Goal: Task Accomplishment & Management: Manage account settings

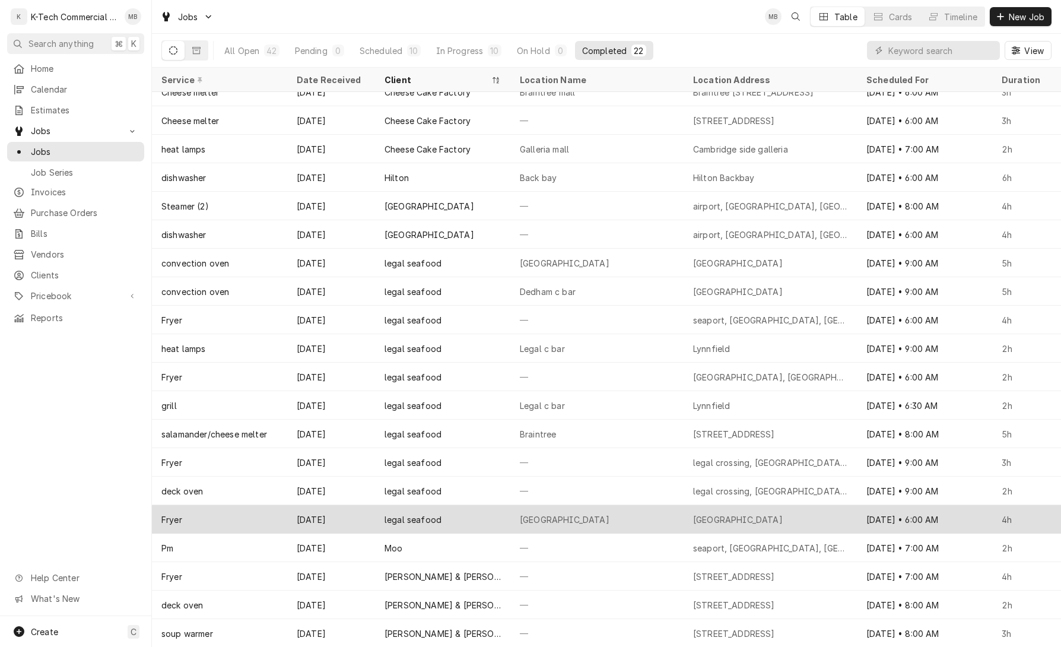
scroll to position [70, 0]
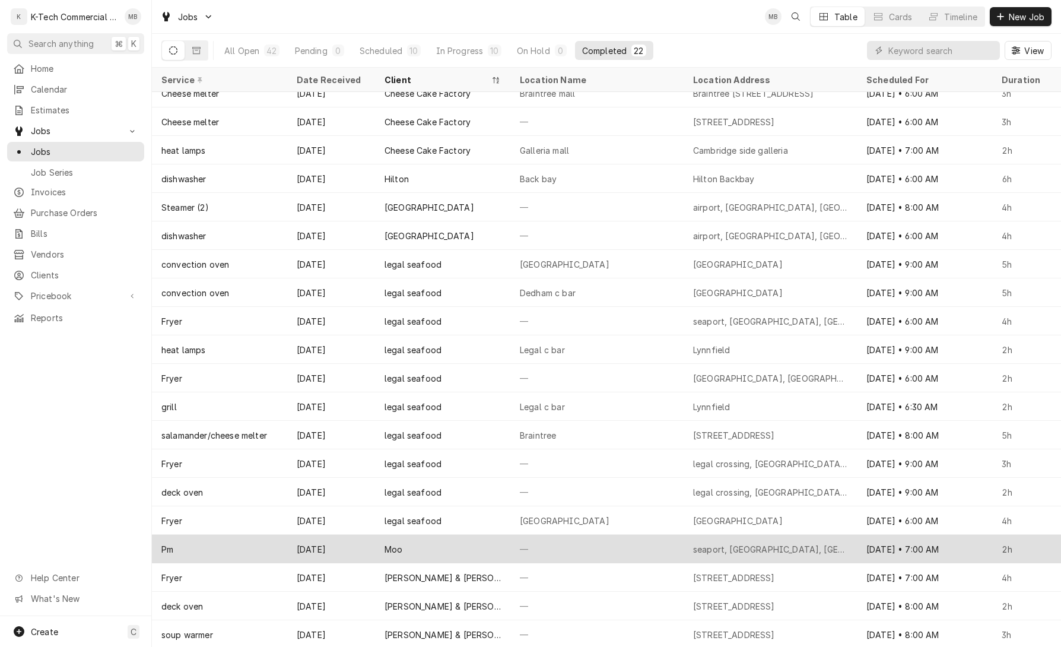
click at [610, 544] on div "—" at bounding box center [596, 548] width 173 height 28
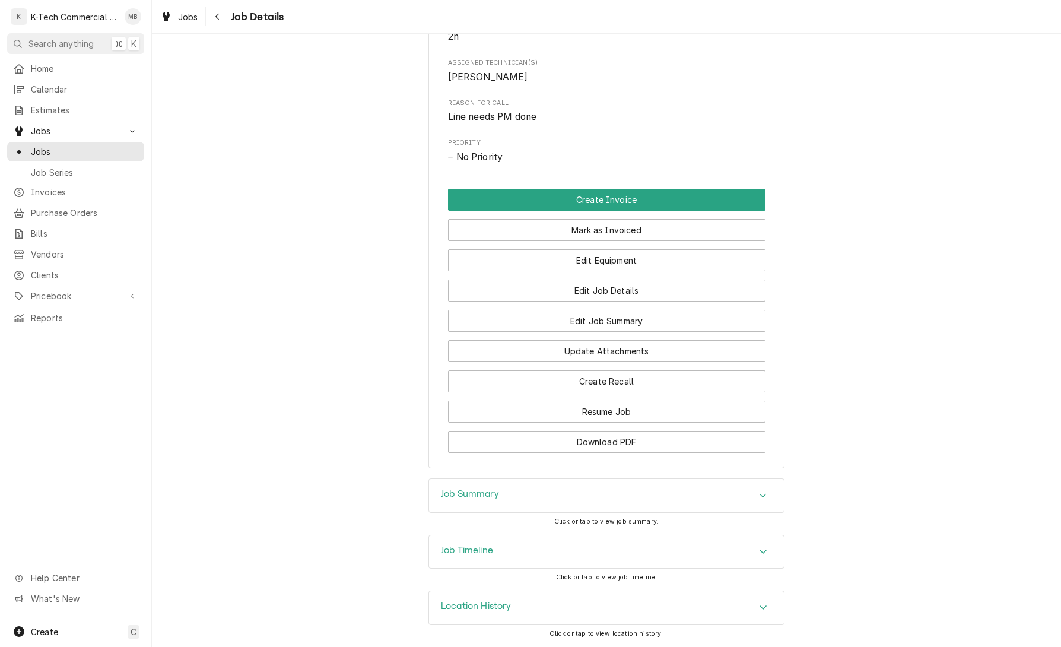
click at [527, 485] on div "Job Summary" at bounding box center [606, 495] width 355 height 33
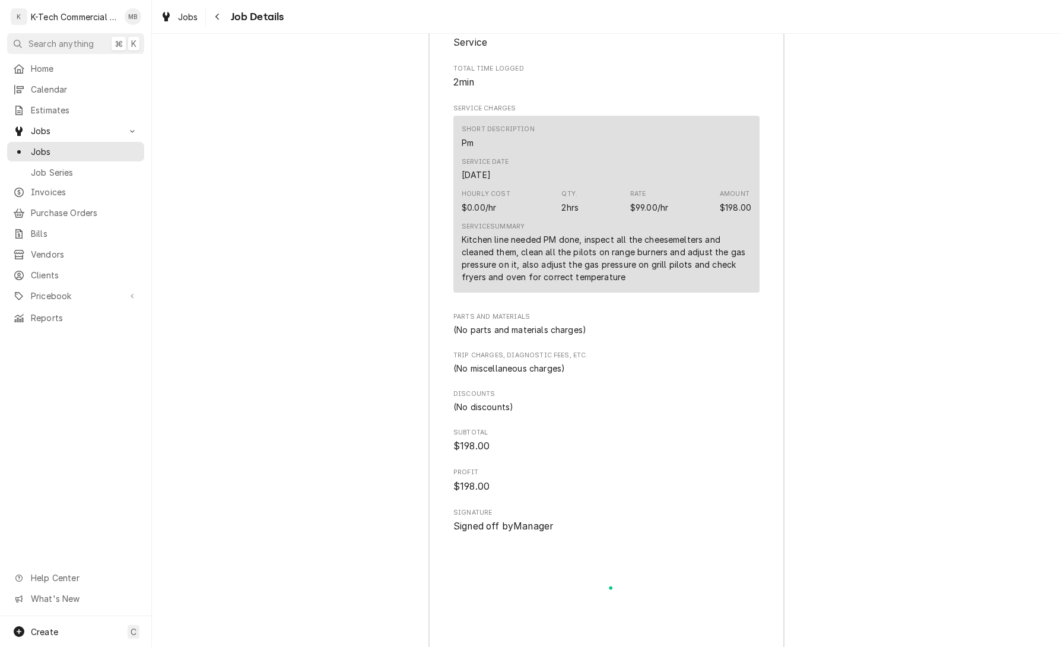
scroll to position [1097, 0]
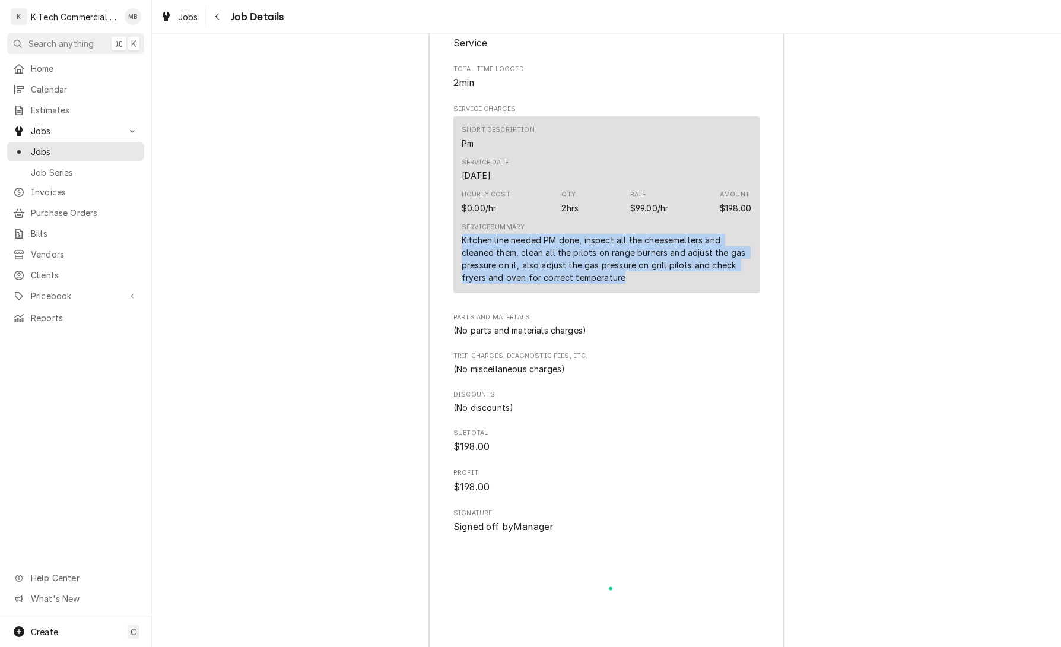
drag, startPoint x: 459, startPoint y: 249, endPoint x: 643, endPoint y: 291, distance: 188.5
click at [643, 291] on div "Short Description Pm Service Date Sep 16, 2025 Hourly Cost $0.00/hr Qty. 2hrs R…" at bounding box center [606, 204] width 306 height 177
copy div "Kitchen line needed PM done, inspect all the cheesemelters and cleaned them, cl…"
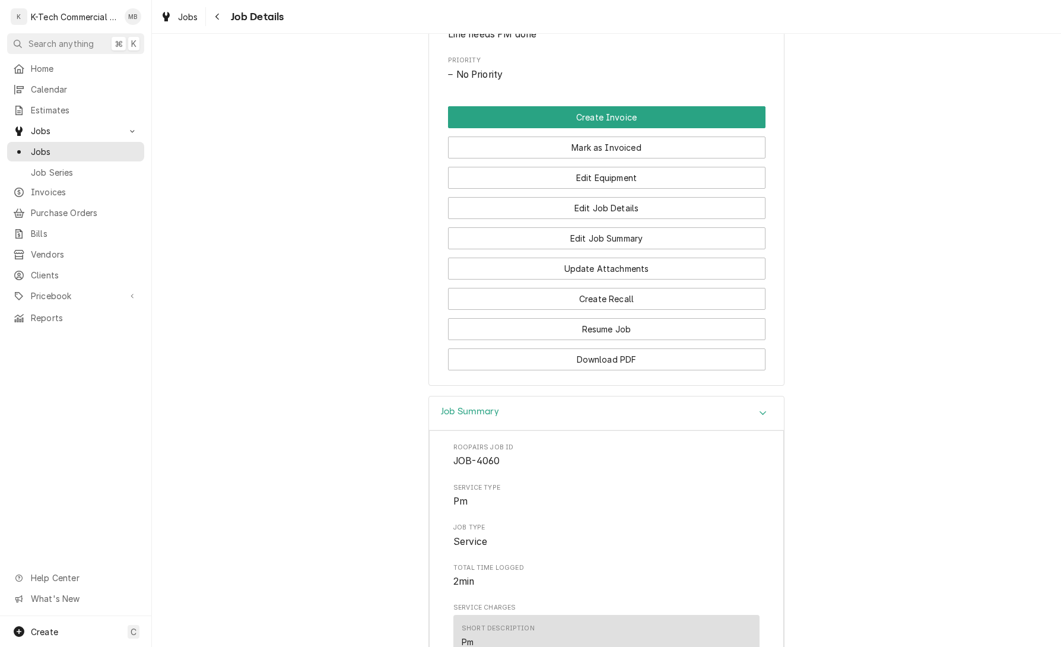
scroll to position [540, 0]
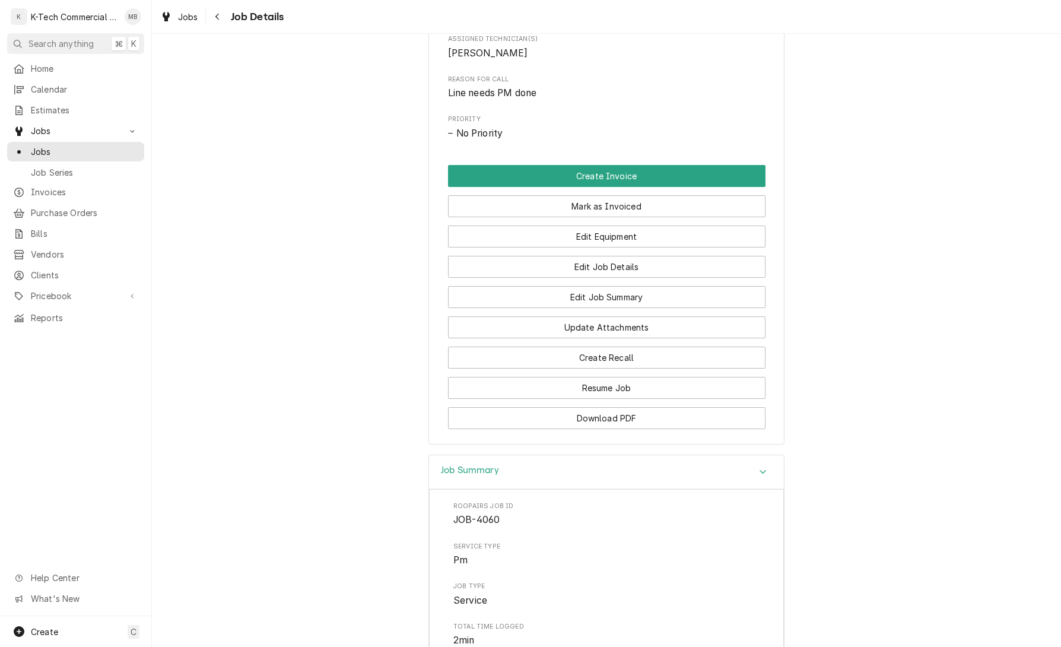
drag, startPoint x: 657, startPoint y: 214, endPoint x: 598, endPoint y: 310, distance: 112.6
click at [657, 214] on button "Mark as Invoiced" at bounding box center [606, 206] width 317 height 22
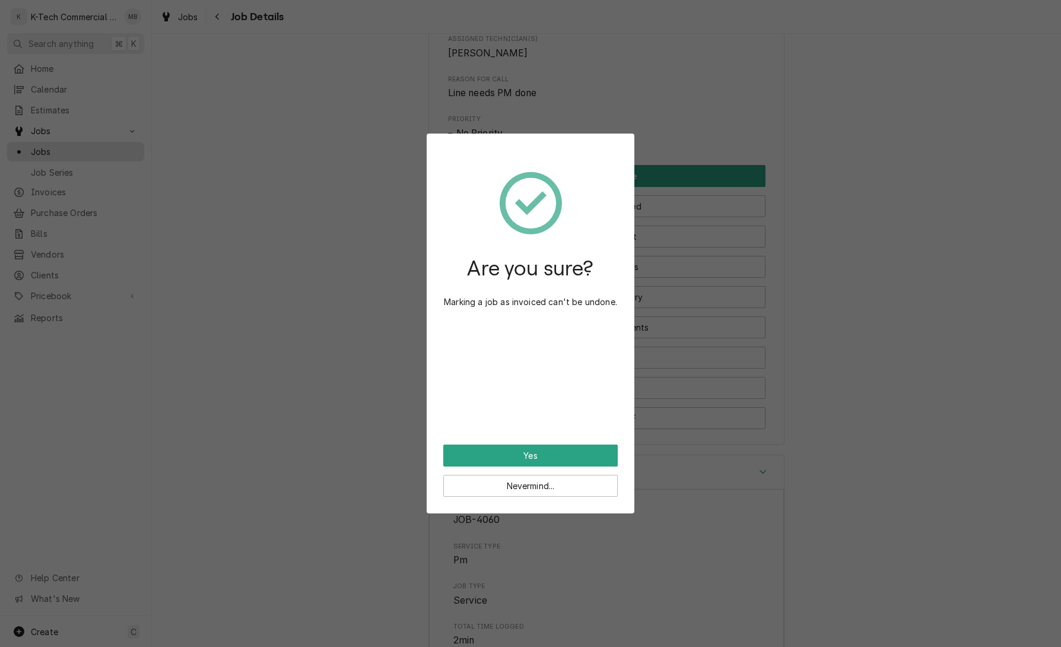
click at [549, 460] on button "Yes" at bounding box center [530, 455] width 174 height 22
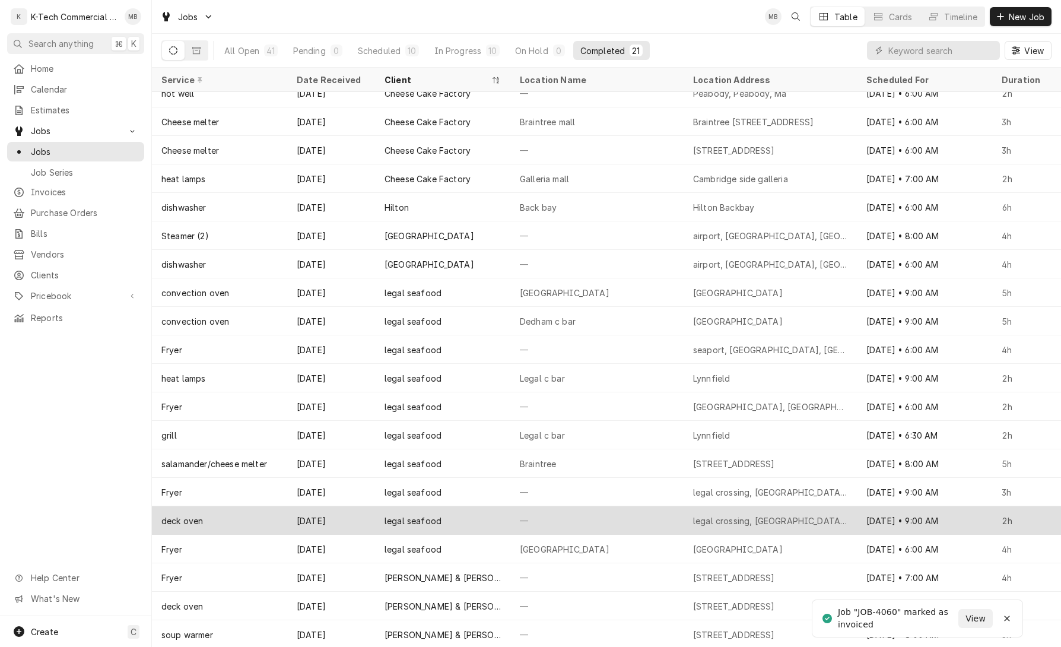
scroll to position [31, 0]
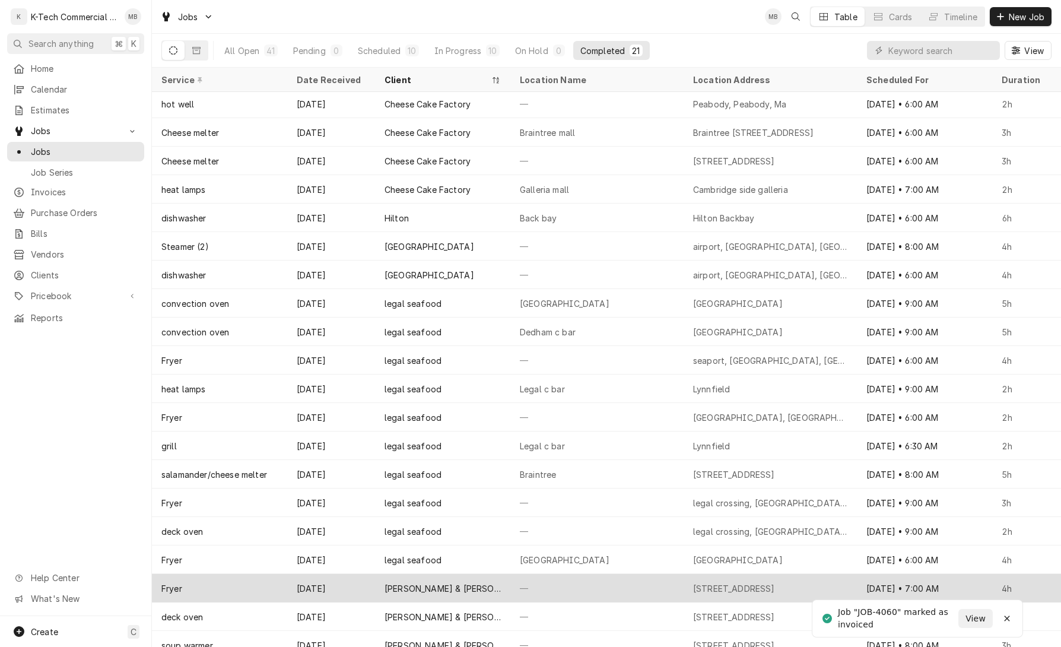
click at [584, 584] on div "—" at bounding box center [596, 588] width 173 height 28
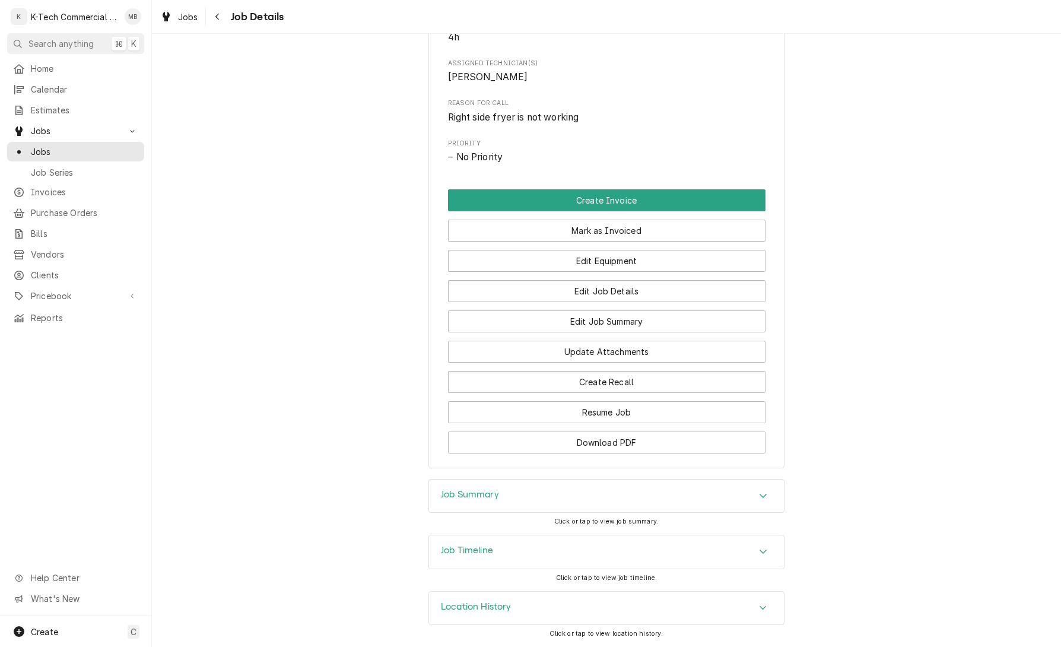
click at [604, 487] on div "Job Summary" at bounding box center [606, 495] width 355 height 33
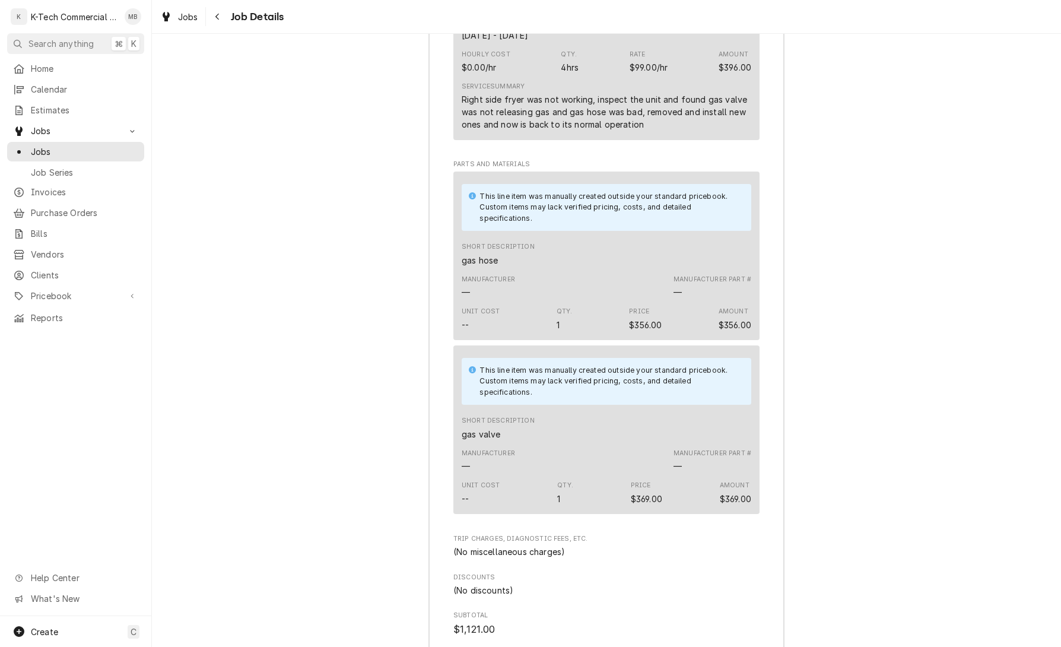
scroll to position [1209, 0]
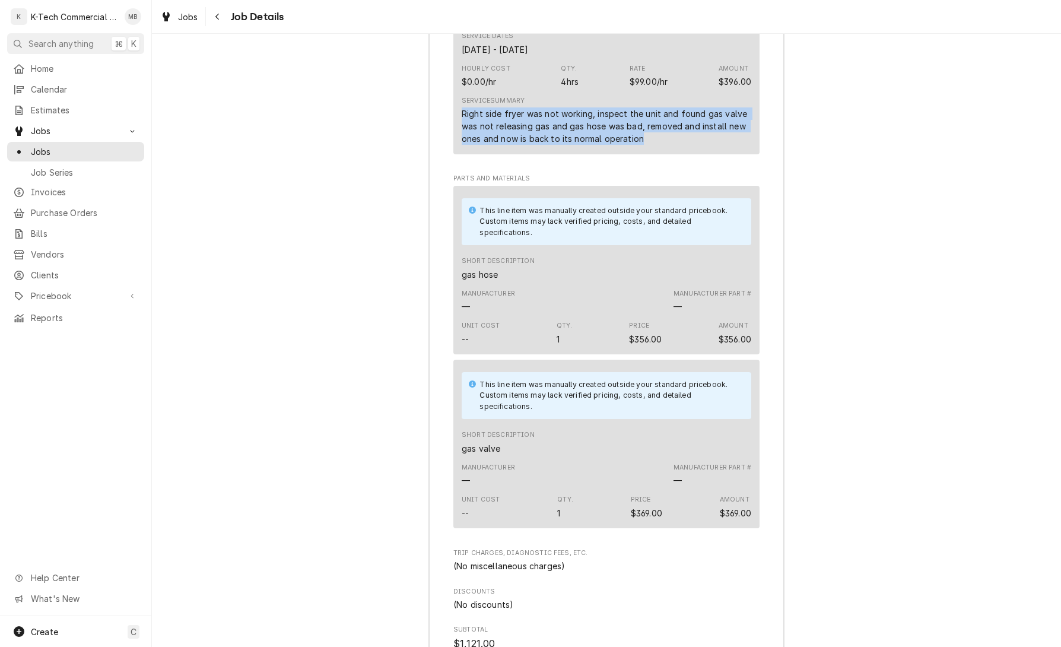
drag, startPoint x: 463, startPoint y: 138, endPoint x: 673, endPoint y: 172, distance: 212.8
click at [673, 149] on div "Service Summary Right side fryer was not working, inspect the unit and found ga…" at bounding box center [605, 120] width 289 height 57
copy div "Right side fryer was not working, inspect the unit and found gas valve was not …"
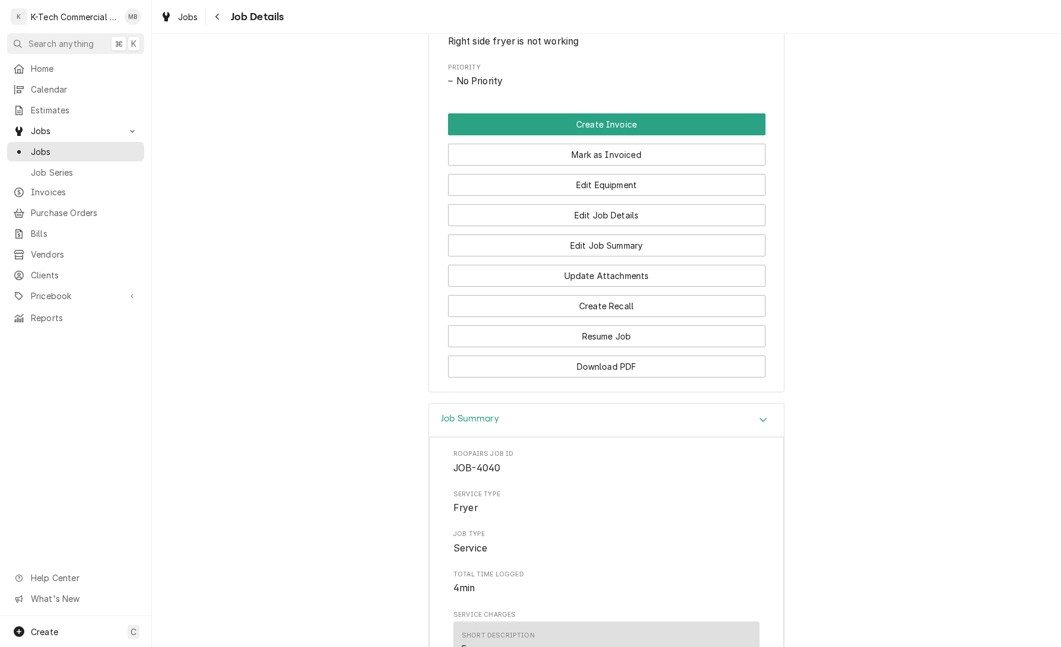
scroll to position [570, 0]
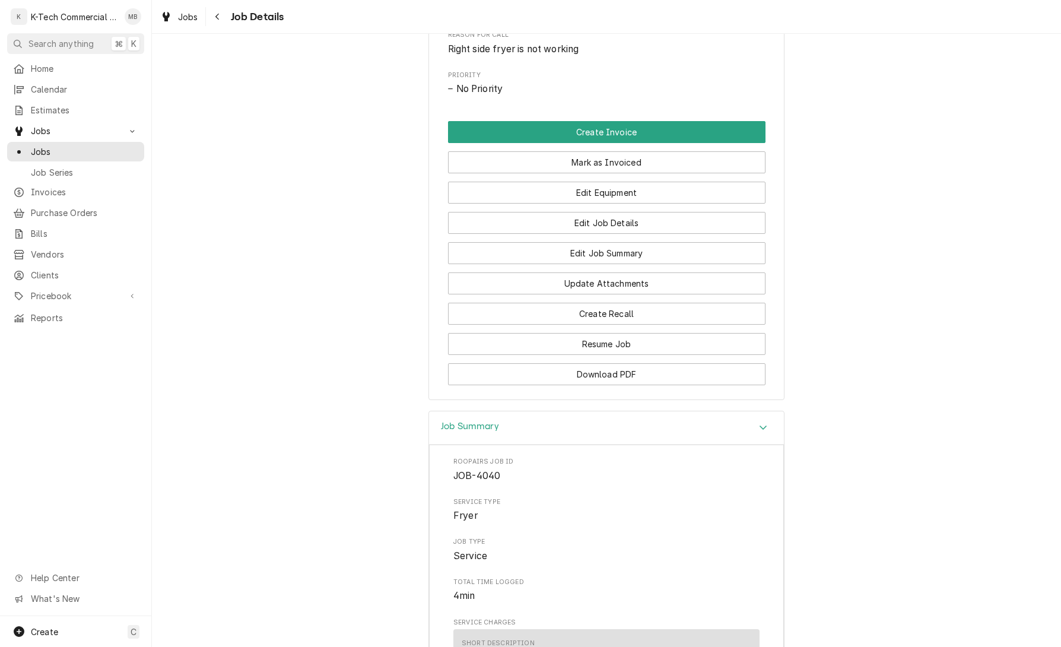
drag, startPoint x: 637, startPoint y: 187, endPoint x: 587, endPoint y: 320, distance: 142.1
click at [637, 173] on button "Mark as Invoiced" at bounding box center [606, 162] width 317 height 22
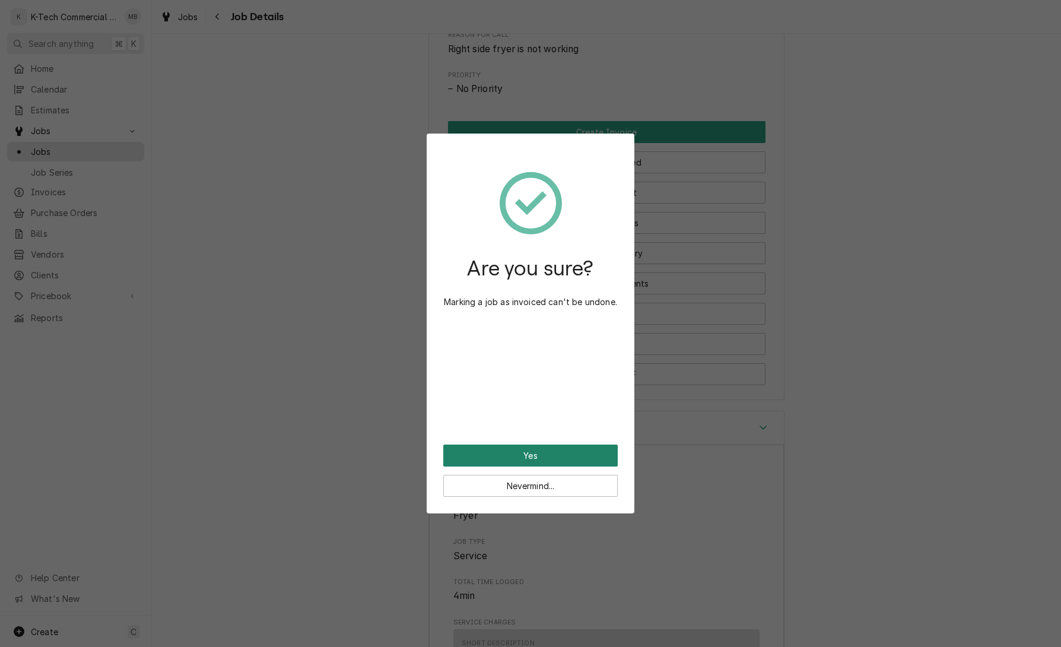
click at [544, 448] on button "Yes" at bounding box center [530, 455] width 174 height 22
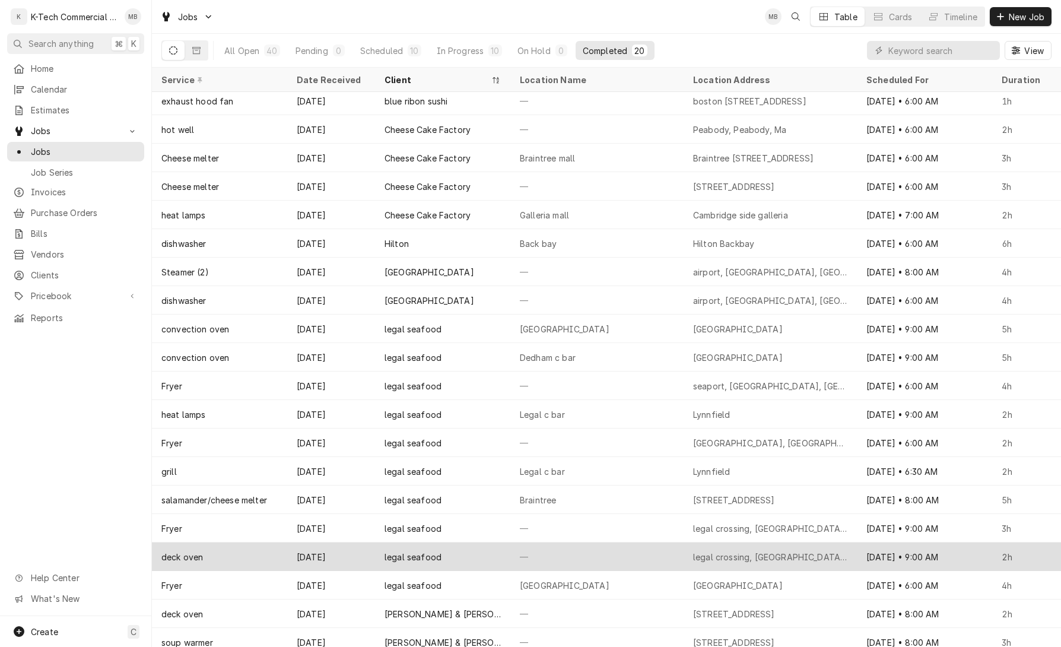
scroll to position [7, 0]
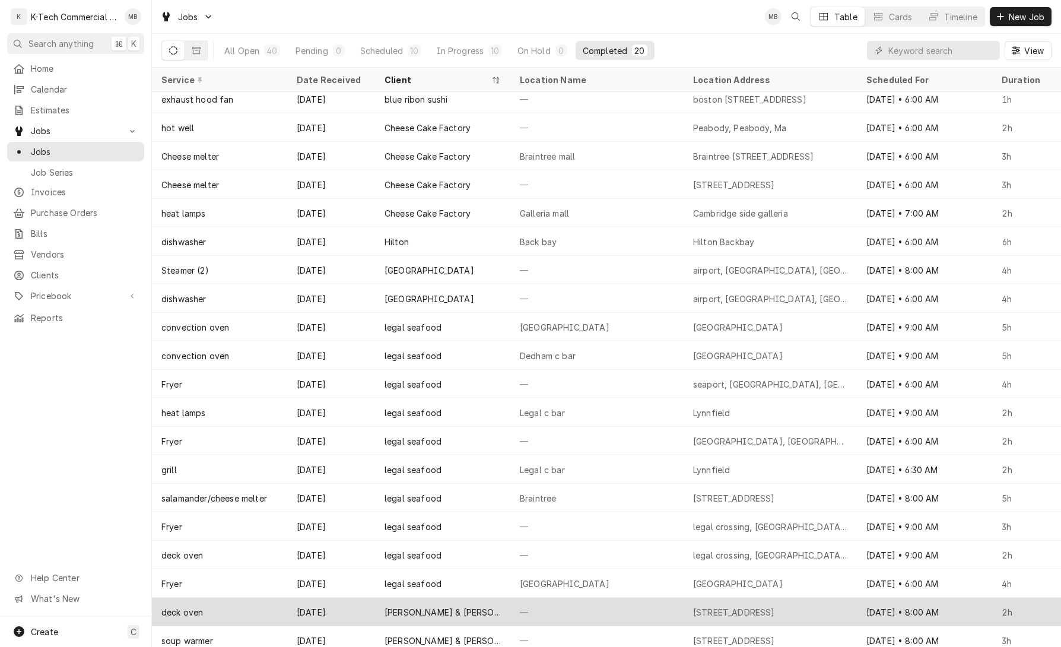
click at [629, 603] on div "—" at bounding box center [596, 611] width 173 height 28
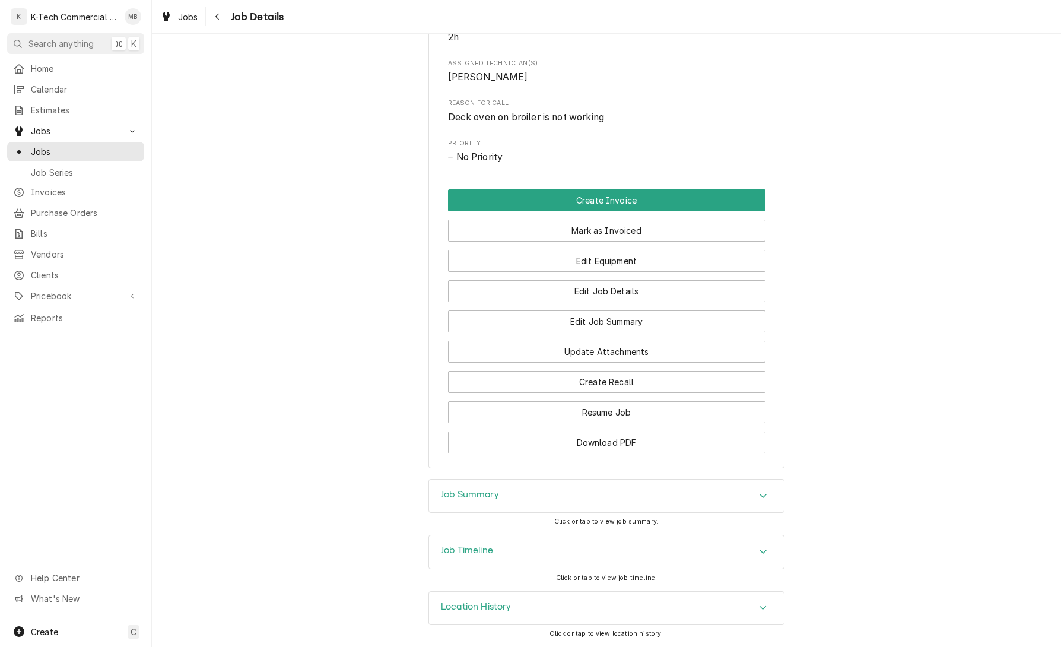
click at [603, 501] on div "Job Summary" at bounding box center [606, 495] width 355 height 33
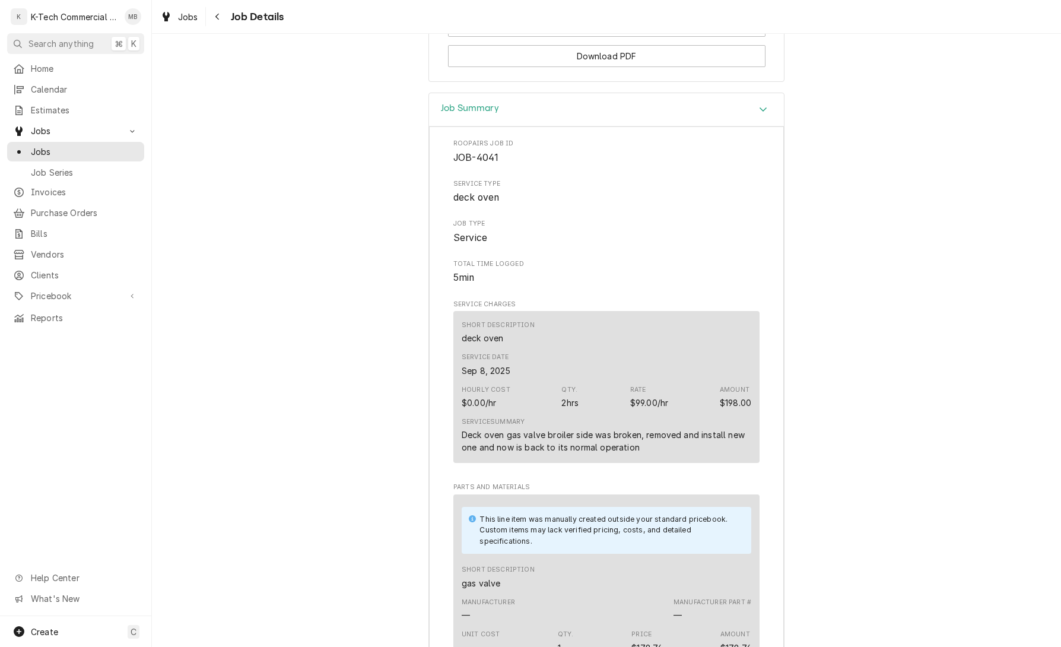
scroll to position [869, 0]
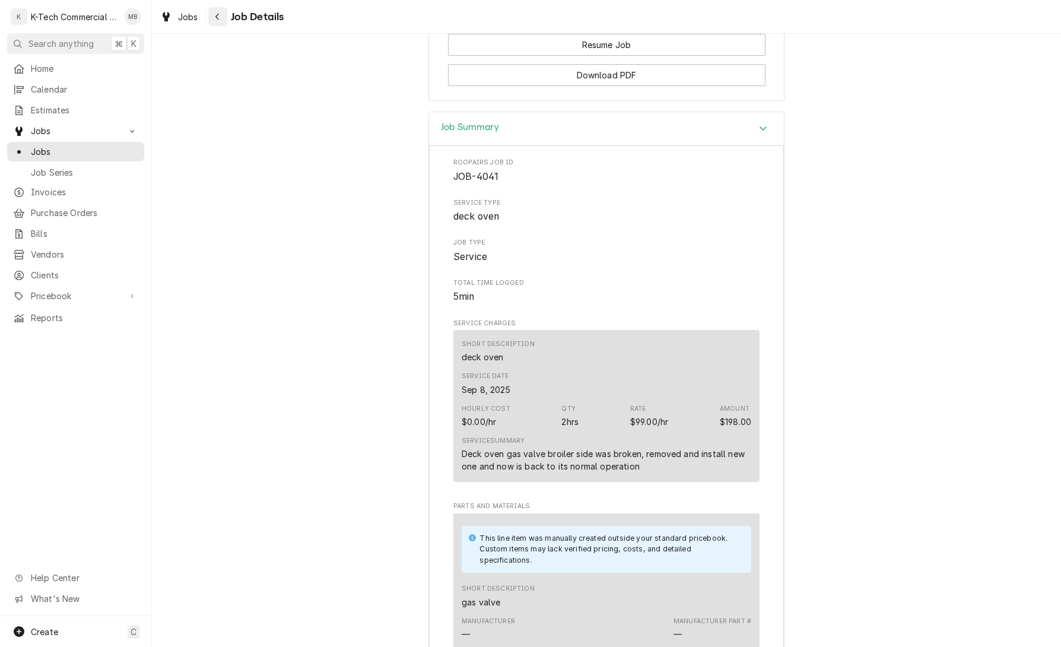
click at [220, 15] on icon "Navigate back" at bounding box center [217, 16] width 5 height 8
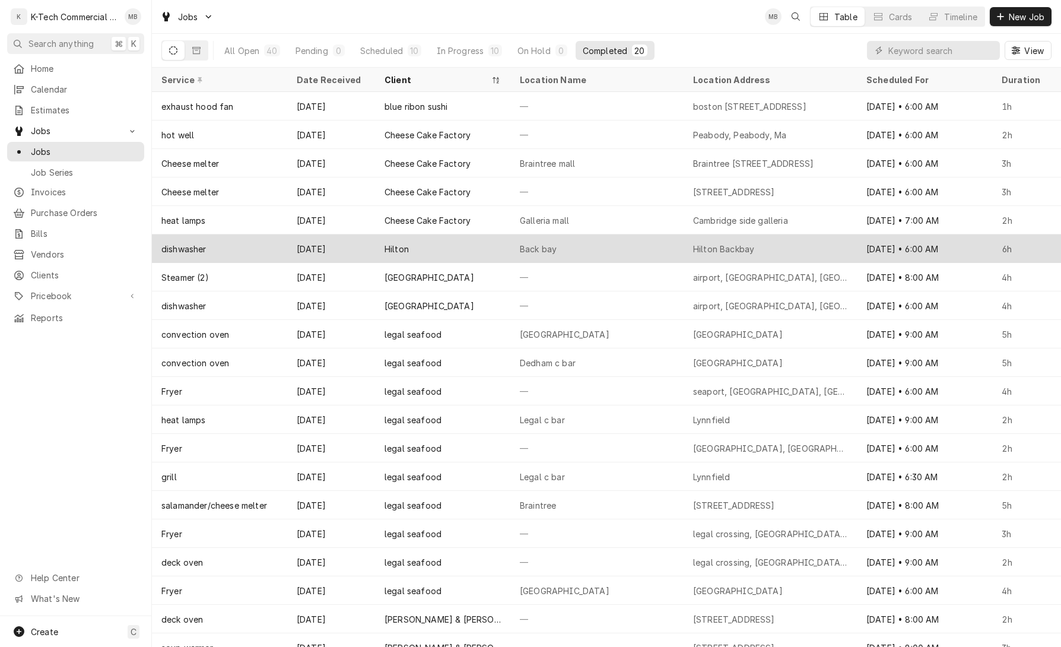
click at [591, 246] on div "Back bay" at bounding box center [596, 248] width 173 height 28
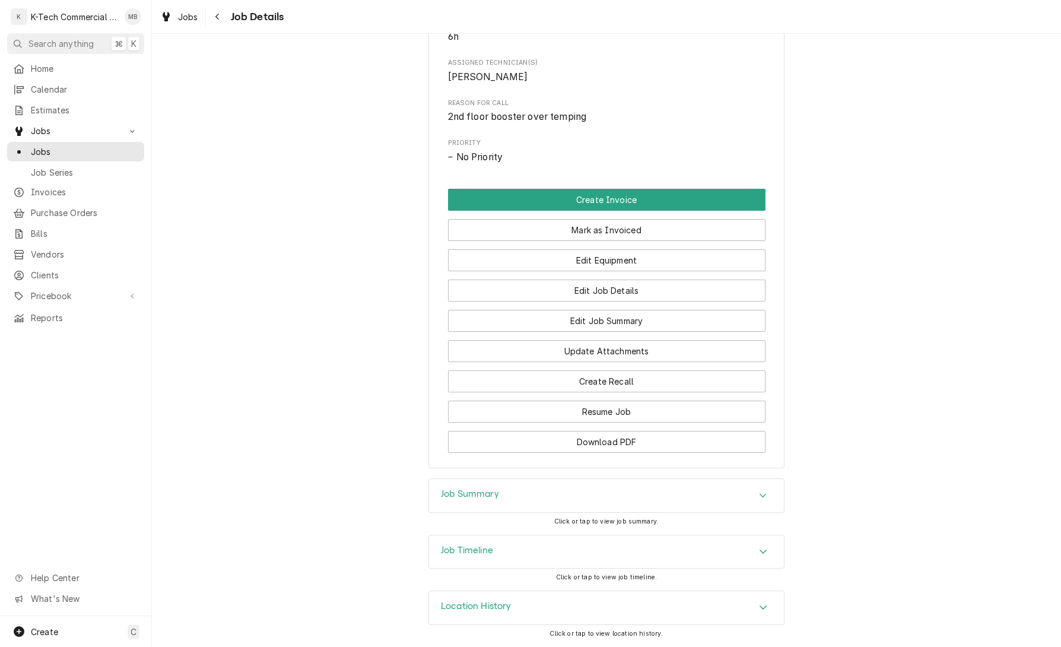
click at [561, 497] on div "Job Summary" at bounding box center [606, 495] width 355 height 33
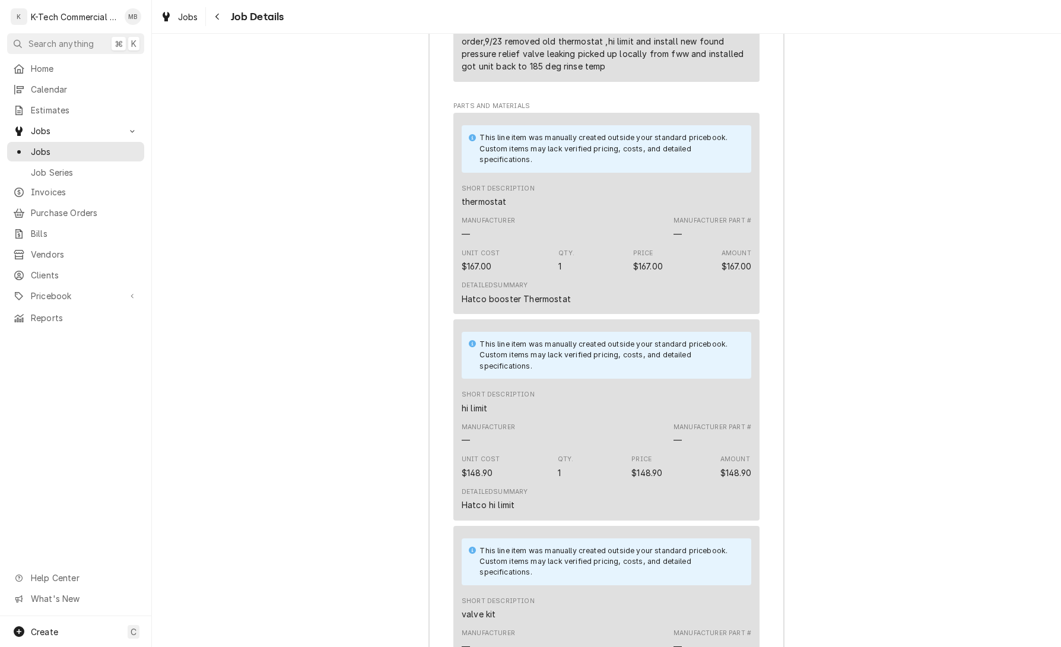
scroll to position [1361, 0]
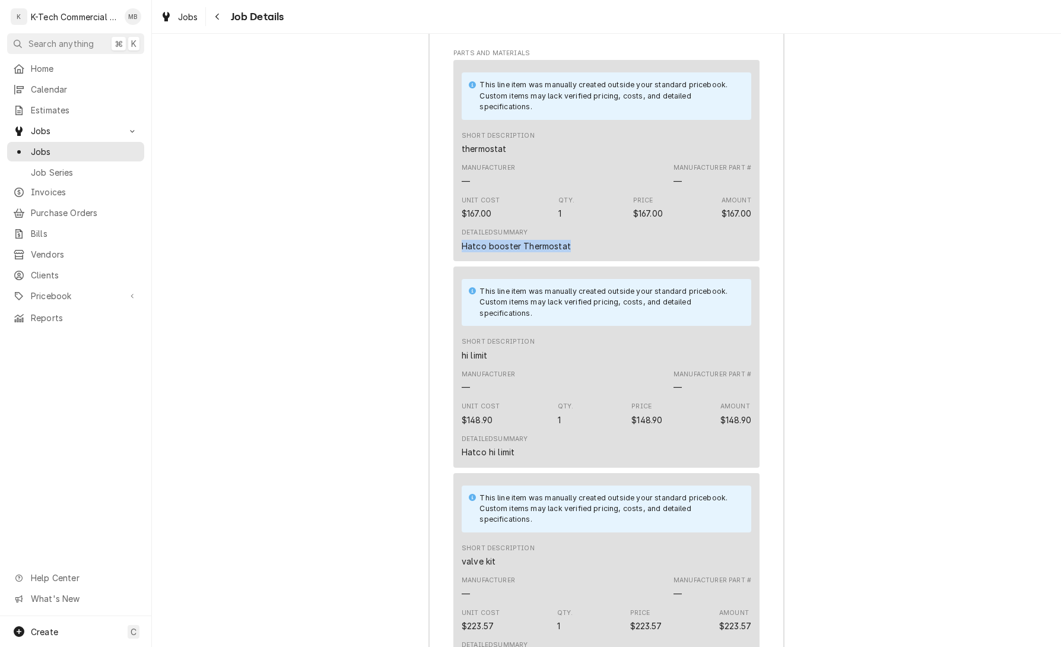
drag, startPoint x: 463, startPoint y: 255, endPoint x: 594, endPoint y: 254, distance: 131.1
click at [594, 254] on div "Detailed Summary Hatco booster Thermostat" at bounding box center [605, 240] width 289 height 32
copy div "Hatco booster Thermostat"
drag, startPoint x: 463, startPoint y: 461, endPoint x: 539, endPoint y: 466, distance: 76.0
click at [539, 462] on div "Detailed Summary Hatco hi limit" at bounding box center [605, 446] width 289 height 32
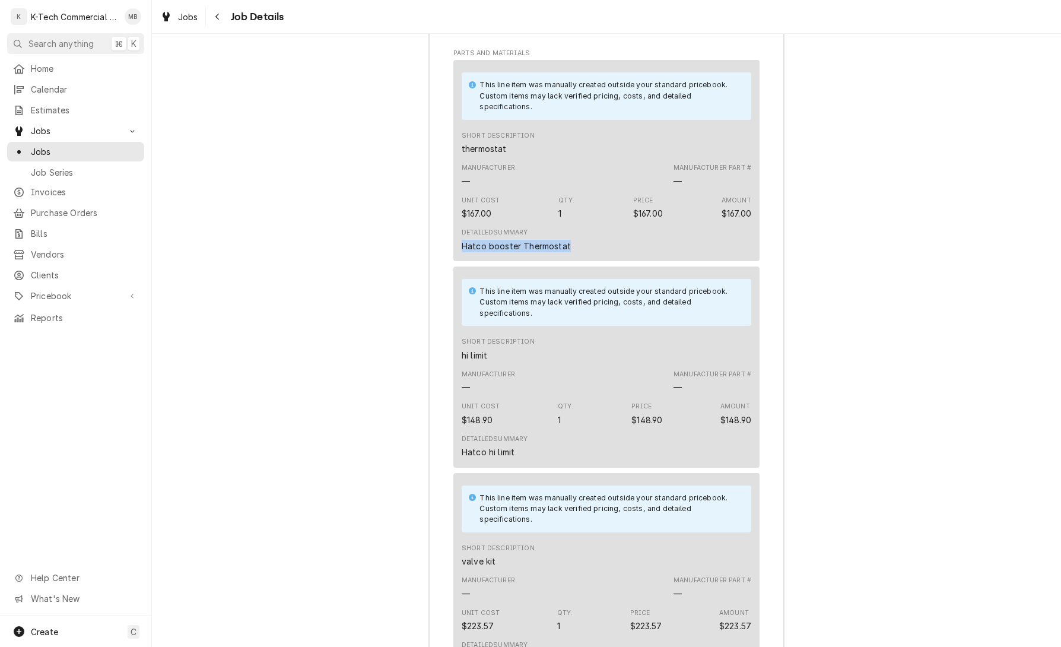
click at [539, 462] on div "Detailed Summary Hatco hi limit" at bounding box center [605, 446] width 289 height 32
drag, startPoint x: 473, startPoint y: 463, endPoint x: 517, endPoint y: 466, distance: 44.0
click at [517, 458] on div "Detailed Summary Hatco hi limit" at bounding box center [494, 446] width 66 height 24
copy div "Hatco hi limit"
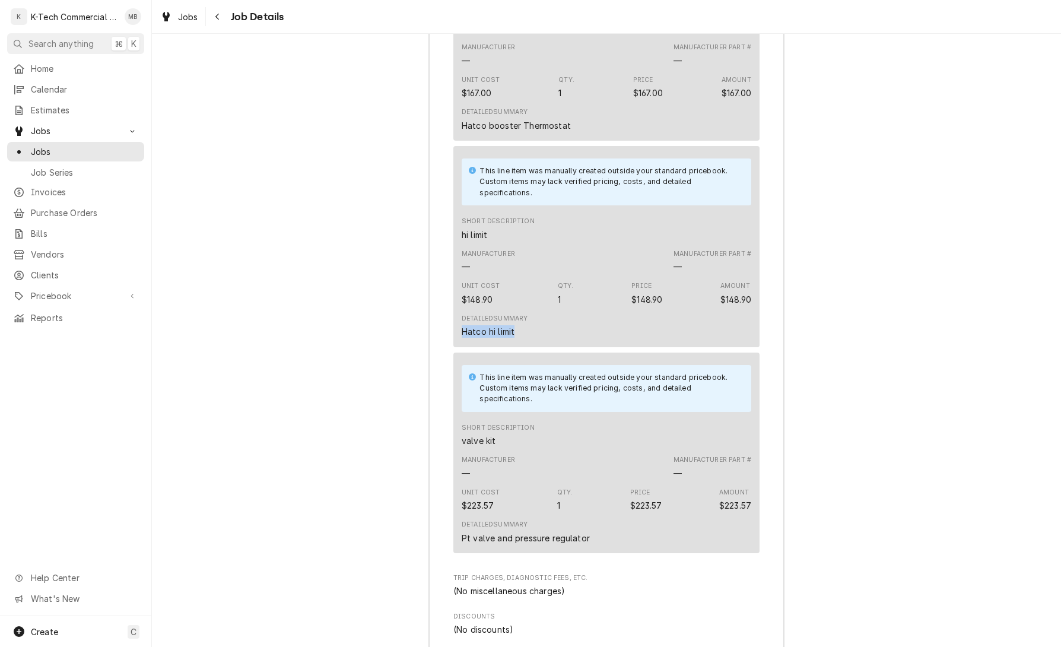
scroll to position [1515, 0]
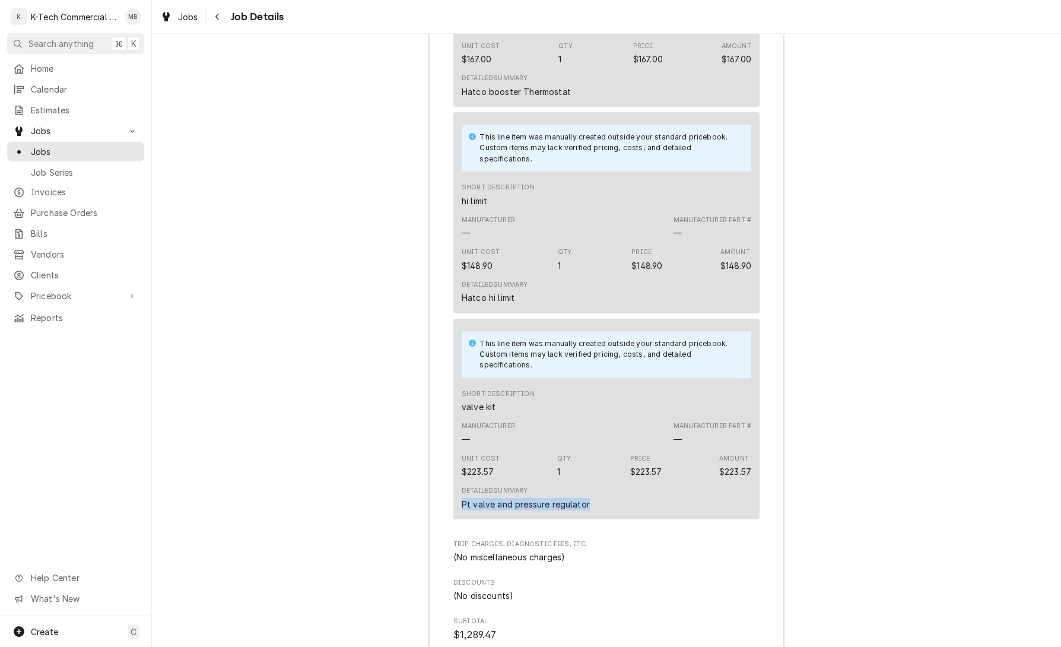
drag, startPoint x: 458, startPoint y: 516, endPoint x: 591, endPoint y: 521, distance: 133.5
click at [591, 520] on div "This line item was manually created outside your standard pricebook. Custom ite…" at bounding box center [606, 419] width 306 height 201
copy div "Pt valve and pressure regulator"
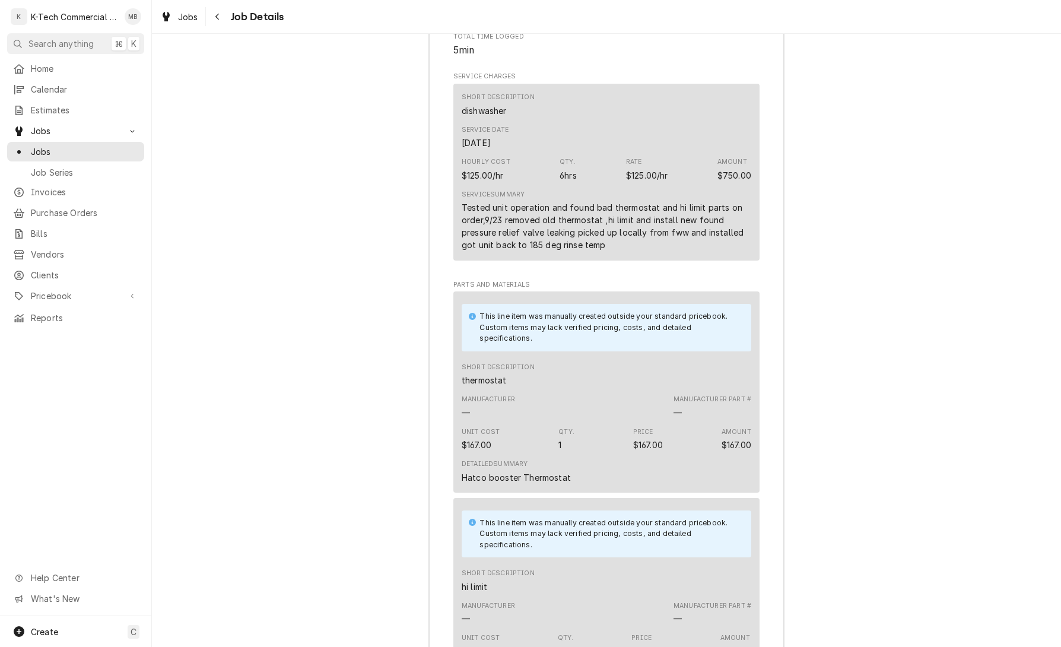
scroll to position [1071, 0]
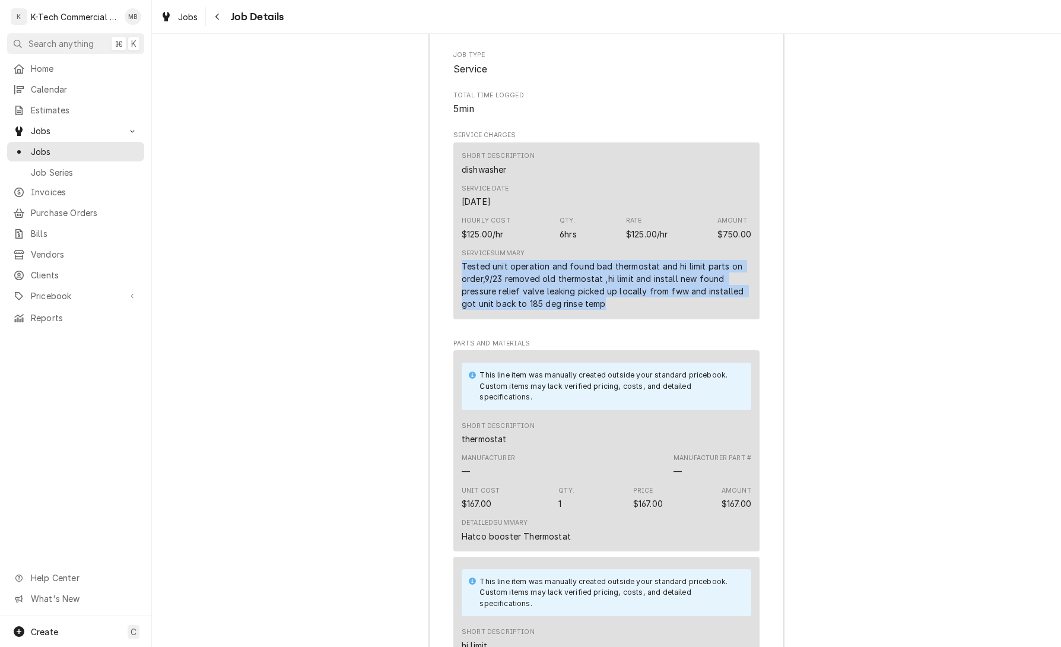
drag, startPoint x: 461, startPoint y: 276, endPoint x: 620, endPoint y: 319, distance: 164.4
click at [620, 310] on div "Tested unit operation and found bad thermostat and hi limit parts on order,9/23…" at bounding box center [605, 285] width 289 height 50
copy div "Tested unit operation and found bad thermostat and hi limit parts on order,9/23…"
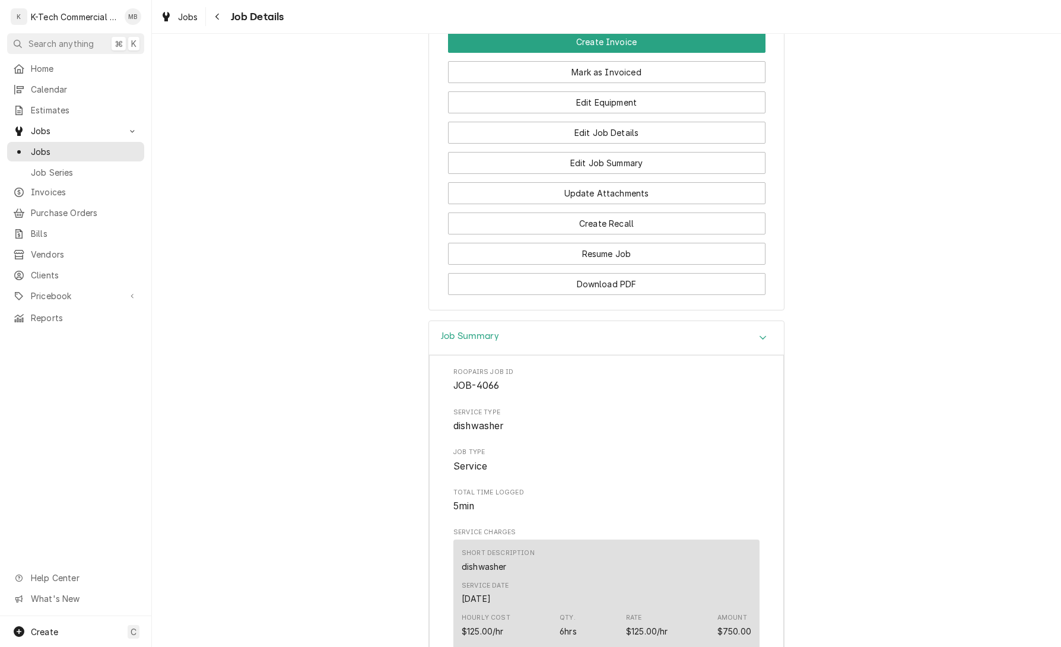
scroll to position [604, 0]
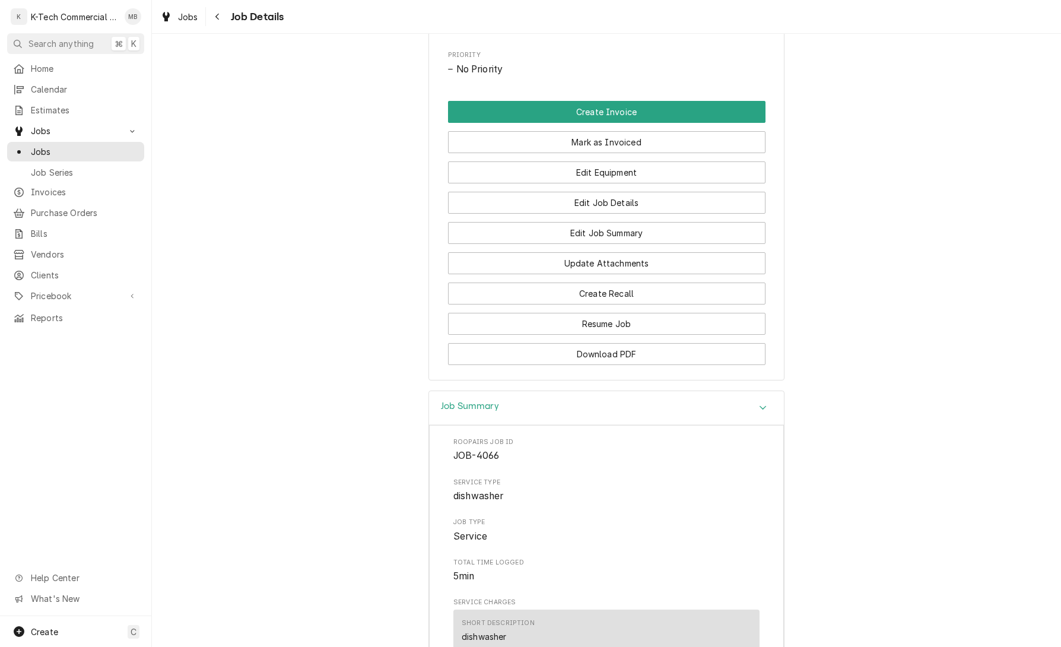
click at [598, 144] on button "Mark as Invoiced" at bounding box center [606, 142] width 317 height 22
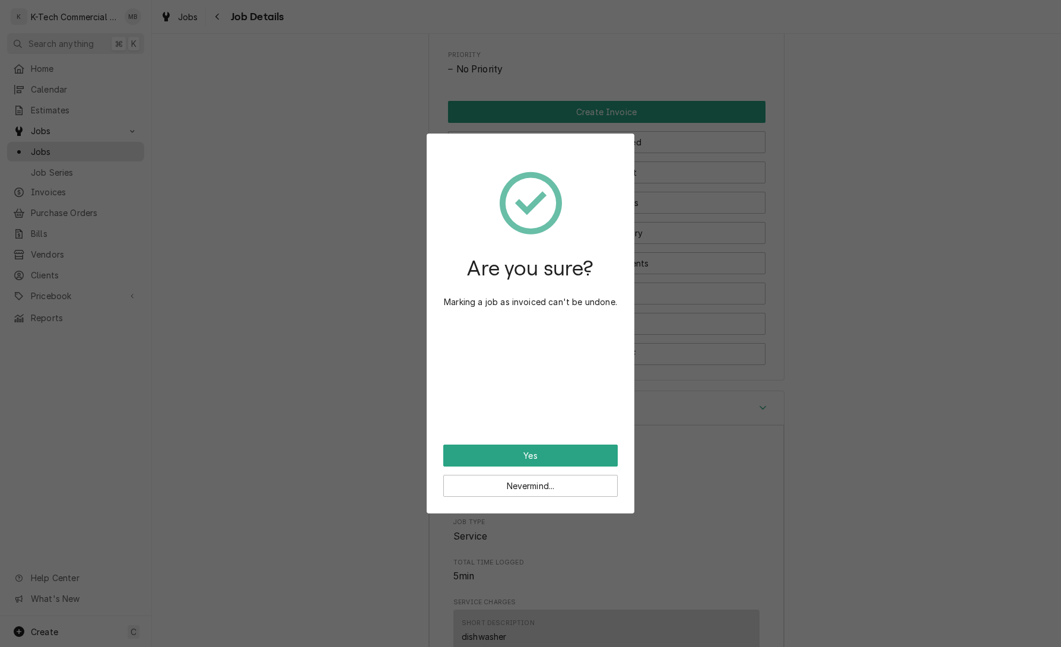
click at [553, 463] on button "Yes" at bounding box center [530, 455] width 174 height 22
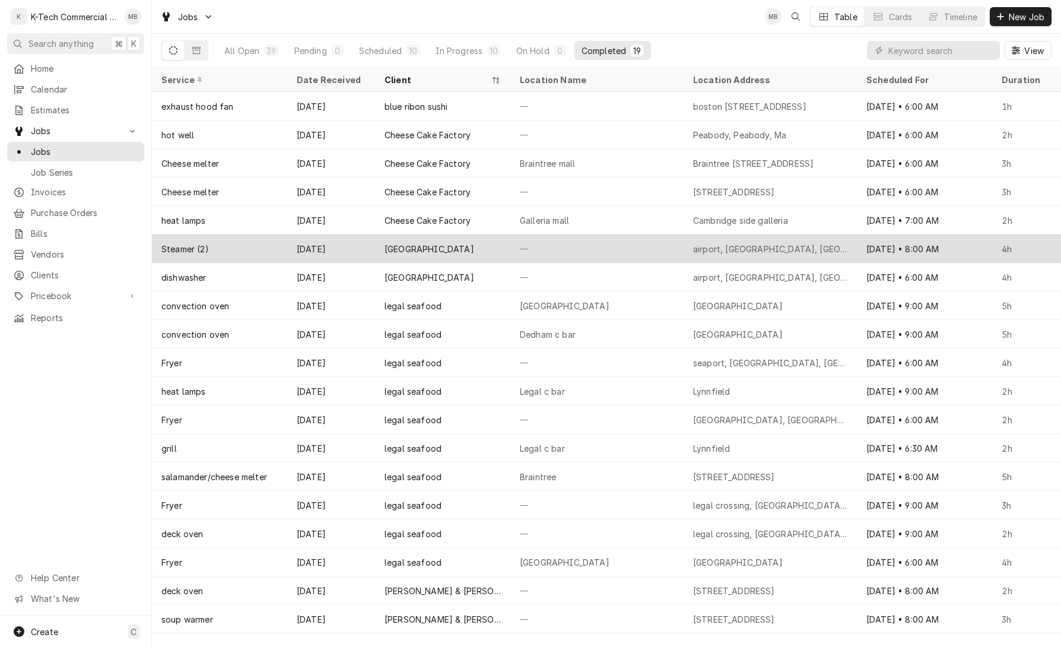
click at [460, 248] on div "[GEOGRAPHIC_DATA]" at bounding box center [442, 248] width 135 height 28
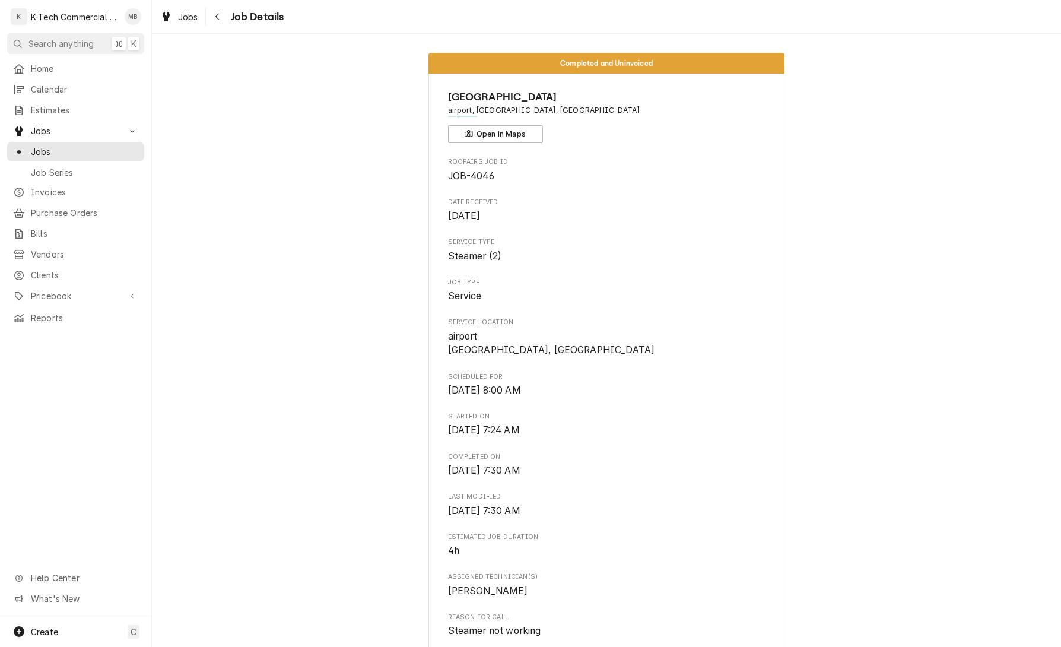
scroll to position [1, 0]
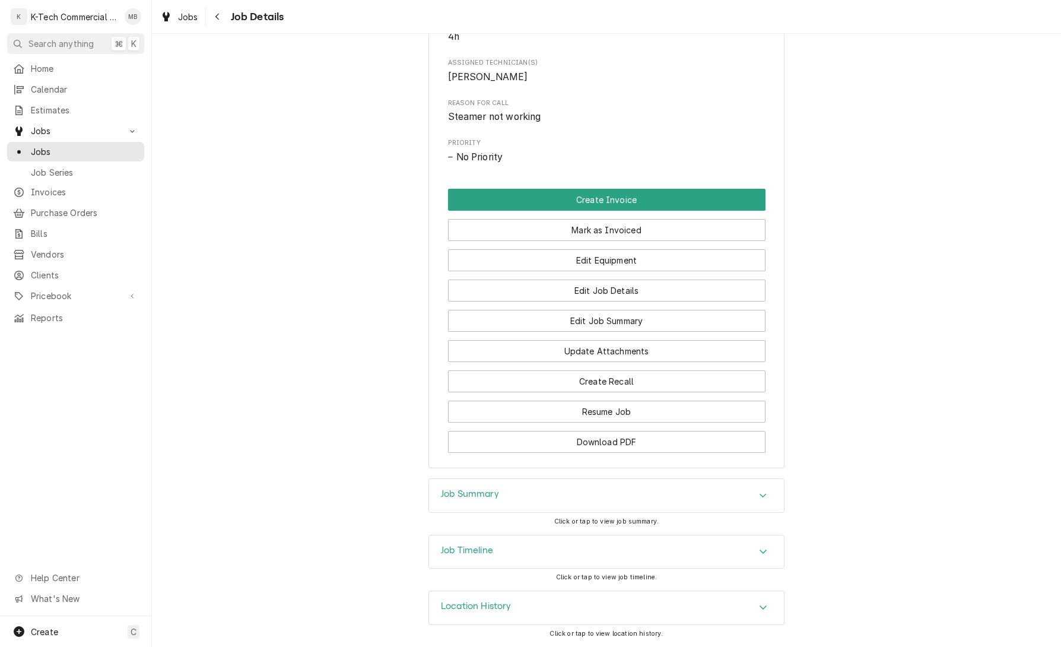
click at [572, 497] on div "Job Summary" at bounding box center [606, 495] width 355 height 33
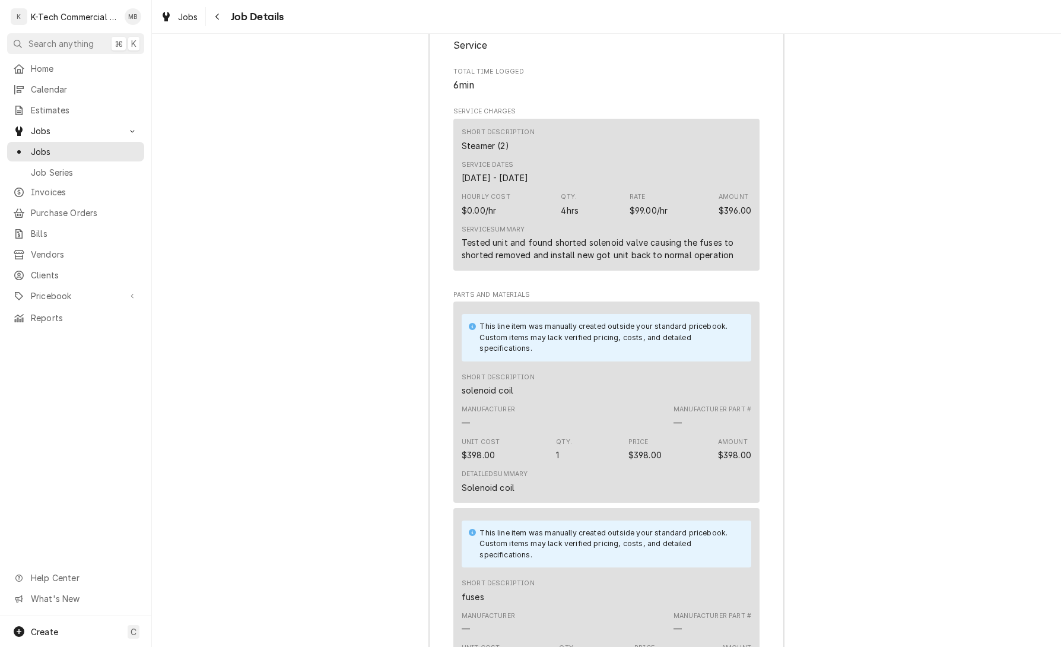
scroll to position [1096, 0]
drag, startPoint x: 461, startPoint y: 251, endPoint x: 738, endPoint y: 270, distance: 277.6
click at [738, 259] on div "Tested unit and found shorted solenoid valve causing the fuses to shorted remov…" at bounding box center [605, 246] width 289 height 25
copy div "Tested unit and found shorted solenoid valve causing the fuses to shorted remov…"
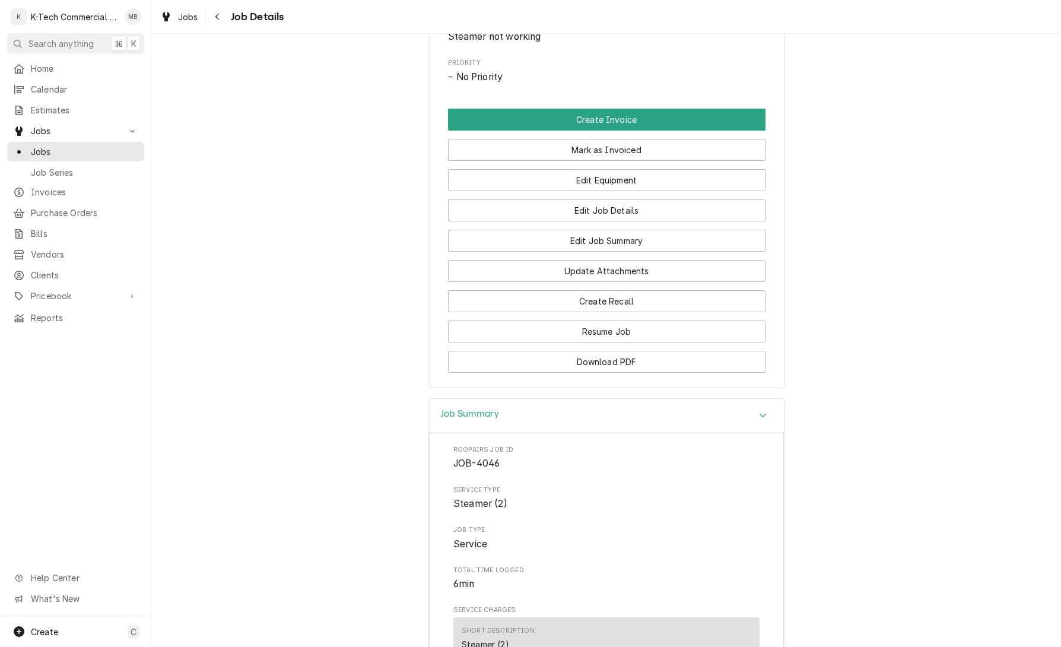
scroll to position [506, 0]
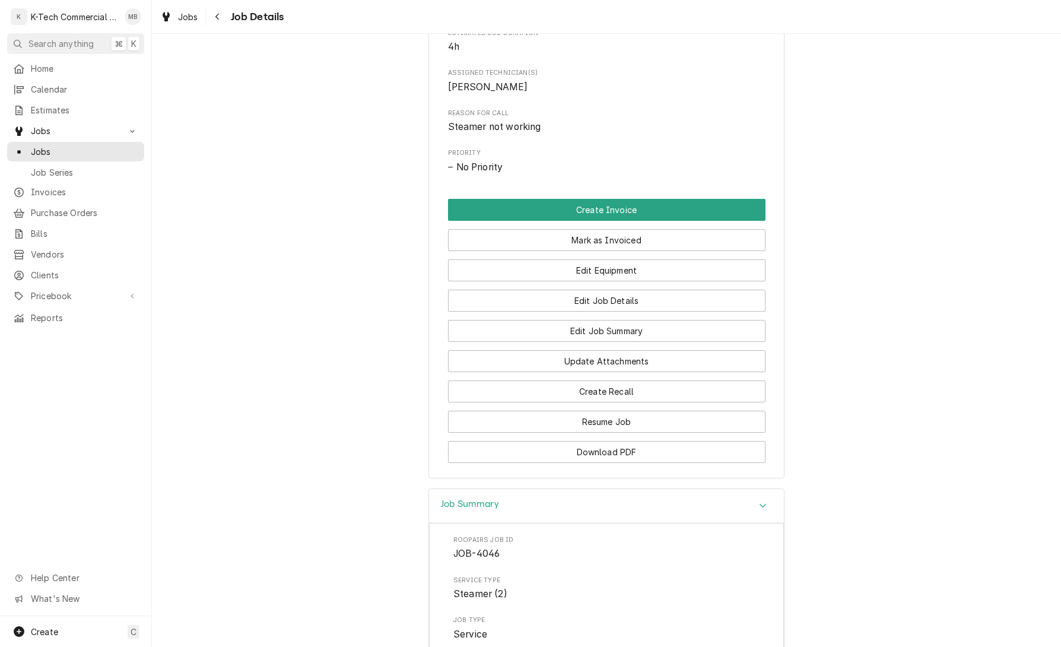
drag, startPoint x: 617, startPoint y: 245, endPoint x: 591, endPoint y: 288, distance: 50.6
click at [617, 245] on button "Mark as Invoiced" at bounding box center [606, 240] width 317 height 22
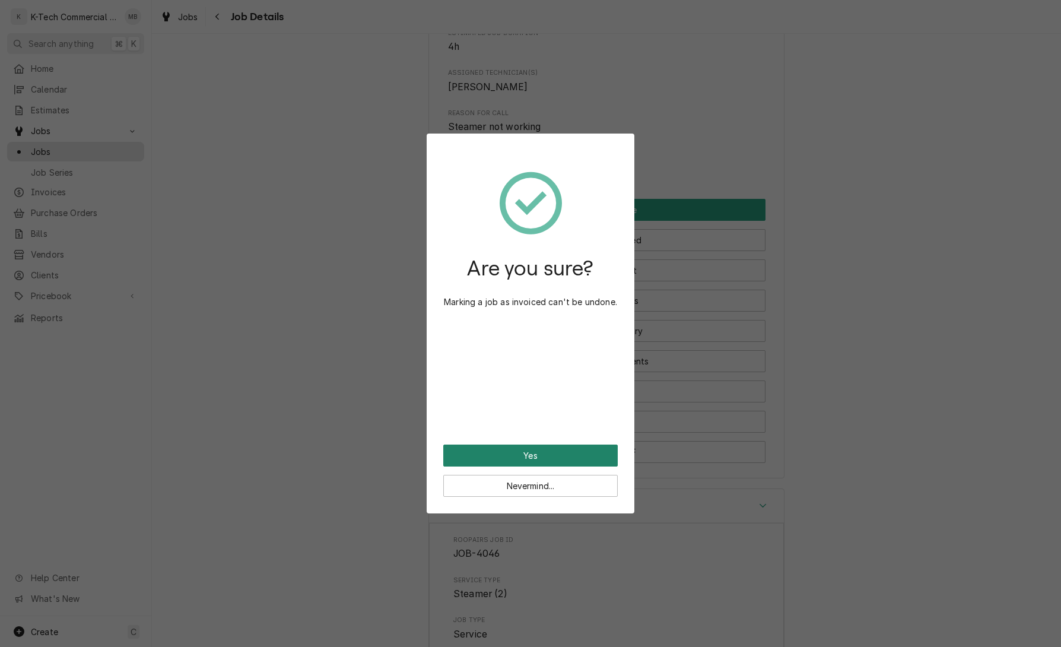
click at [560, 457] on button "Yes" at bounding box center [530, 455] width 174 height 22
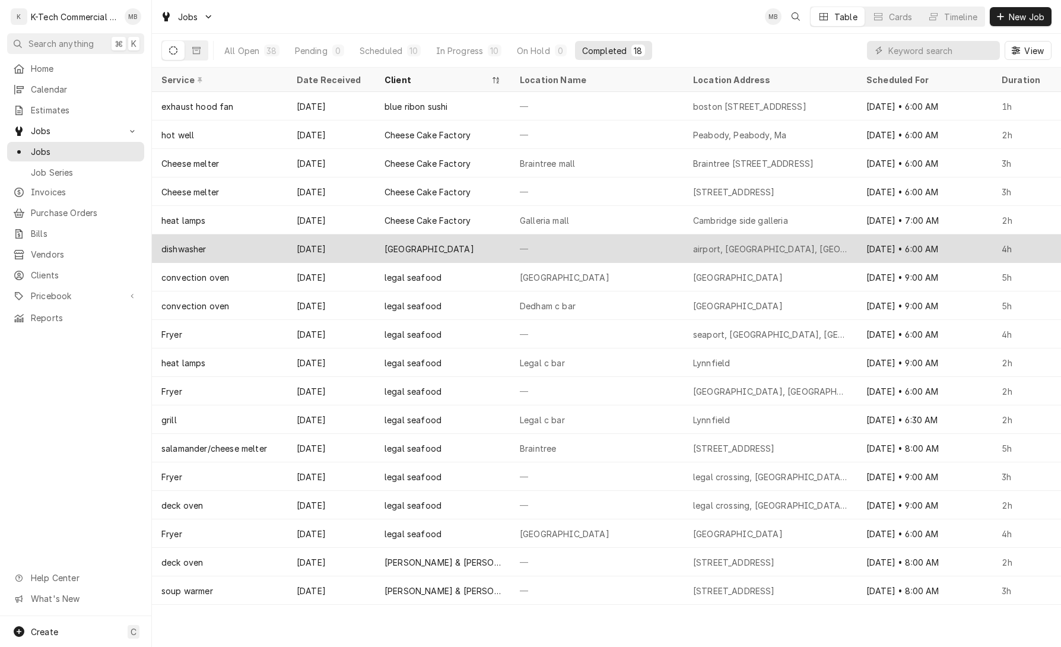
click at [475, 251] on div "[GEOGRAPHIC_DATA]" at bounding box center [442, 248] width 135 height 28
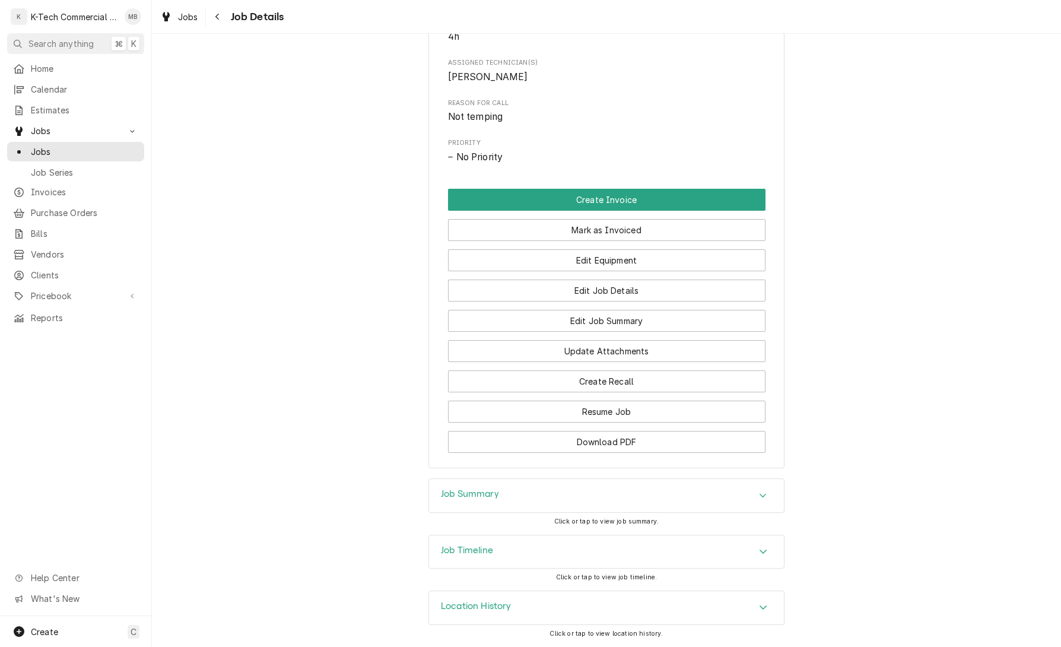
click at [561, 494] on div "Job Summary" at bounding box center [606, 495] width 355 height 33
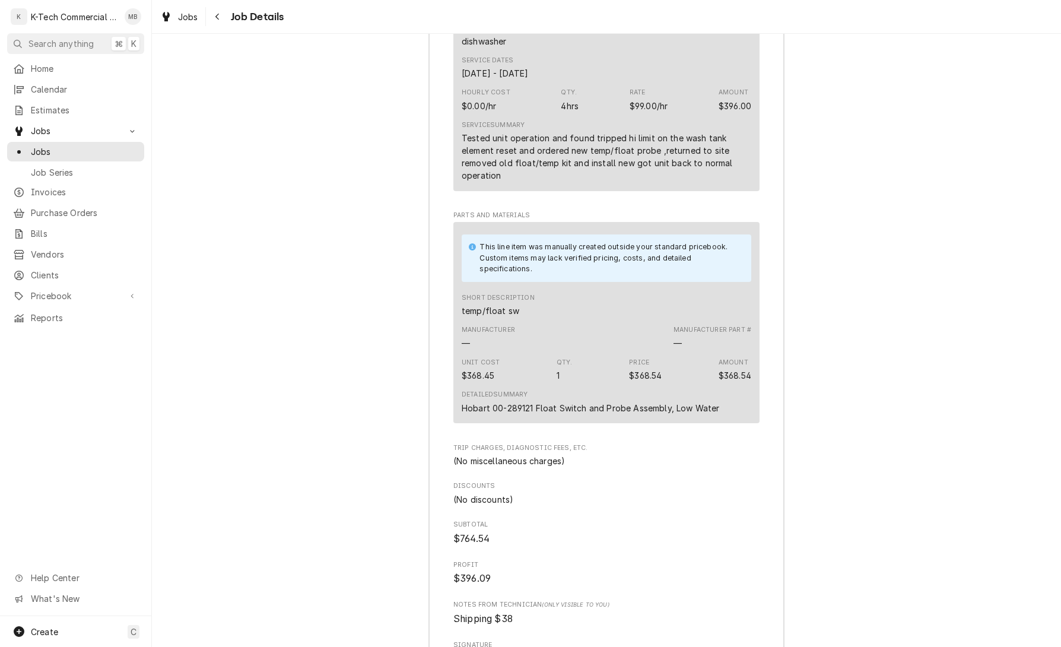
scroll to position [1209, 0]
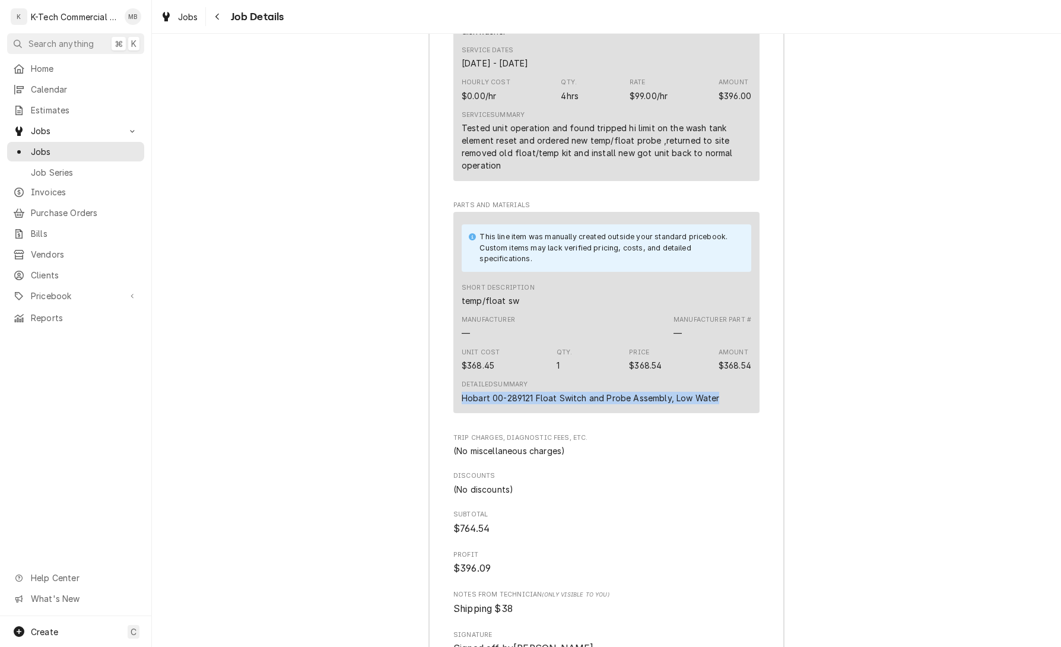
drag, startPoint x: 460, startPoint y: 409, endPoint x: 725, endPoint y: 410, distance: 264.5
click at [725, 410] on div "This line item was manually created outside your standard pricebook. Custom ite…" at bounding box center [606, 312] width 306 height 201
copy div "Hobart 00-289121 Float Switch and Probe Assembly, Low Water"
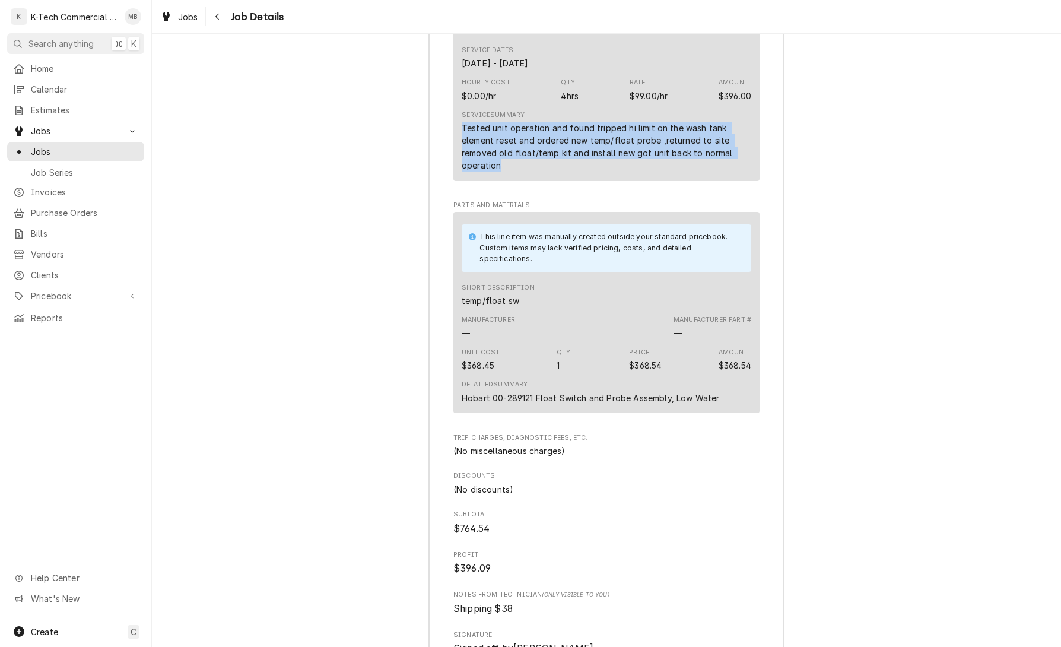
drag, startPoint x: 459, startPoint y: 136, endPoint x: 604, endPoint y: 181, distance: 151.4
click at [605, 181] on div "Short Description dishwasher Service Dates Sep 8, 2025 - Sep 23, 2025 Hourly Co…" at bounding box center [606, 92] width 306 height 177
copy div "Tested unit operation and found tripped hi limit on the wash tank element reset…"
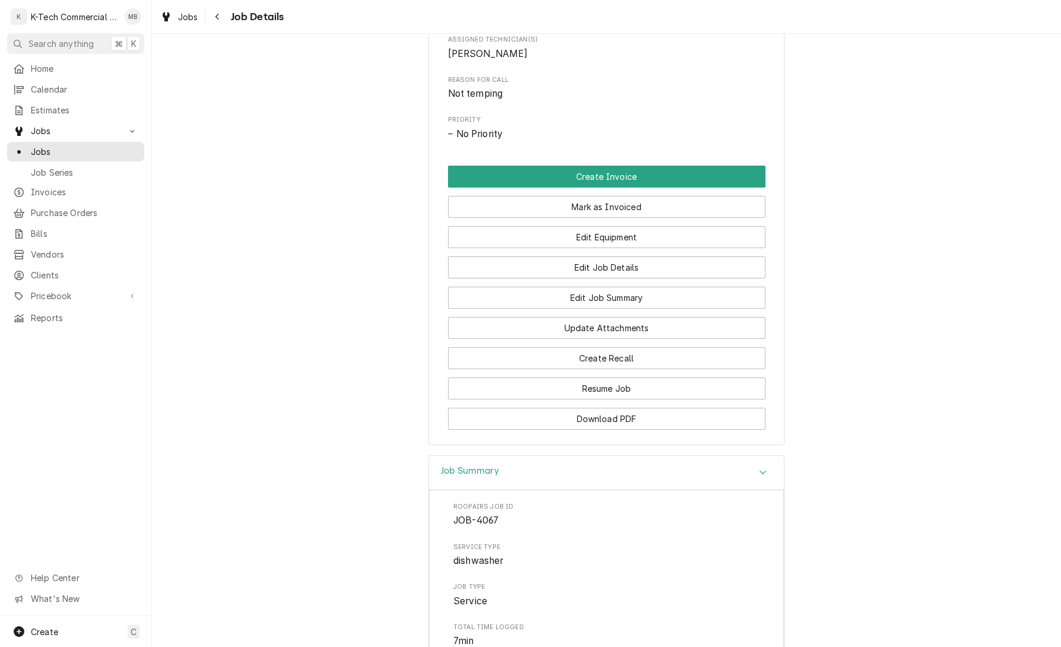
scroll to position [409, 0]
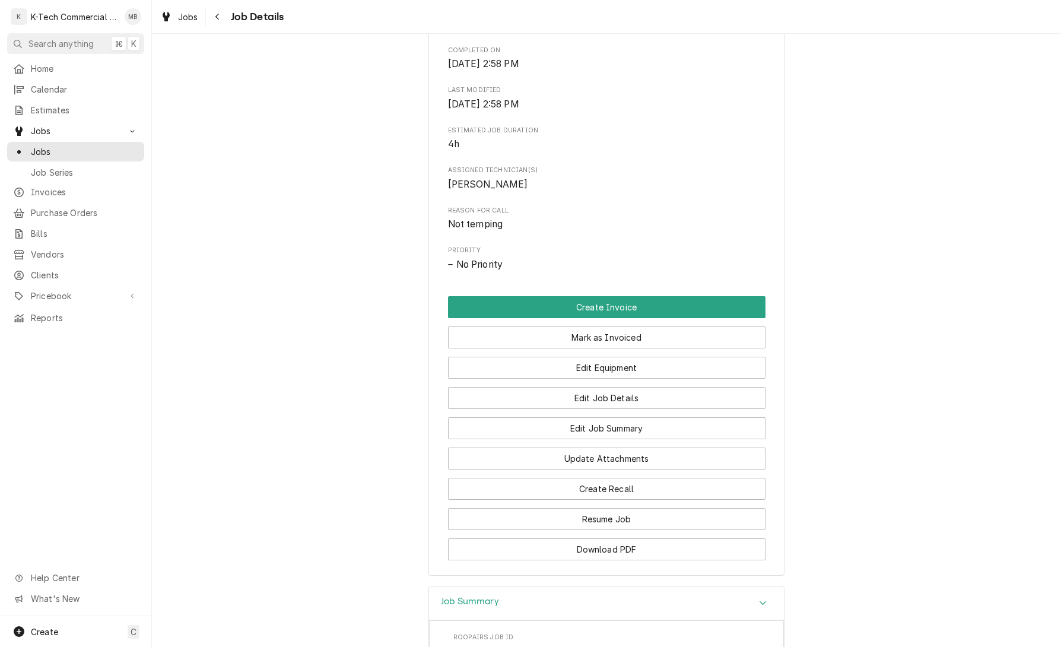
click at [601, 340] on button "Mark as Invoiced" at bounding box center [606, 337] width 317 height 22
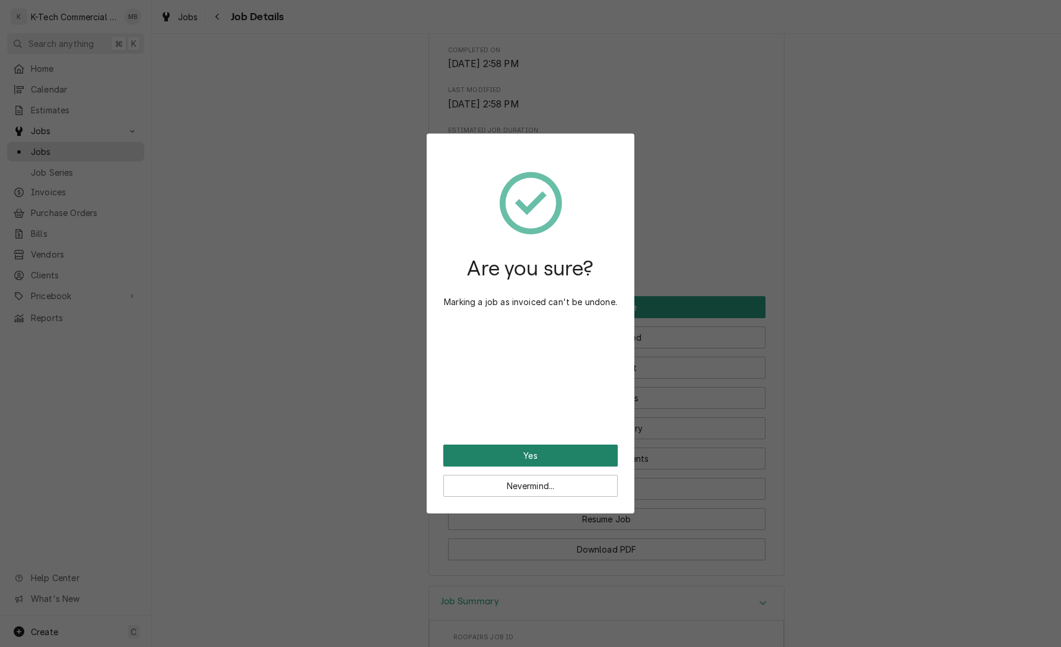
click at [551, 453] on button "Yes" at bounding box center [530, 455] width 174 height 22
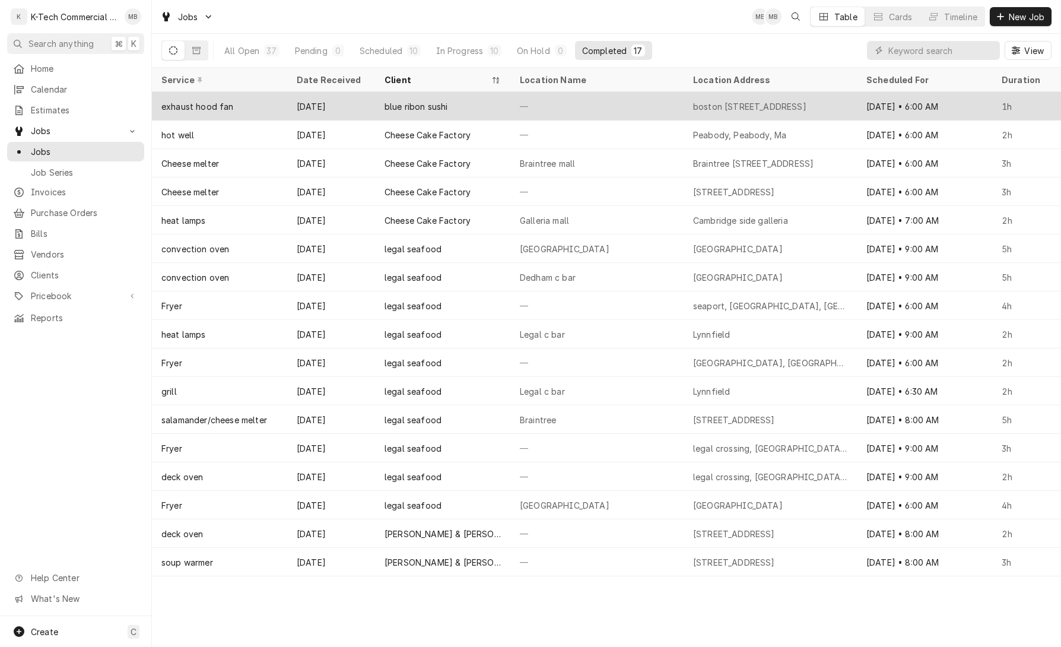
click at [652, 105] on div "—" at bounding box center [596, 106] width 173 height 28
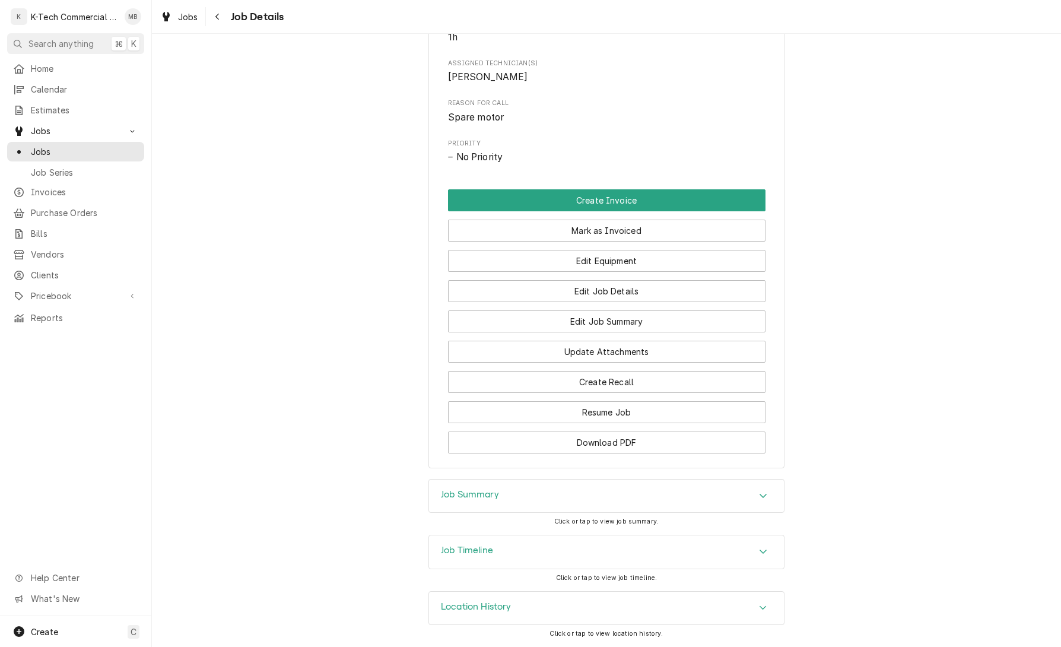
click at [603, 489] on div "Job Summary" at bounding box center [606, 495] width 355 height 33
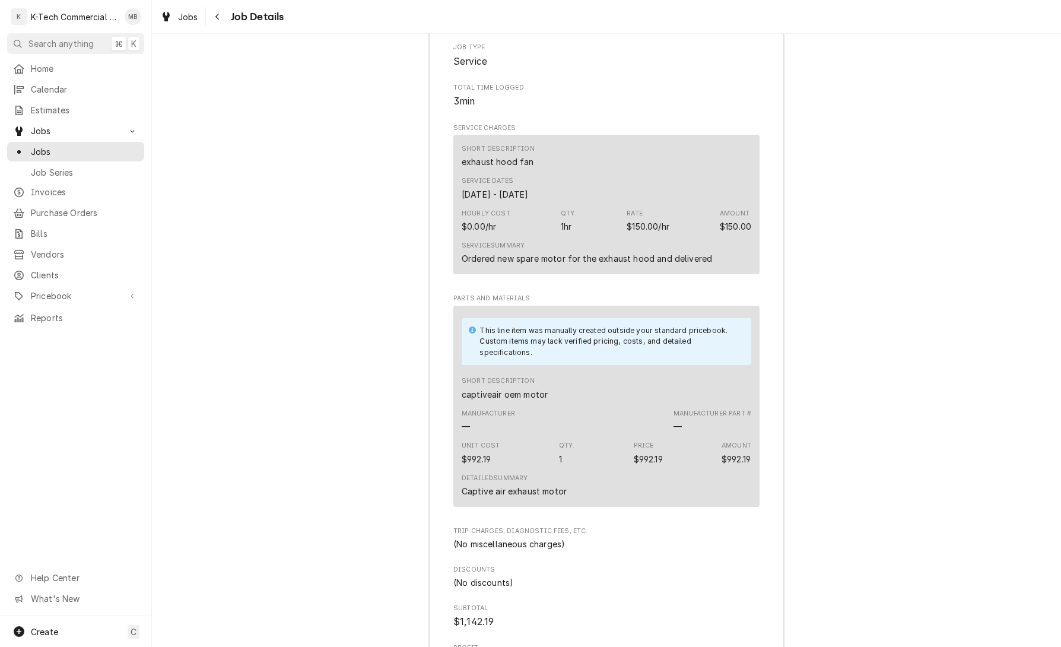
scroll to position [1068, 0]
drag, startPoint x: 463, startPoint y: 516, endPoint x: 592, endPoint y: 523, distance: 129.5
click at [591, 498] on div "Detailed Summary Captive air exhaust motor" at bounding box center [605, 482] width 289 height 32
copy div "Captive air exhaust motor"
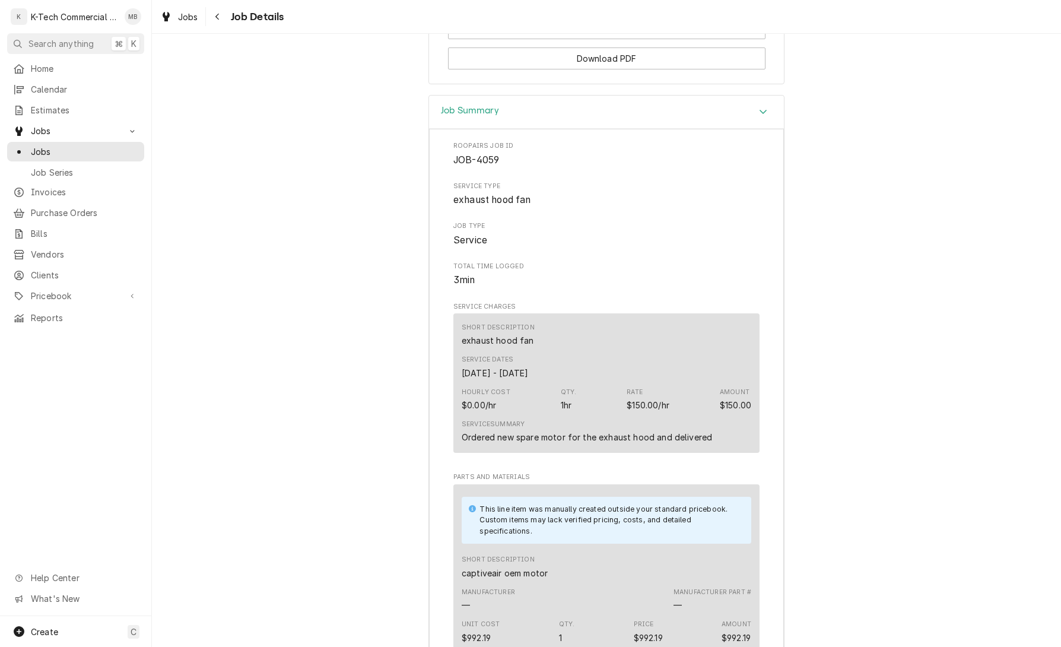
scroll to position [915, 0]
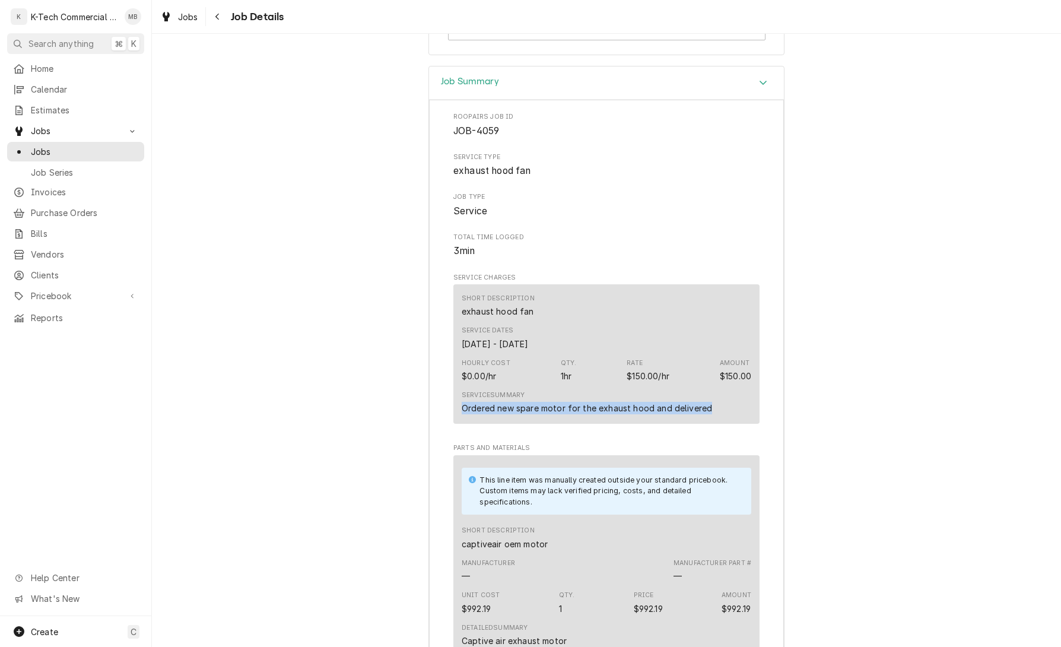
drag, startPoint x: 461, startPoint y: 435, endPoint x: 738, endPoint y: 435, distance: 277.0
click at [738, 418] on div "Service Summary Ordered new spare motor for the exhaust hood and delivered" at bounding box center [605, 402] width 289 height 32
copy div "Ordered new spare motor for the exhaust hood and delivered"
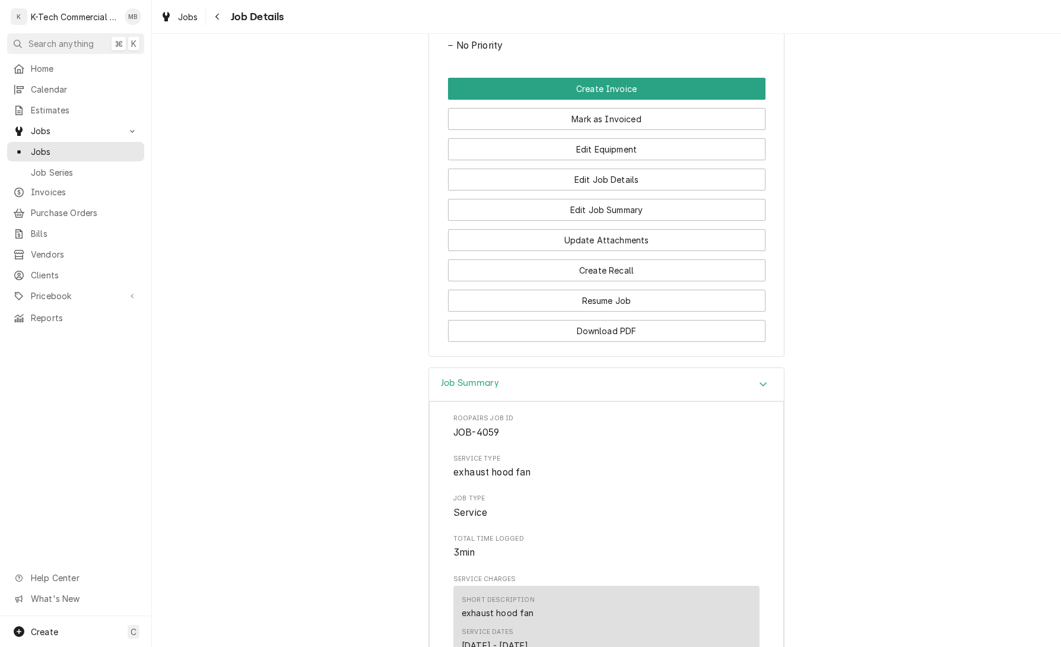
scroll to position [405, 0]
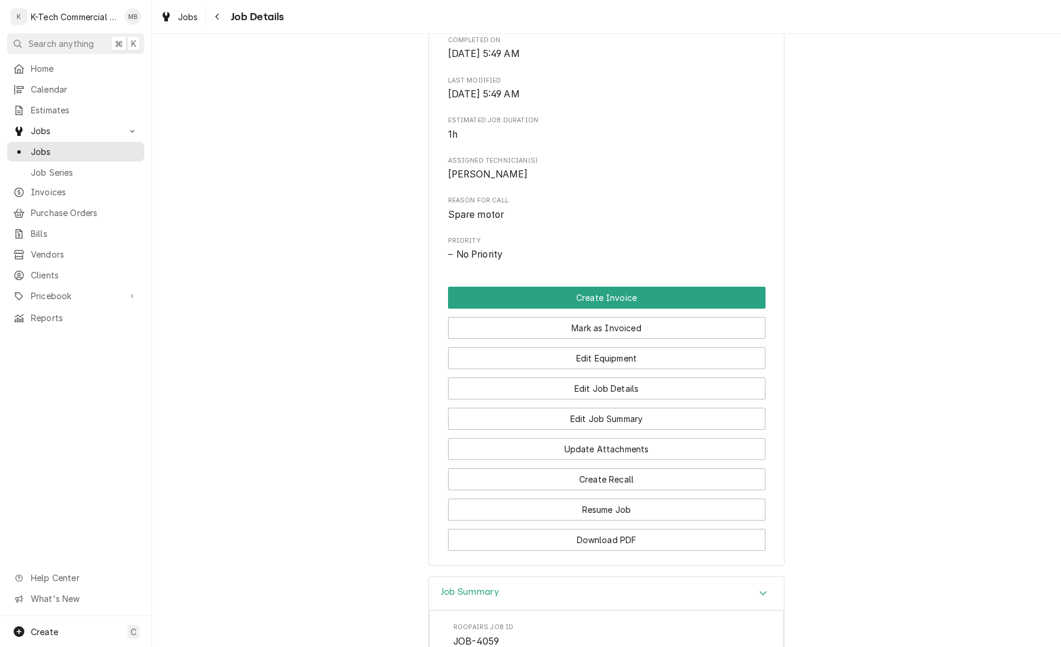
click at [651, 339] on button "Mark as Invoiced" at bounding box center [606, 328] width 317 height 22
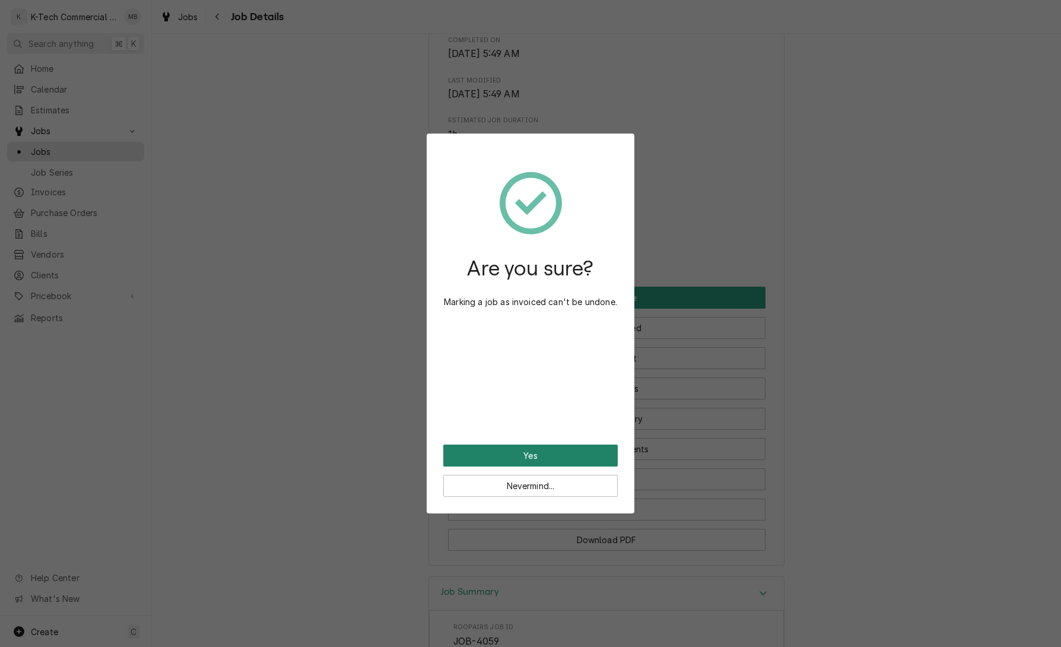
click at [544, 453] on button "Yes" at bounding box center [530, 455] width 174 height 22
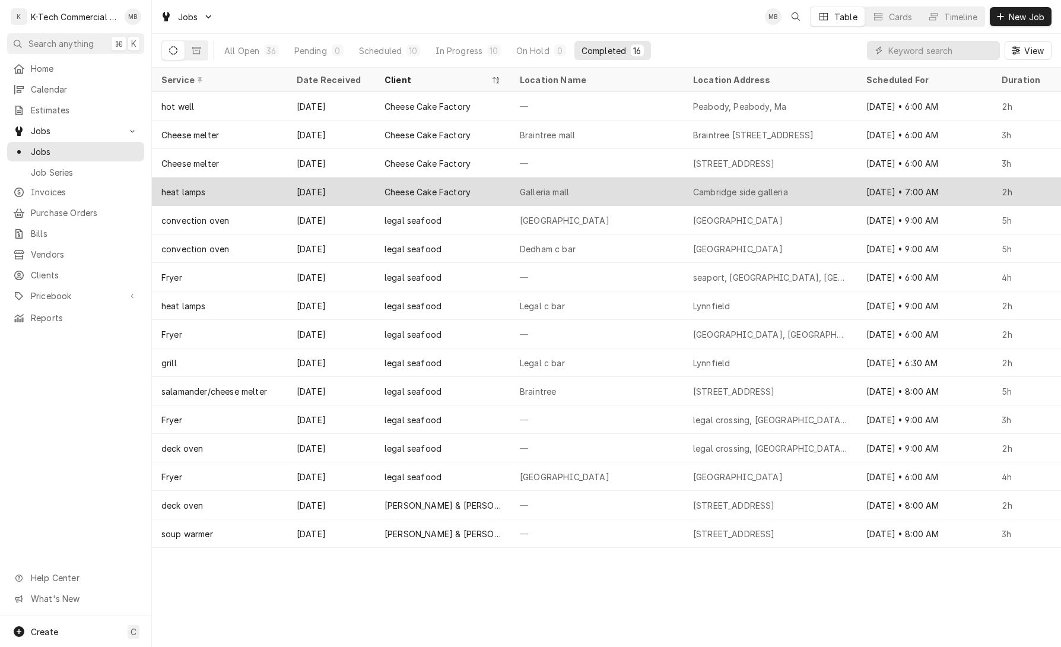
click at [738, 183] on div "Cambridge side galleria" at bounding box center [769, 191] width 173 height 28
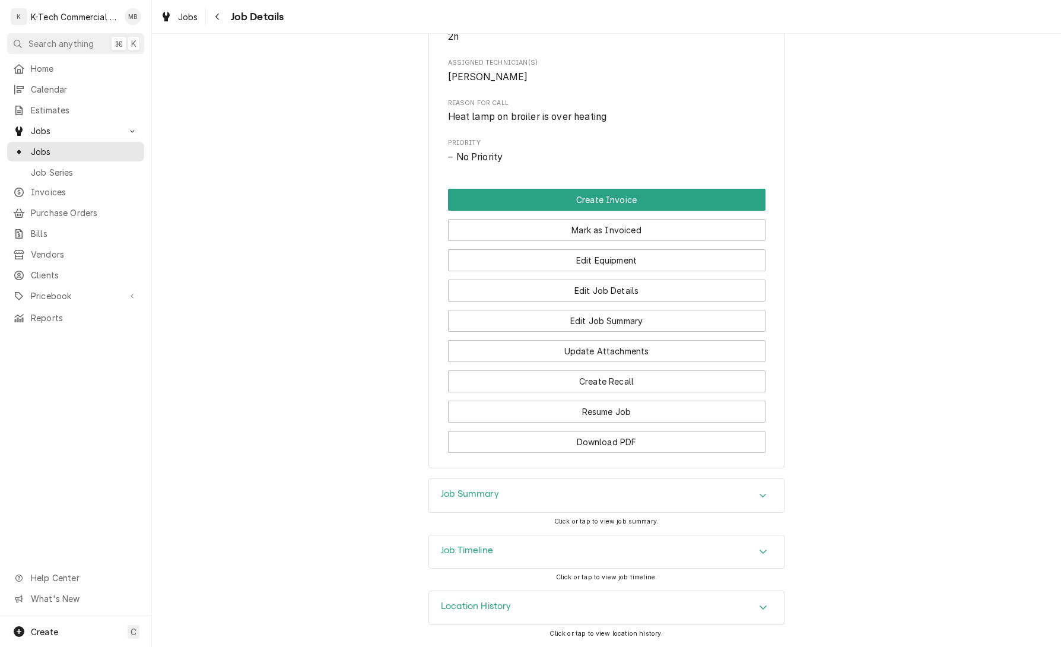
click at [587, 498] on div "Job Summary" at bounding box center [606, 495] width 355 height 33
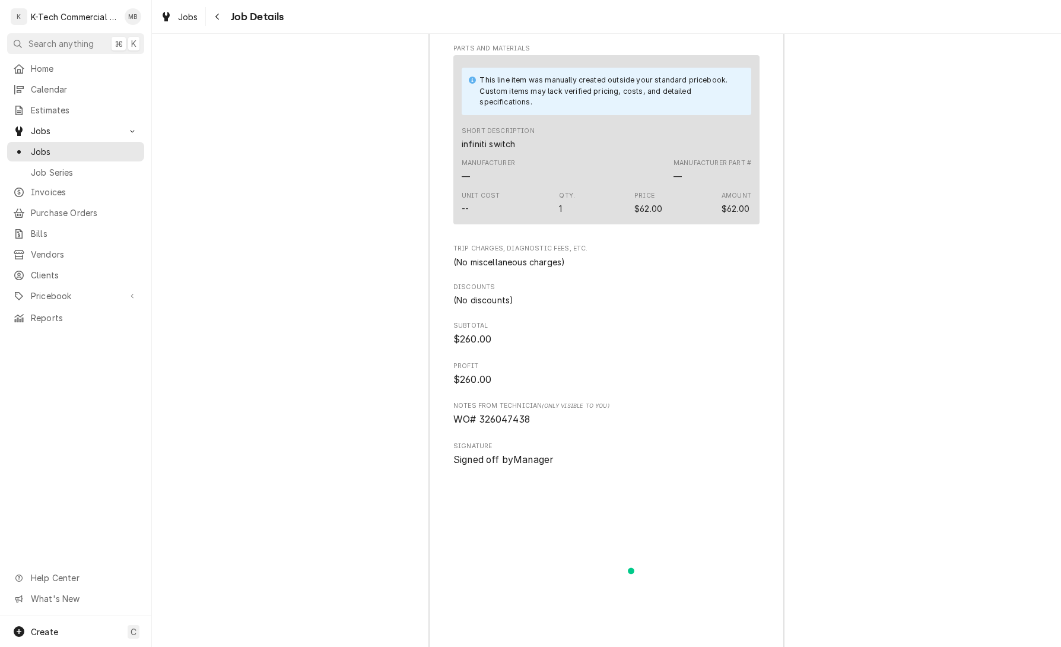
scroll to position [1358, 0]
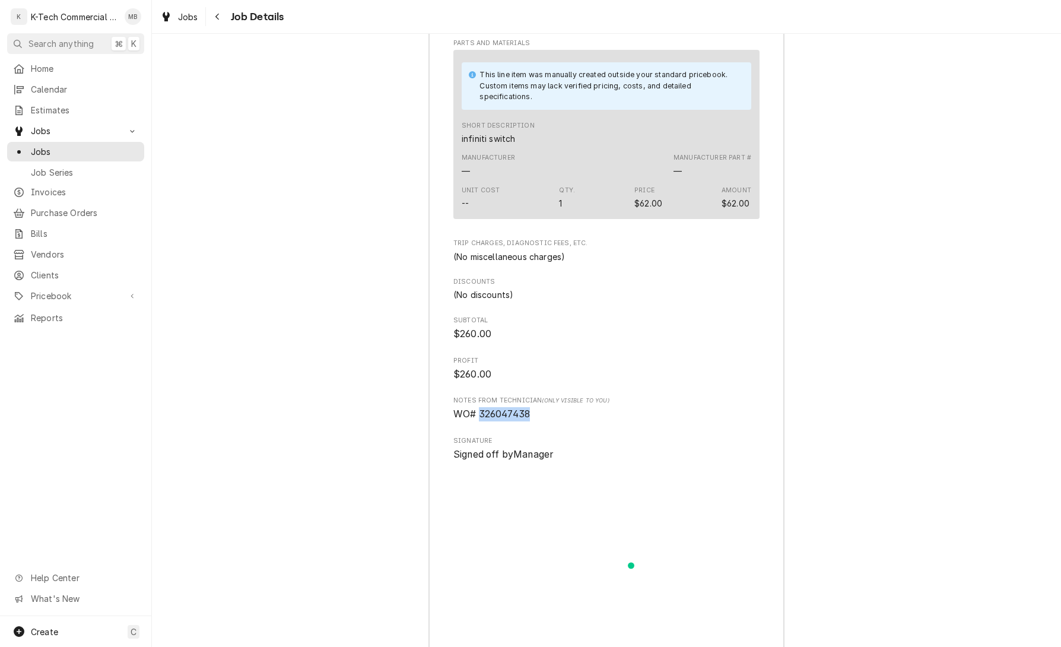
drag, startPoint x: 480, startPoint y: 431, endPoint x: 553, endPoint y: 430, distance: 73.0
click at [553, 421] on span "WO# 326047438" at bounding box center [606, 414] width 306 height 14
copy span "326047438"
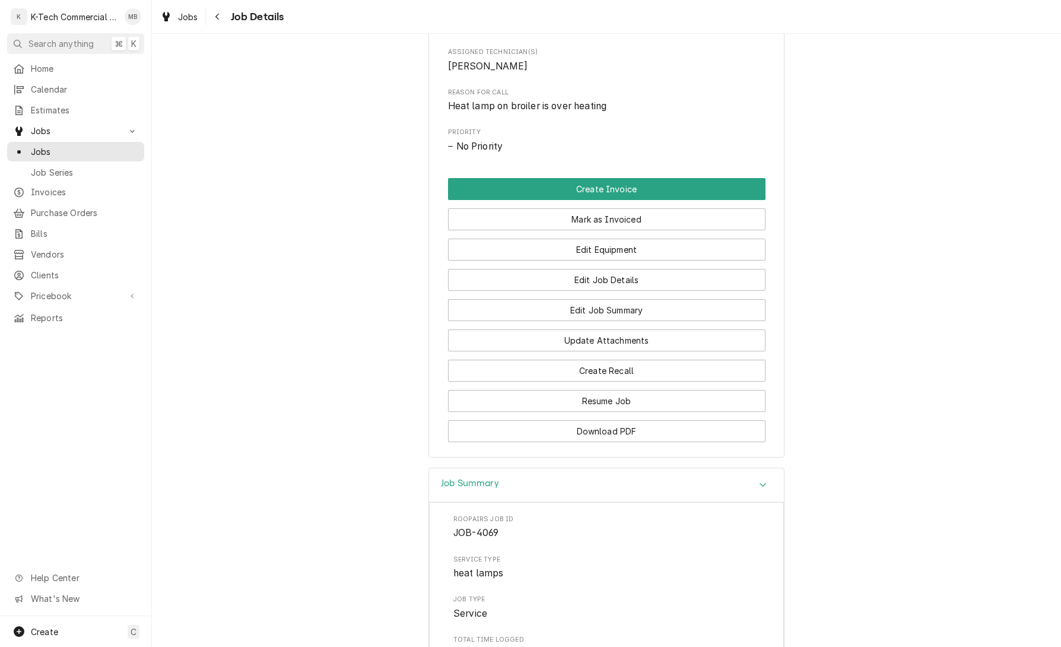
scroll to position [496, 0]
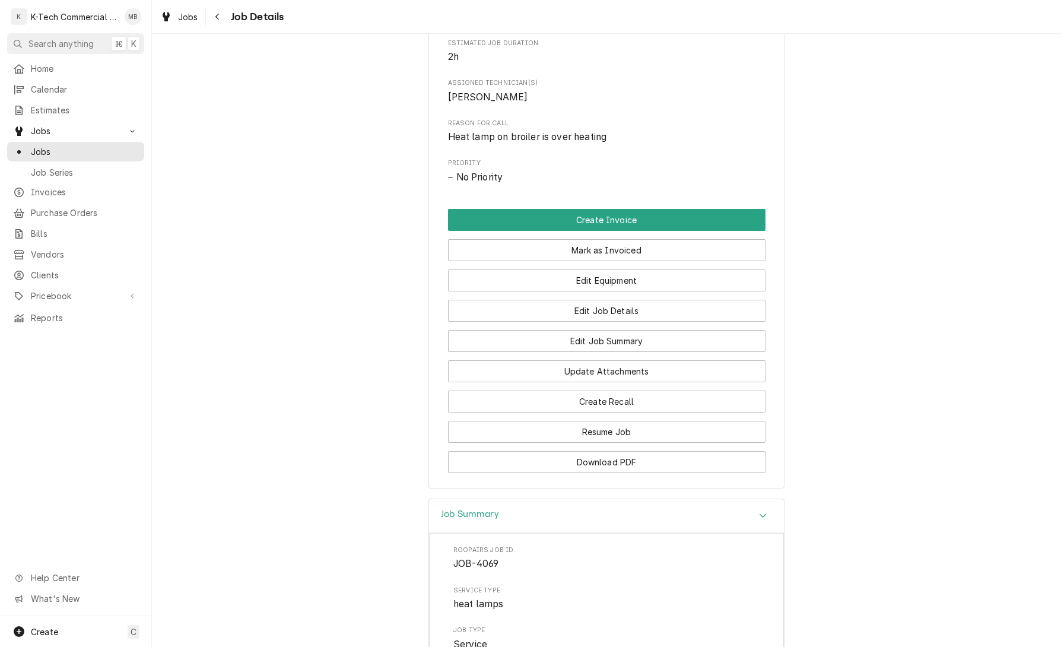
drag, startPoint x: 590, startPoint y: 257, endPoint x: 589, endPoint y: 265, distance: 7.7
click at [589, 257] on button "Mark as Invoiced" at bounding box center [606, 250] width 317 height 22
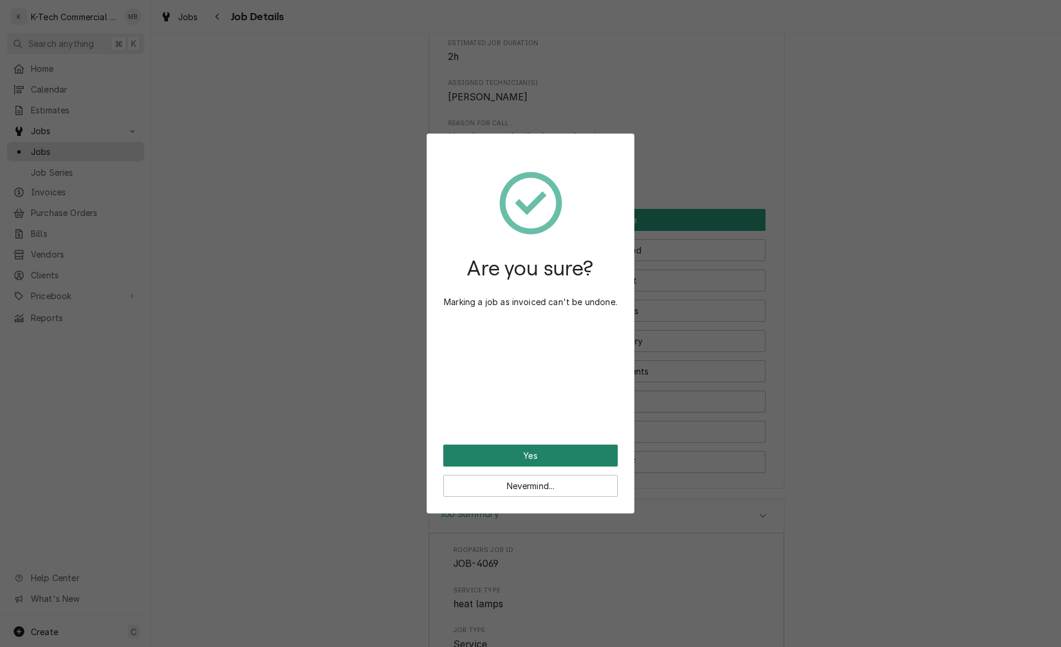
click at [542, 453] on button "Yes" at bounding box center [530, 455] width 174 height 22
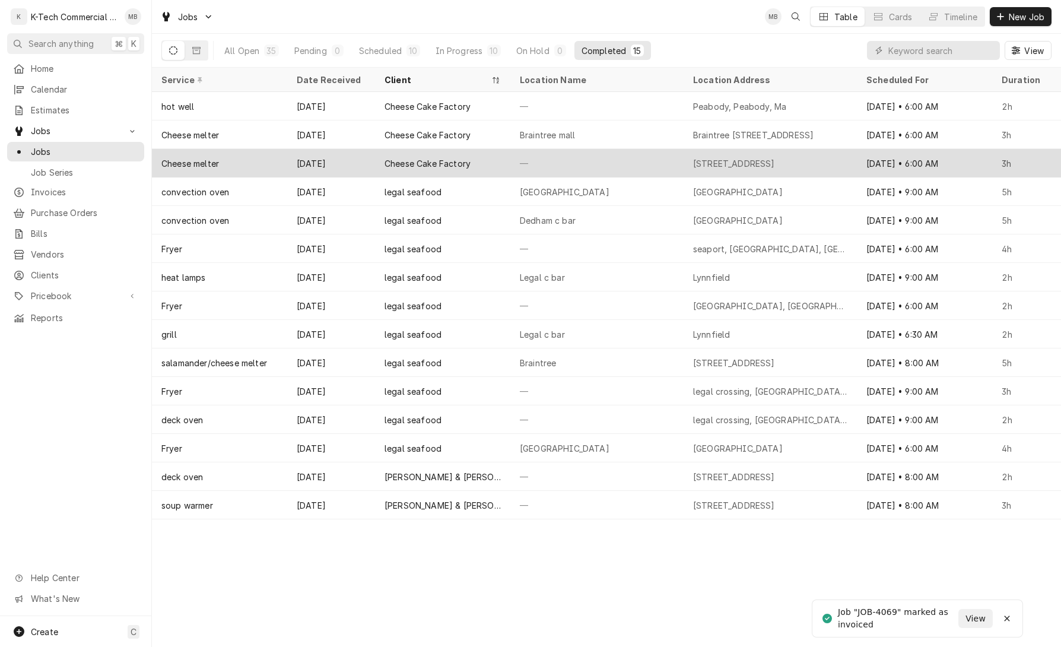
click at [579, 164] on div "—" at bounding box center [596, 163] width 173 height 28
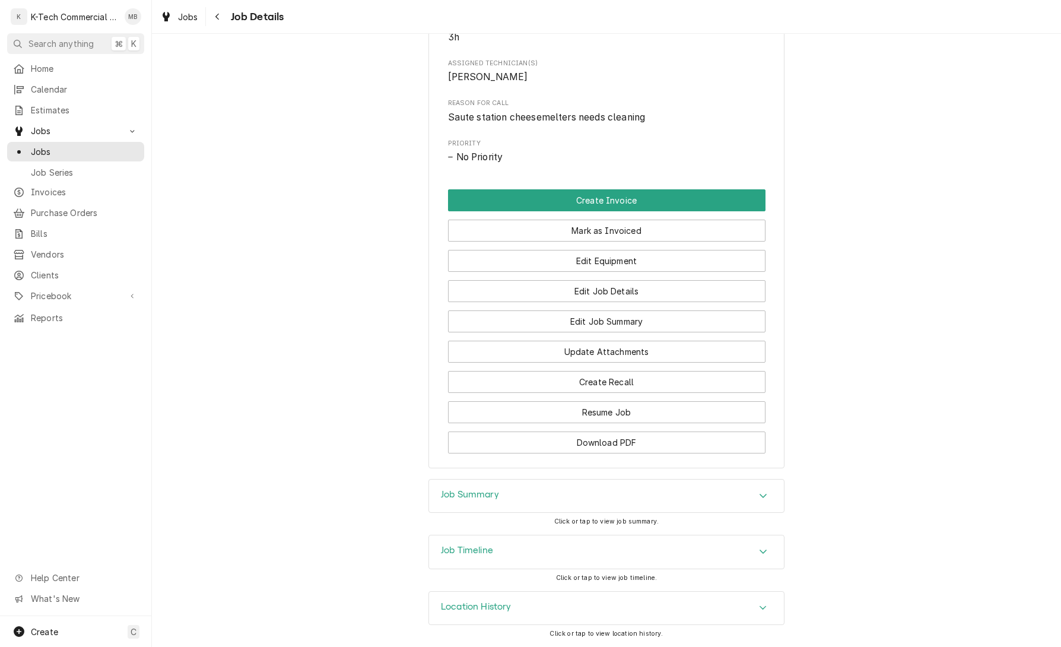
drag, startPoint x: 523, startPoint y: 477, endPoint x: 518, endPoint y: 493, distance: 17.1
click at [523, 477] on div "Completed and Uninvoiced Cheese Cake Factory [STREET_ADDRESS] Open in Maps Roop…" at bounding box center [606, 11] width 909 height 934
click at [520, 496] on div "Job Summary" at bounding box center [606, 495] width 355 height 33
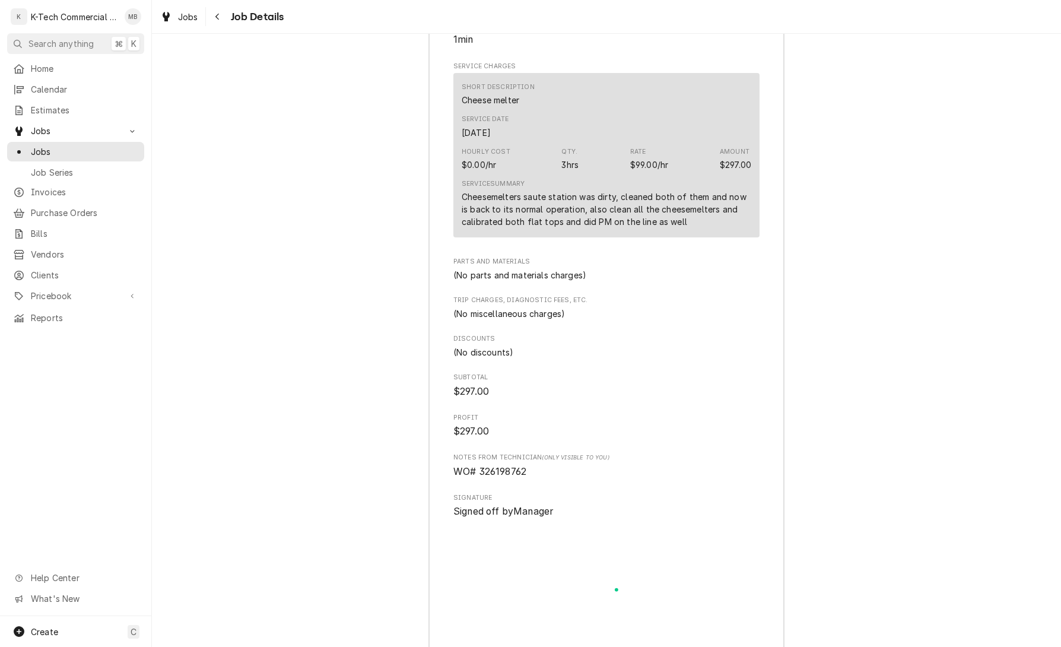
scroll to position [1128, 0]
drag, startPoint x: 482, startPoint y: 496, endPoint x: 540, endPoint y: 496, distance: 58.1
click at [540, 476] on span "WO# 326198762" at bounding box center [606, 469] width 306 height 14
copy span "326198762"
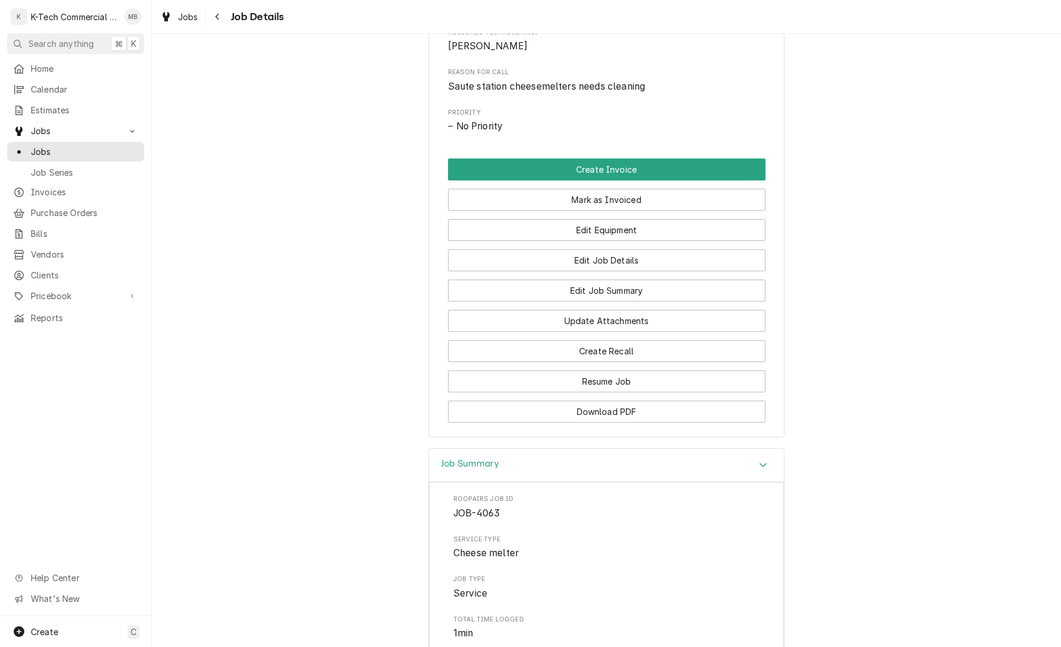
scroll to position [463, 0]
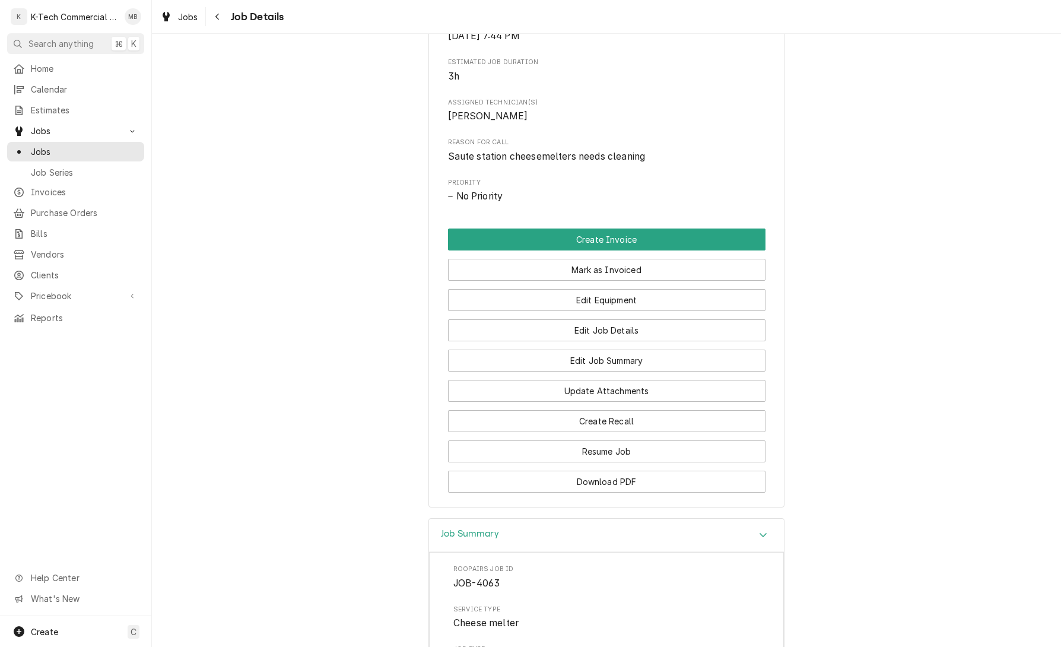
click at [584, 281] on button "Mark as Invoiced" at bounding box center [606, 270] width 317 height 22
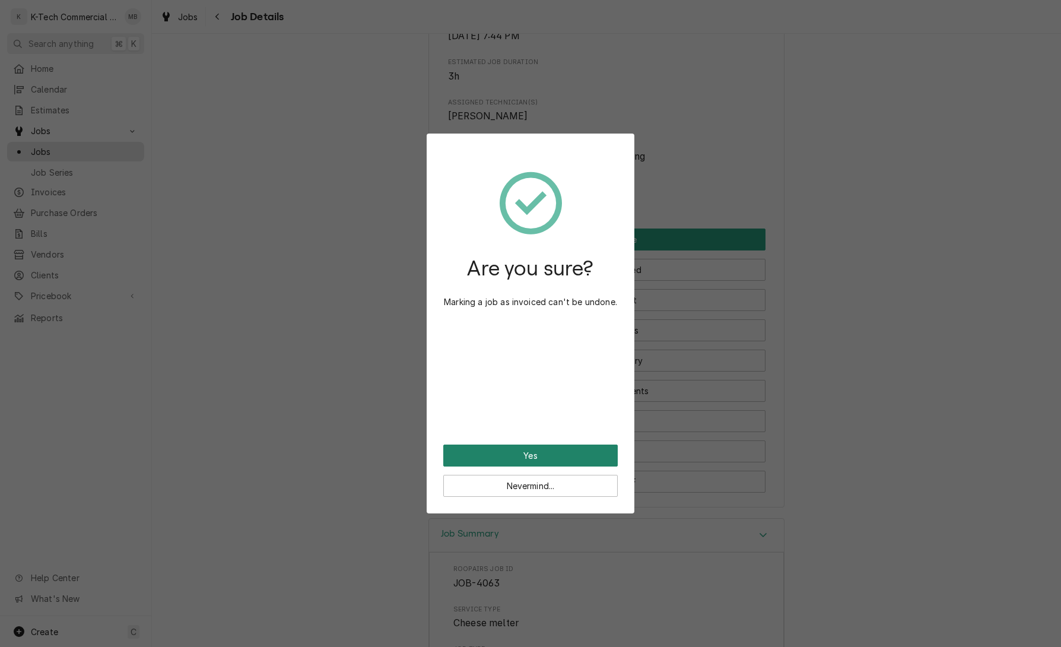
click at [539, 452] on button "Yes" at bounding box center [530, 455] width 174 height 22
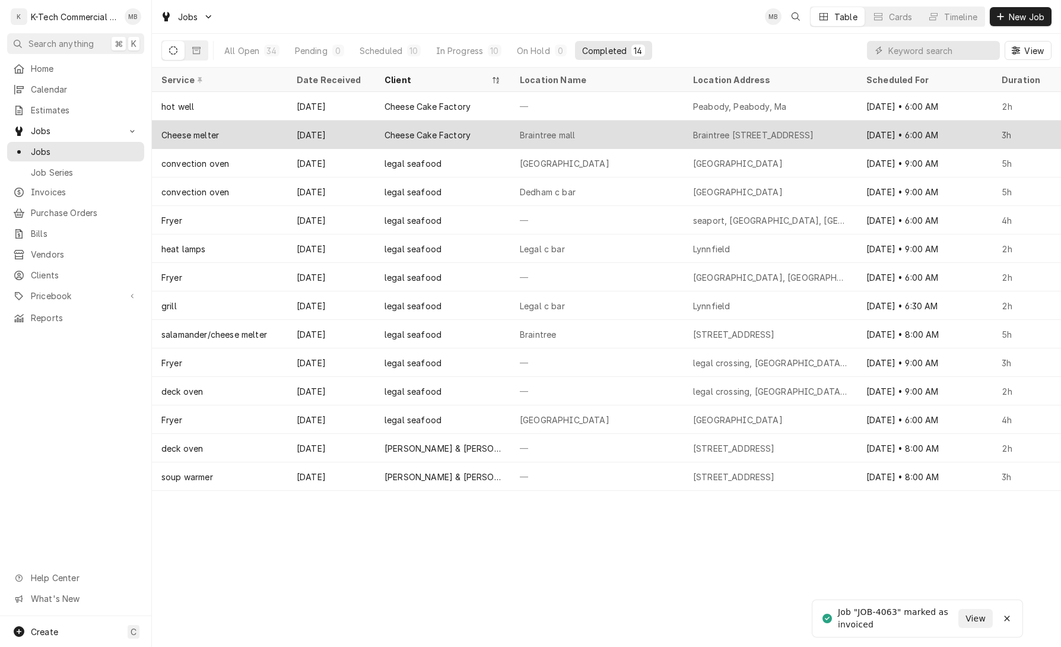
click at [617, 130] on div "Braintree mall" at bounding box center [596, 134] width 173 height 28
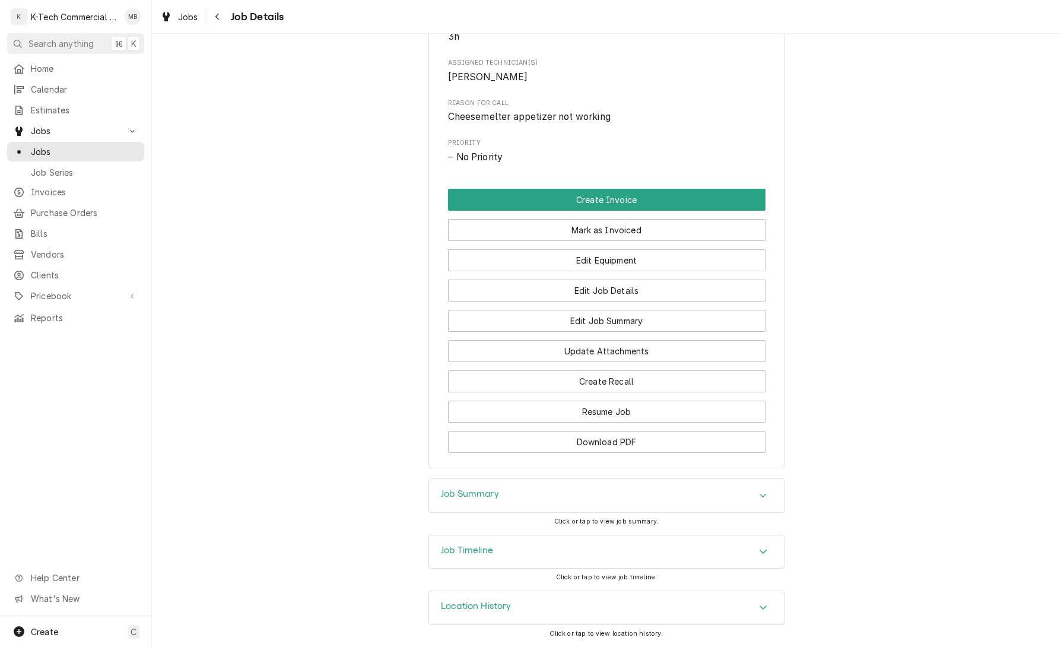
click at [625, 494] on div "Job Summary" at bounding box center [606, 495] width 355 height 33
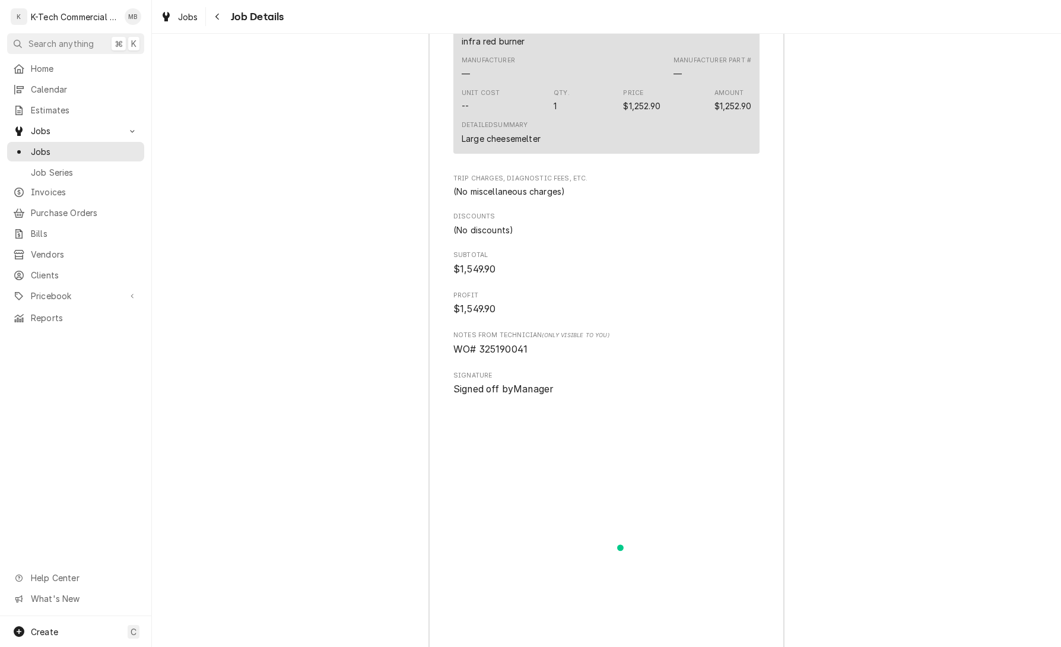
scroll to position [1460, 0]
drag, startPoint x: 482, startPoint y: 374, endPoint x: 544, endPoint y: 375, distance: 62.3
click at [544, 352] on span "WO# 325190041" at bounding box center [606, 344] width 306 height 14
copy span "325190041"
drag, startPoint x: 458, startPoint y: 160, endPoint x: 574, endPoint y: 163, distance: 115.7
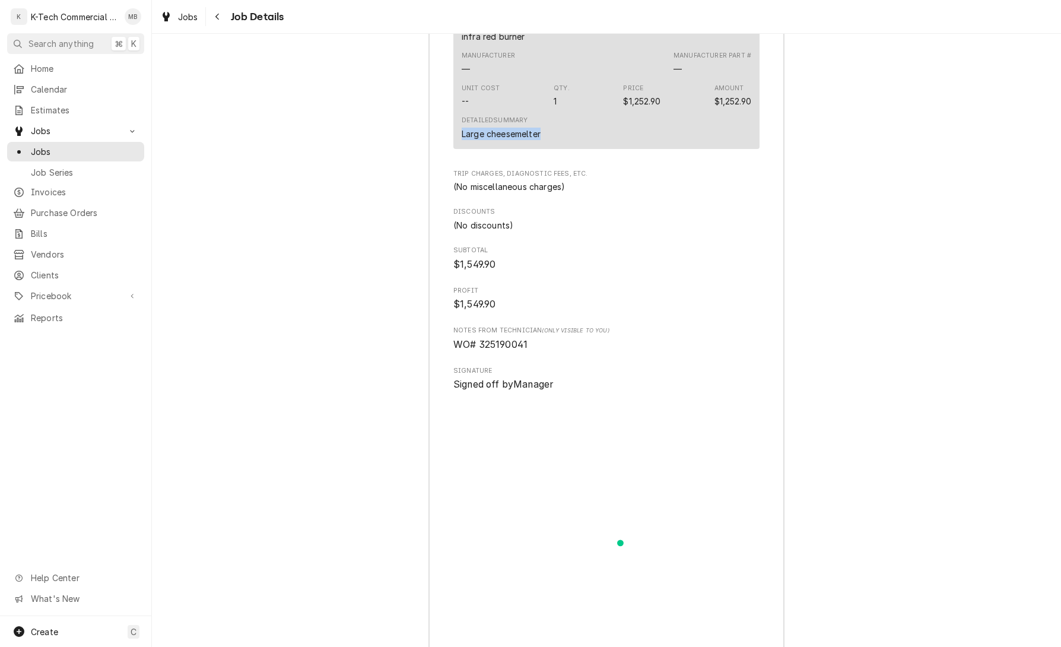
click at [574, 149] on div "This line item was manually created outside your standard pricebook. Custom ite…" at bounding box center [606, 48] width 306 height 201
copy div "Large cheesemelter"
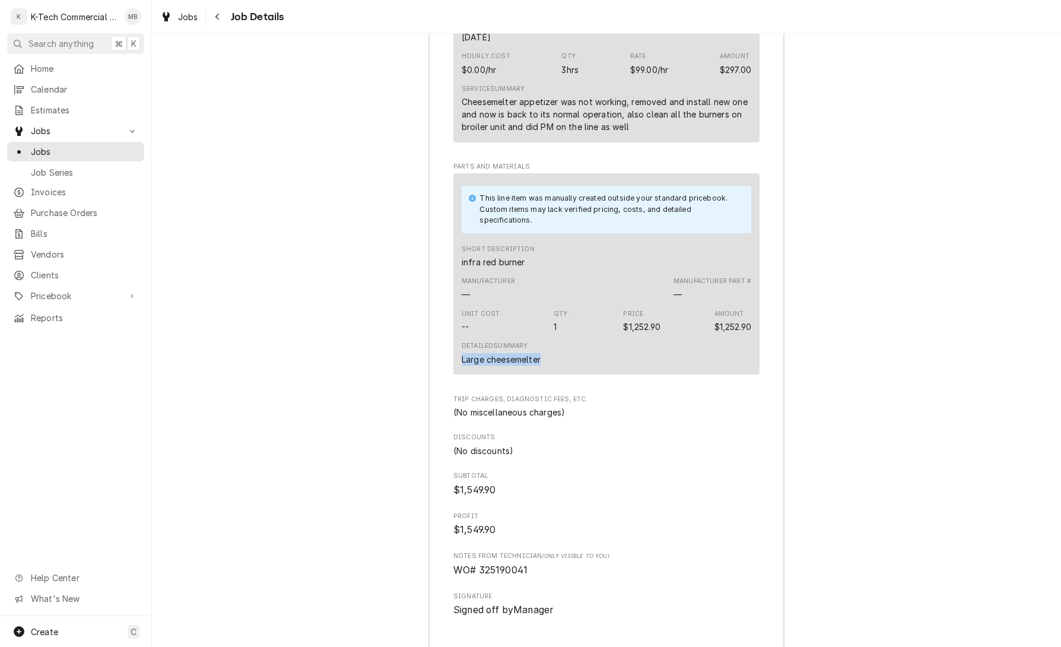
scroll to position [1225, 0]
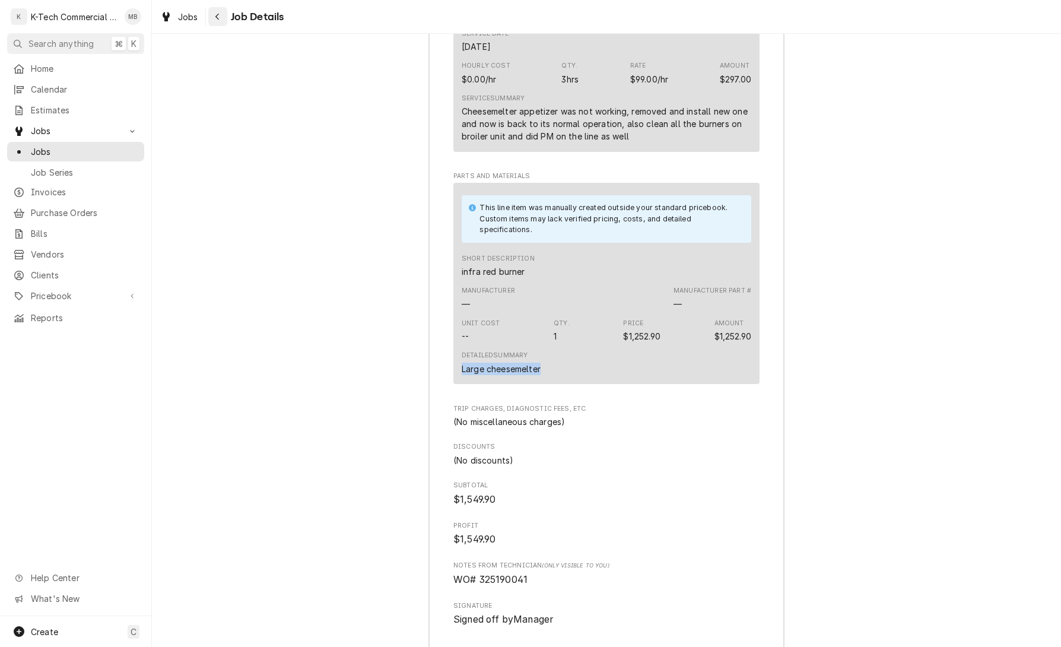
click at [216, 17] on icon "Navigate back" at bounding box center [217, 17] width 4 height 7
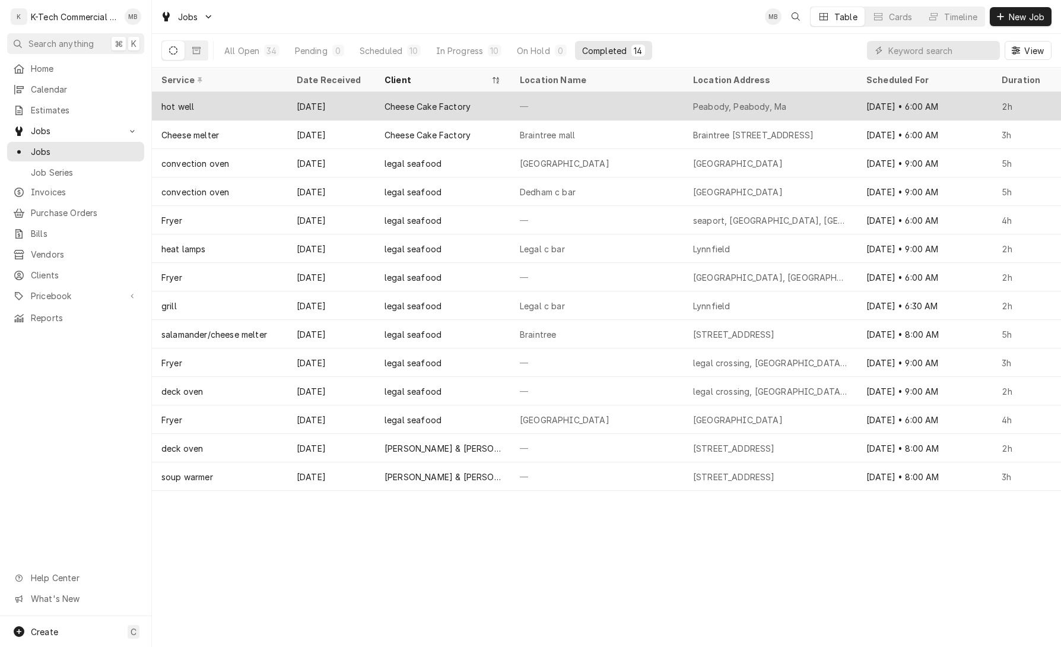
click at [783, 103] on div "Peabody, Peabody, Ma" at bounding box center [739, 106] width 93 height 12
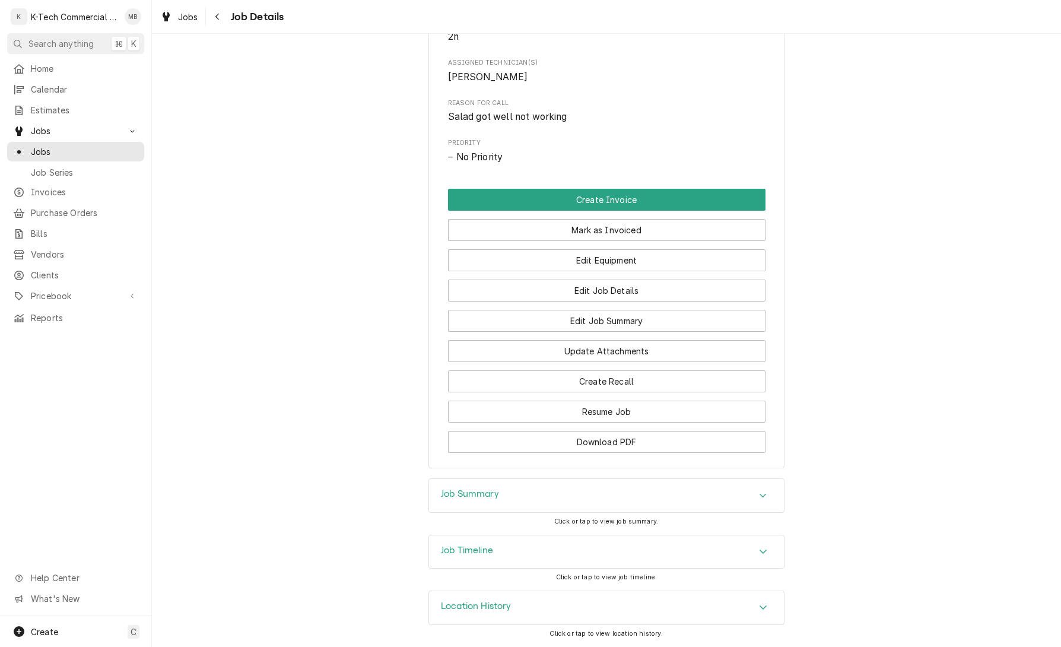
click at [625, 492] on div "Job Summary" at bounding box center [606, 495] width 355 height 33
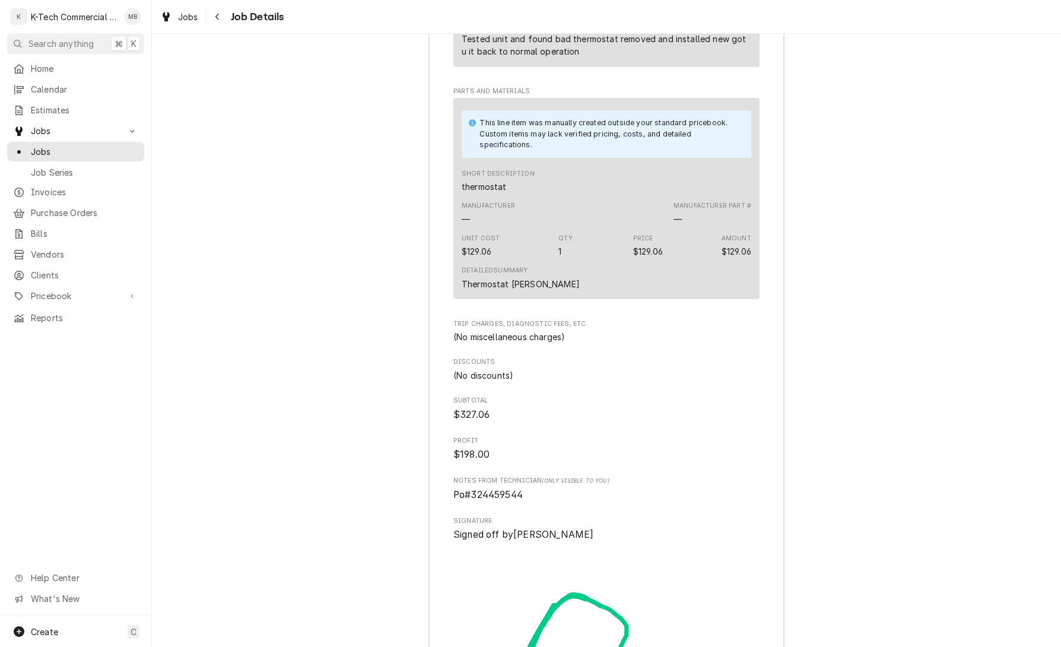
scroll to position [1300, 0]
drag, startPoint x: 471, startPoint y: 508, endPoint x: 554, endPoint y: 510, distance: 83.1
click at [554, 499] on span "Po#324459544" at bounding box center [606, 492] width 306 height 14
copy span "324459544"
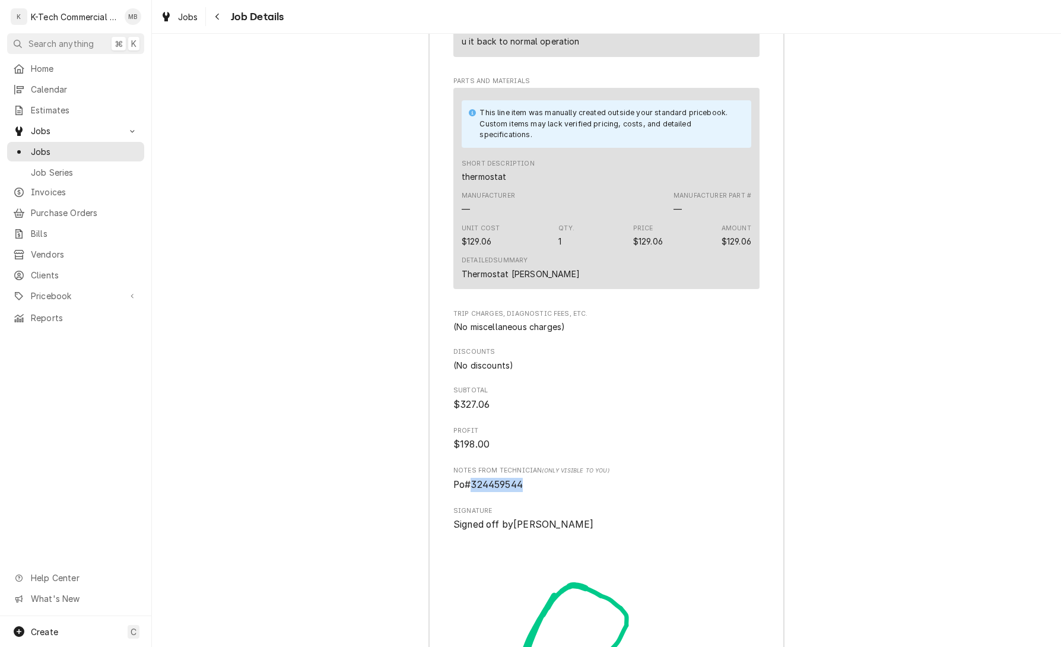
scroll to position [1308, 0]
click at [217, 22] on div "Navigate back" at bounding box center [218, 17] width 12 height 12
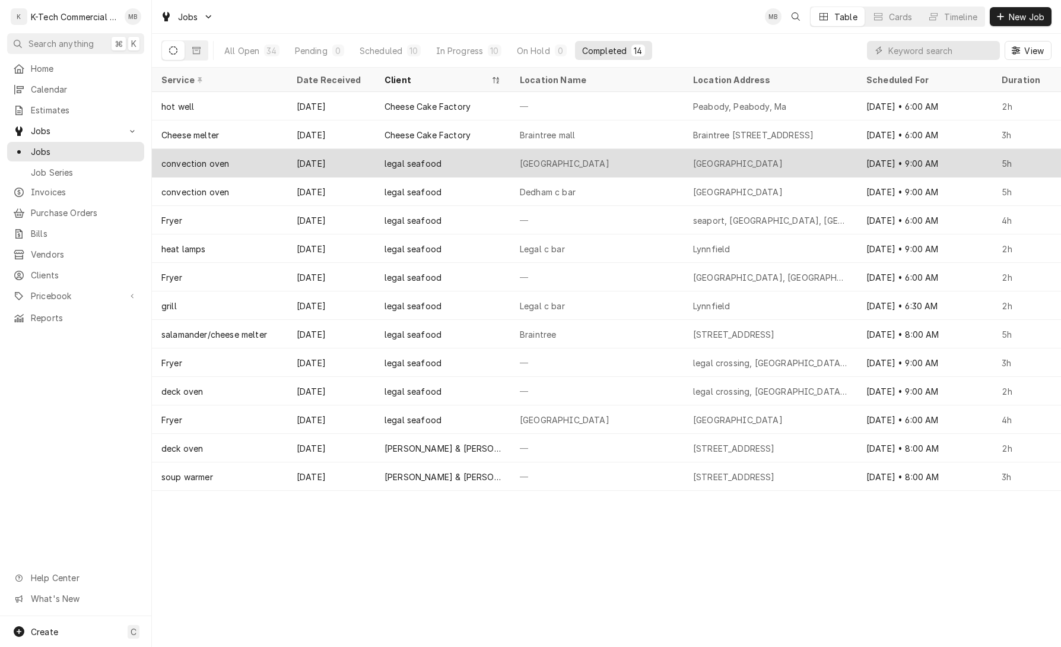
click at [613, 166] on div "[GEOGRAPHIC_DATA]" at bounding box center [596, 163] width 173 height 28
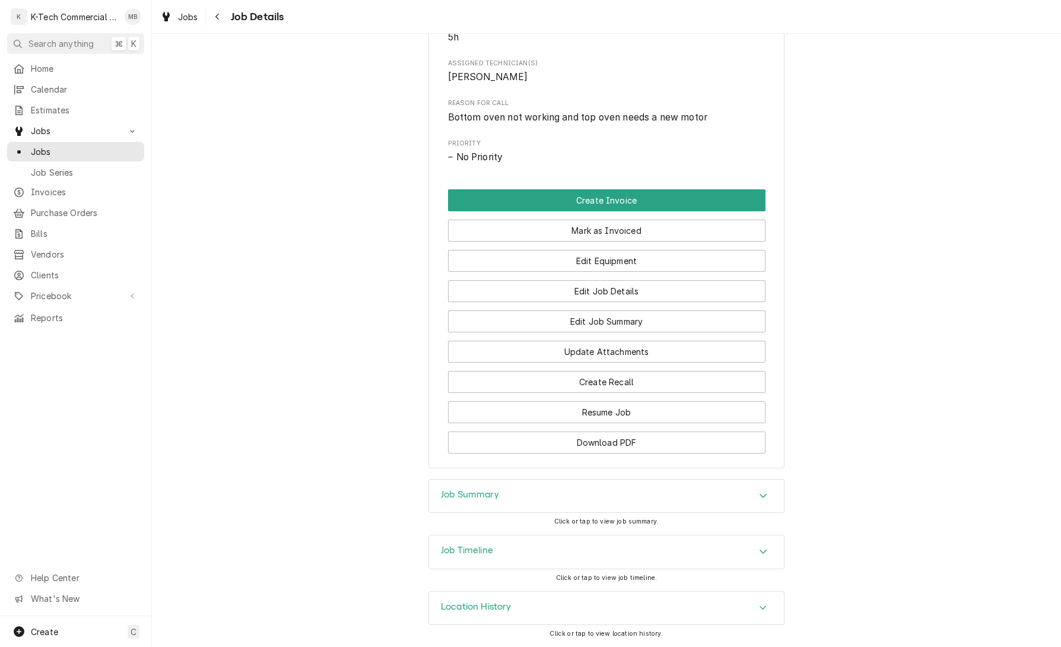
click at [562, 497] on div "Job Summary" at bounding box center [606, 495] width 355 height 33
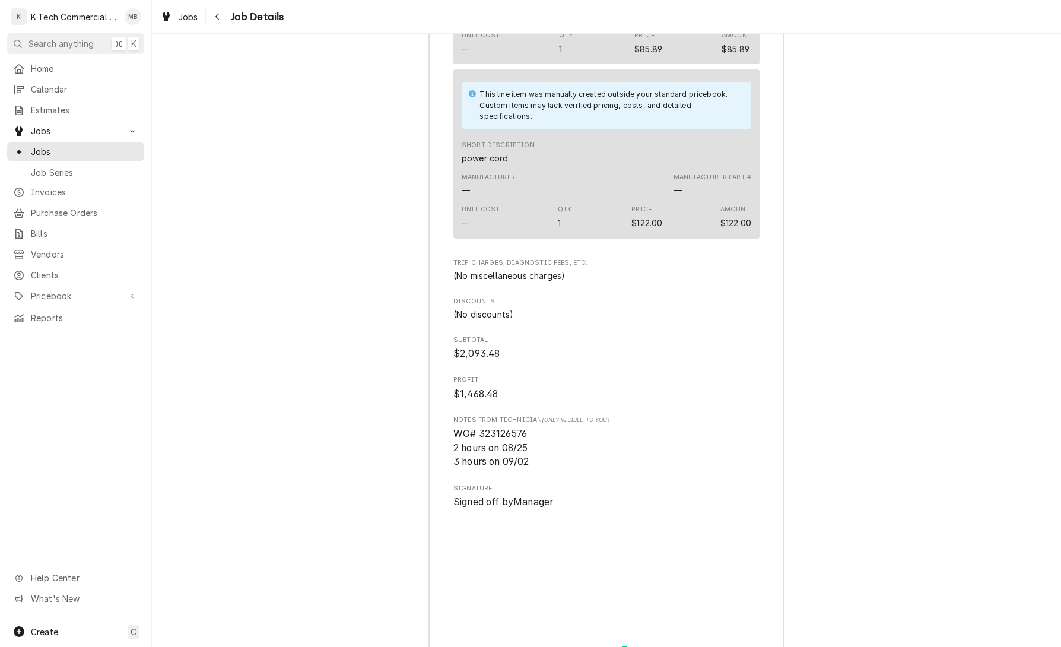
scroll to position [1703, 0]
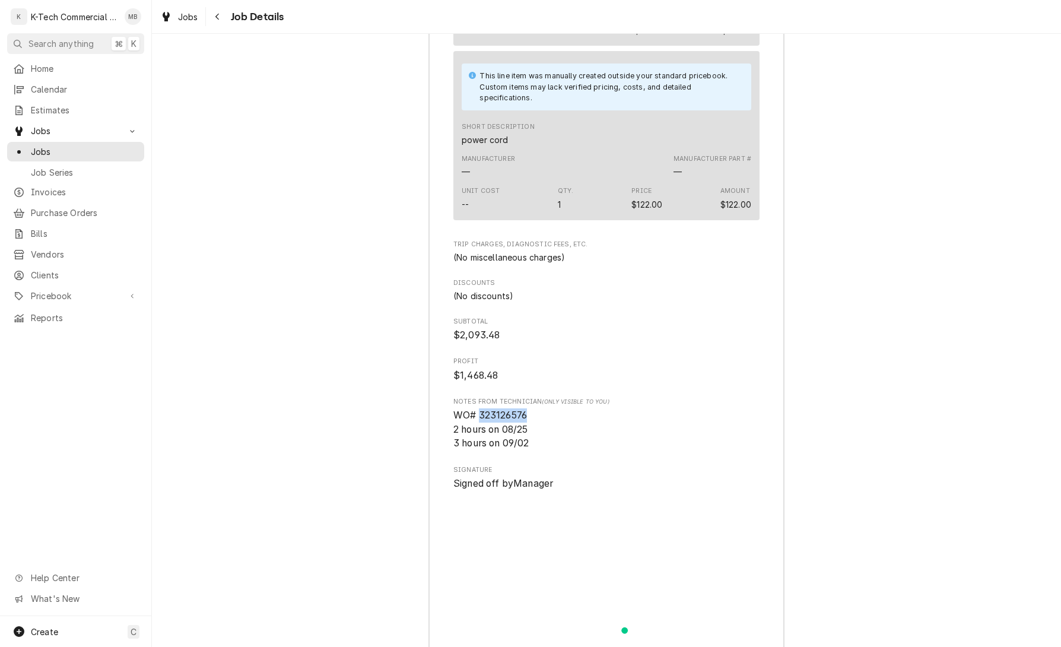
drag, startPoint x: 478, startPoint y: 456, endPoint x: 556, endPoint y: 458, distance: 78.3
click at [556, 450] on span "WO# 323126576 2 hours on 08/25 3 hours on 09/02" at bounding box center [606, 429] width 306 height 42
copy span "323126576"
click at [221, 17] on div "Navigate back" at bounding box center [218, 17] width 12 height 12
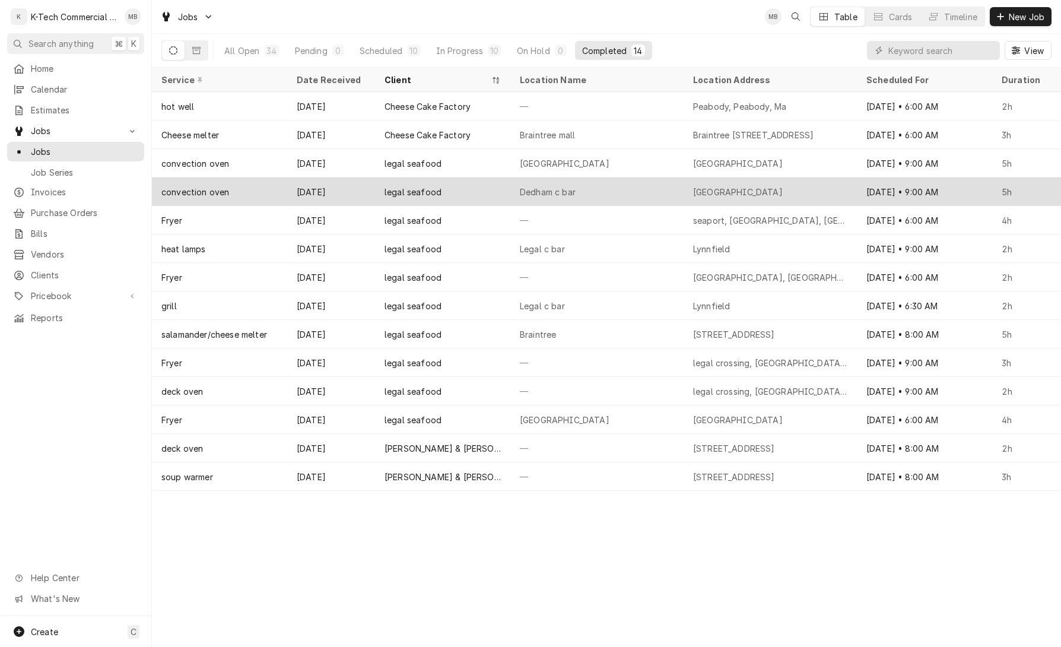
click at [591, 190] on div "Dedham c bar" at bounding box center [596, 191] width 173 height 28
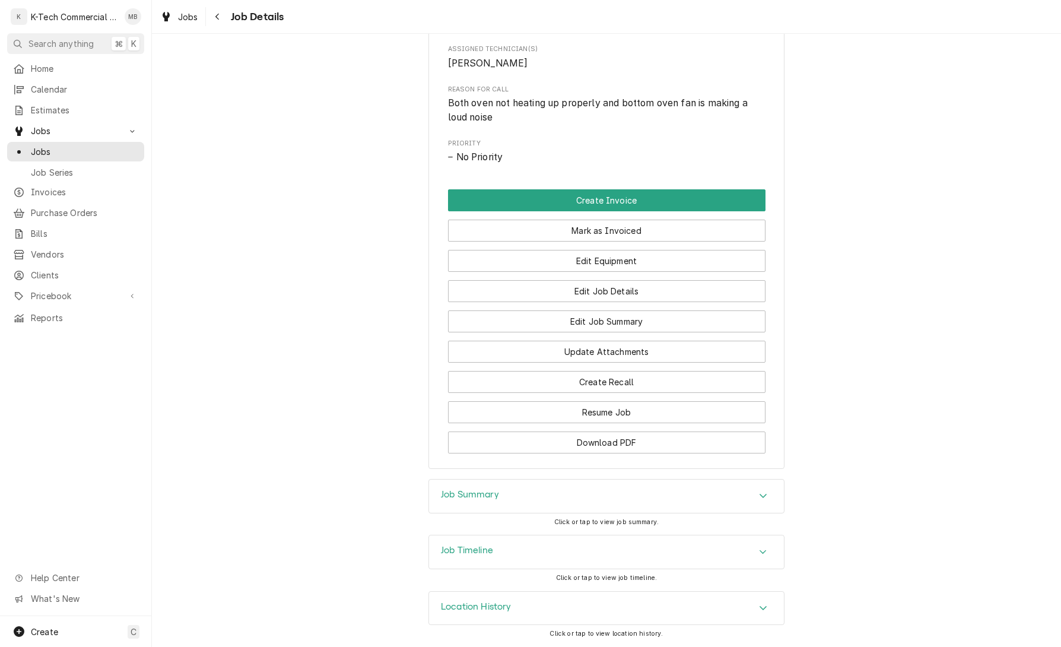
click at [551, 488] on div "Job Summary" at bounding box center [606, 495] width 355 height 33
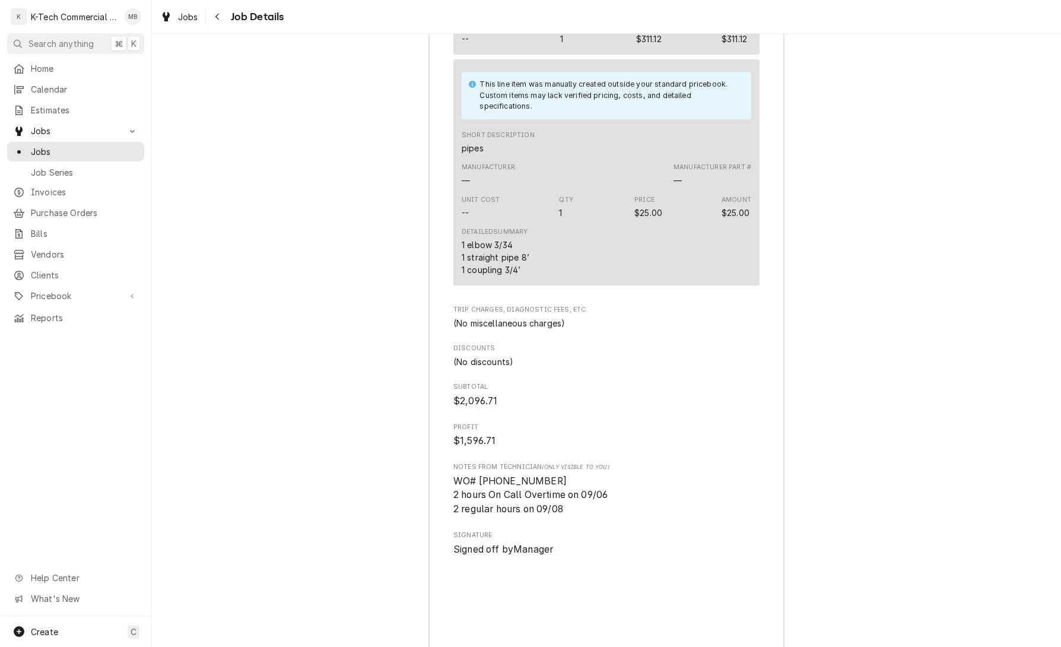
scroll to position [1737, 0]
click at [484, 505] on span "WO# 324939925 2 hours On Call Overtime on 09/06 2 regular hours on 09/08" at bounding box center [530, 493] width 154 height 39
drag, startPoint x: 480, startPoint y: 505, endPoint x: 552, endPoint y: 505, distance: 71.2
click at [550, 506] on span "WO# 324939925 2 hours On Call Overtime on 09/06 2 regular hours on 09/08" at bounding box center [606, 494] width 306 height 42
copy span "324939925"
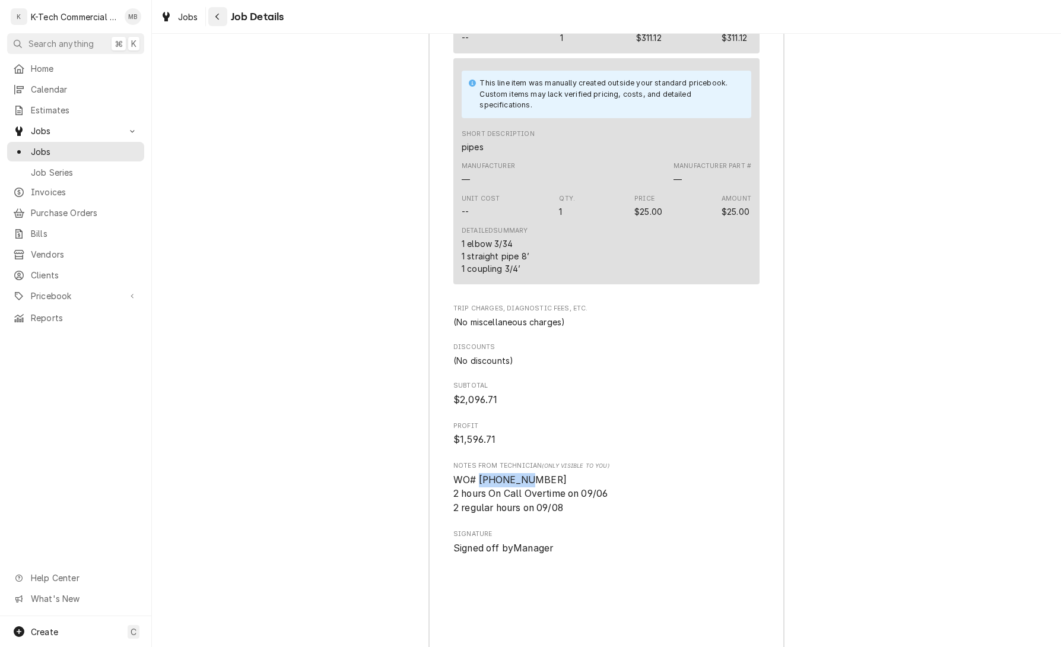
click at [216, 20] on icon "Navigate back" at bounding box center [217, 16] width 5 height 8
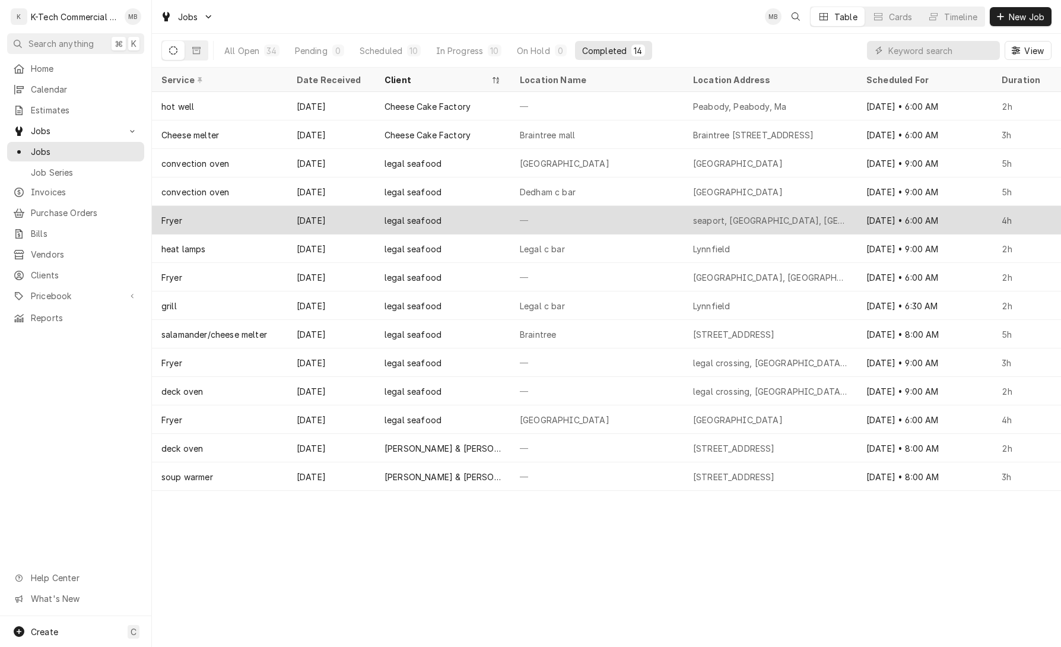
click at [520, 212] on div "—" at bounding box center [596, 220] width 173 height 28
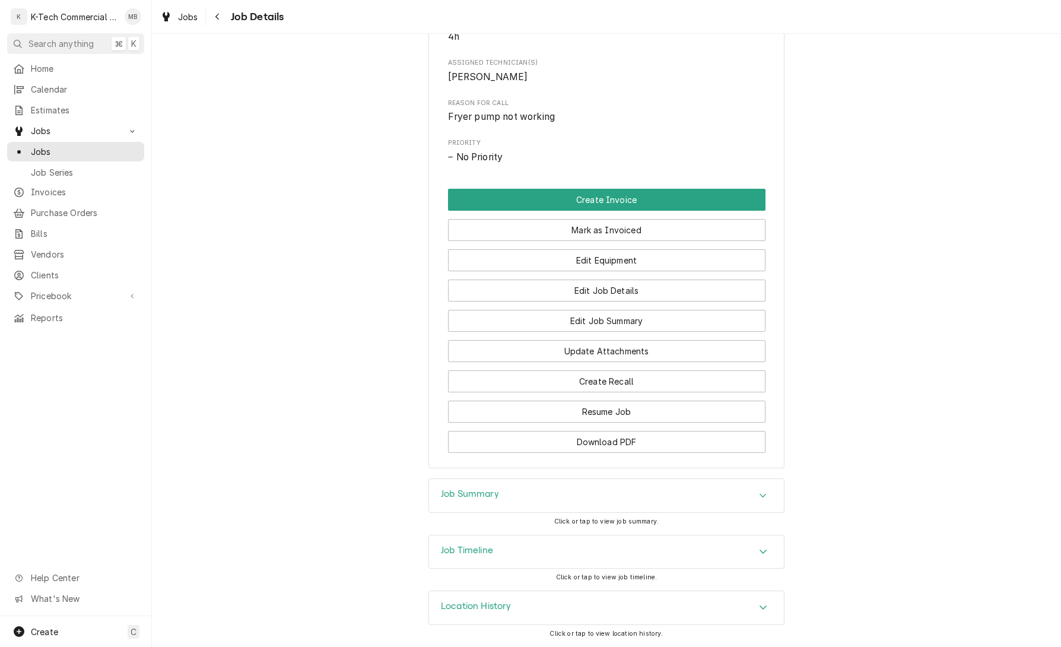
click at [543, 495] on div "Job Summary" at bounding box center [606, 495] width 355 height 33
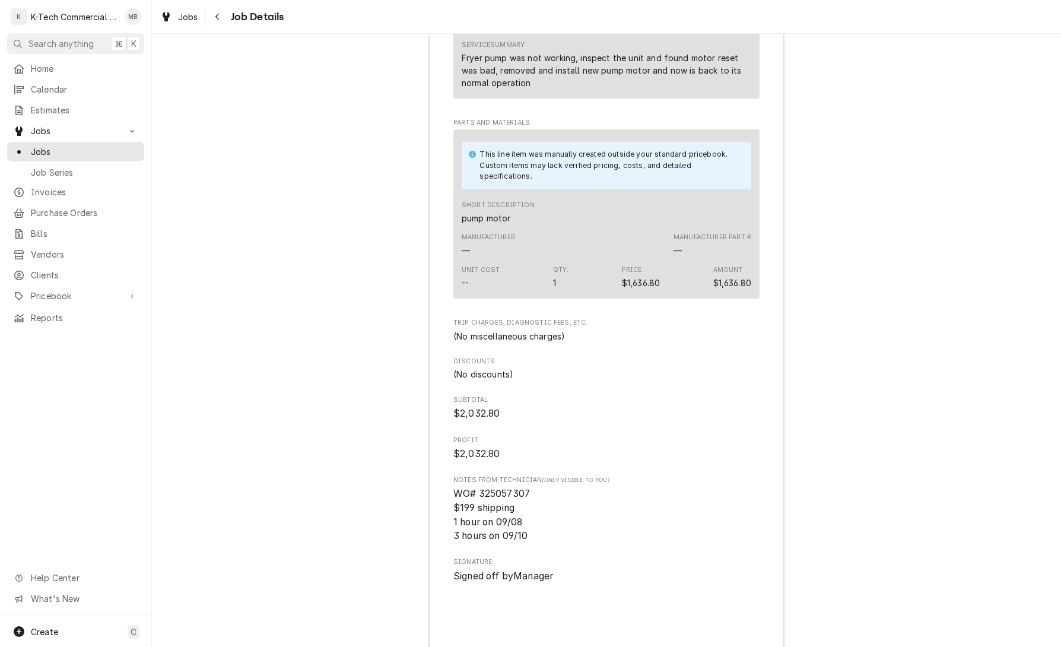
scroll to position [1280, 0]
click at [215, 15] on icon "Navigate back" at bounding box center [217, 16] width 5 height 8
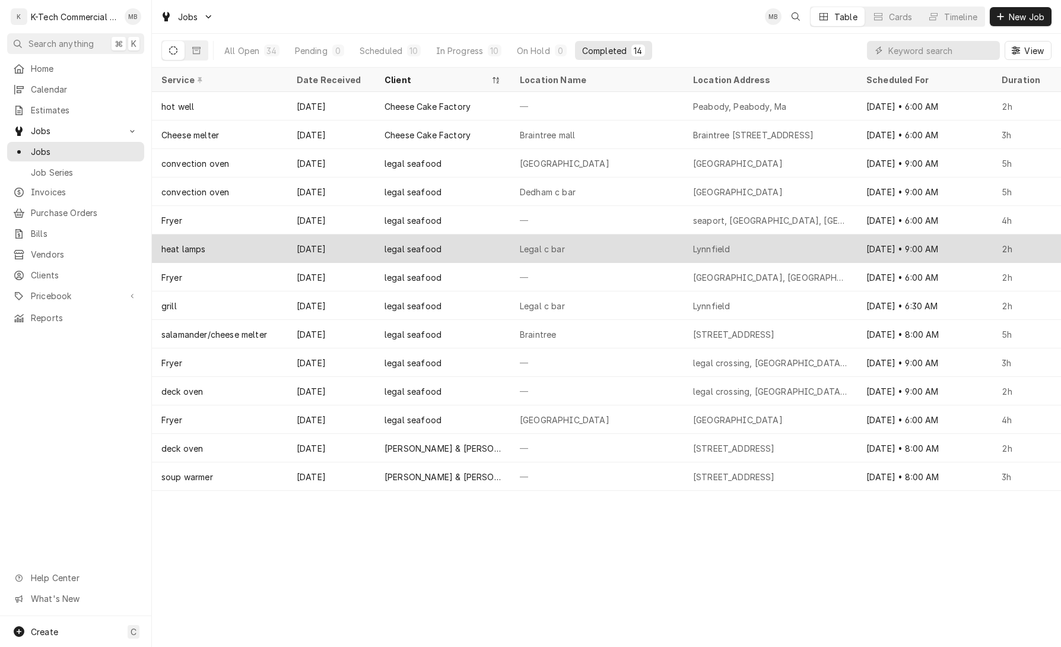
click at [479, 246] on div "legal seafood" at bounding box center [442, 248] width 135 height 28
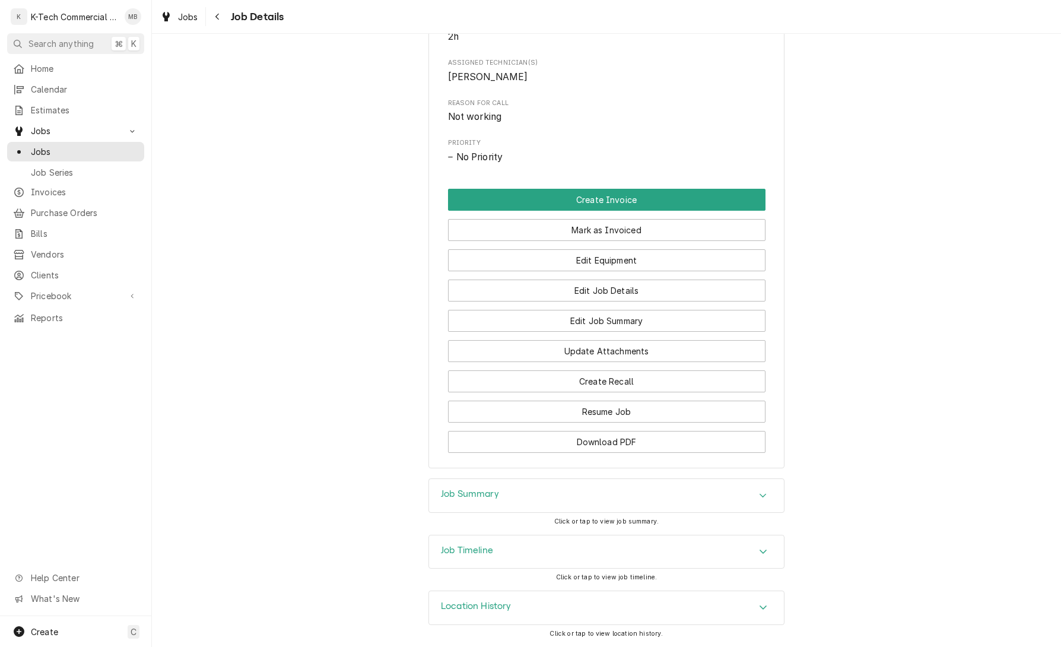
click at [526, 485] on div "Job Summary" at bounding box center [606, 495] width 355 height 33
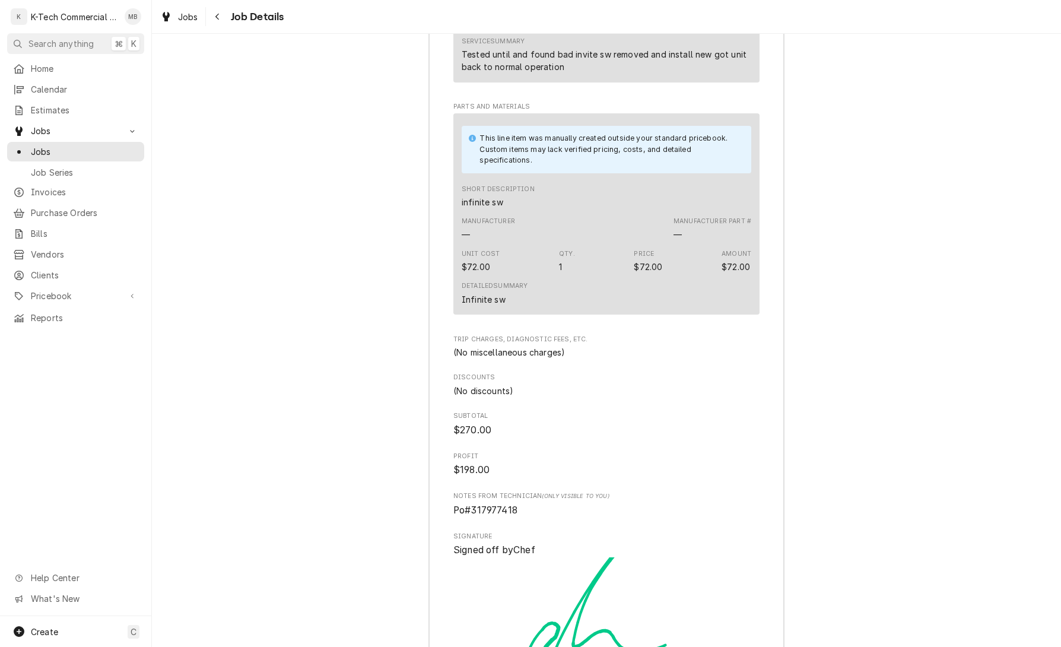
scroll to position [1317, 0]
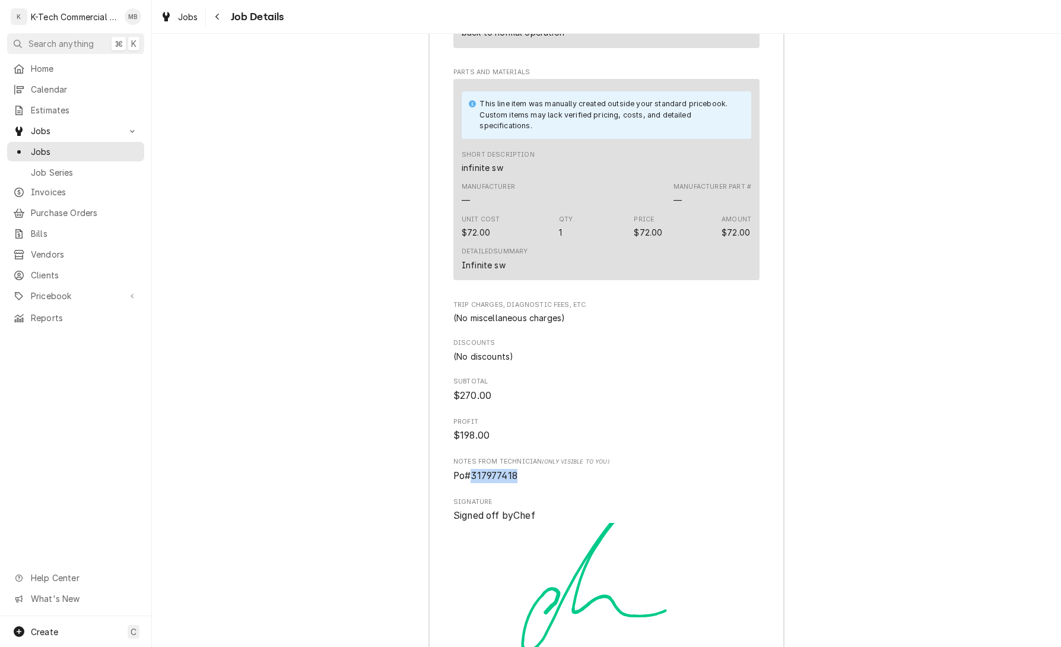
drag, startPoint x: 473, startPoint y: 491, endPoint x: 542, endPoint y: 491, distance: 68.8
click at [537, 483] on span "Po#317977418" at bounding box center [606, 476] width 306 height 14
copy span "317977418"
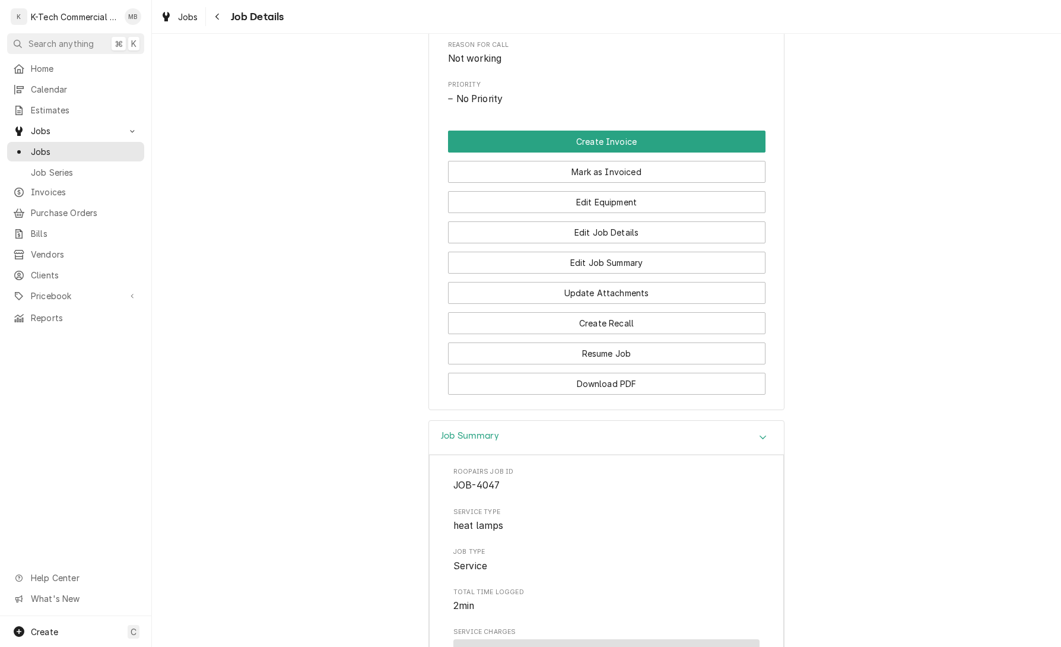
scroll to position [531, 0]
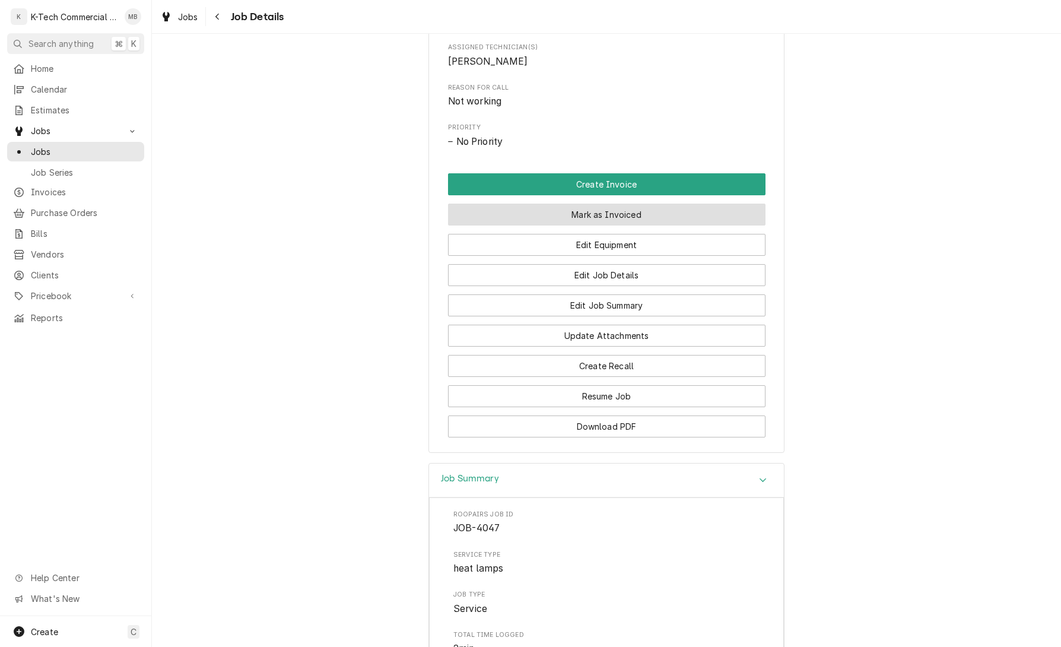
click at [586, 221] on button "Mark as Invoiced" at bounding box center [606, 214] width 317 height 22
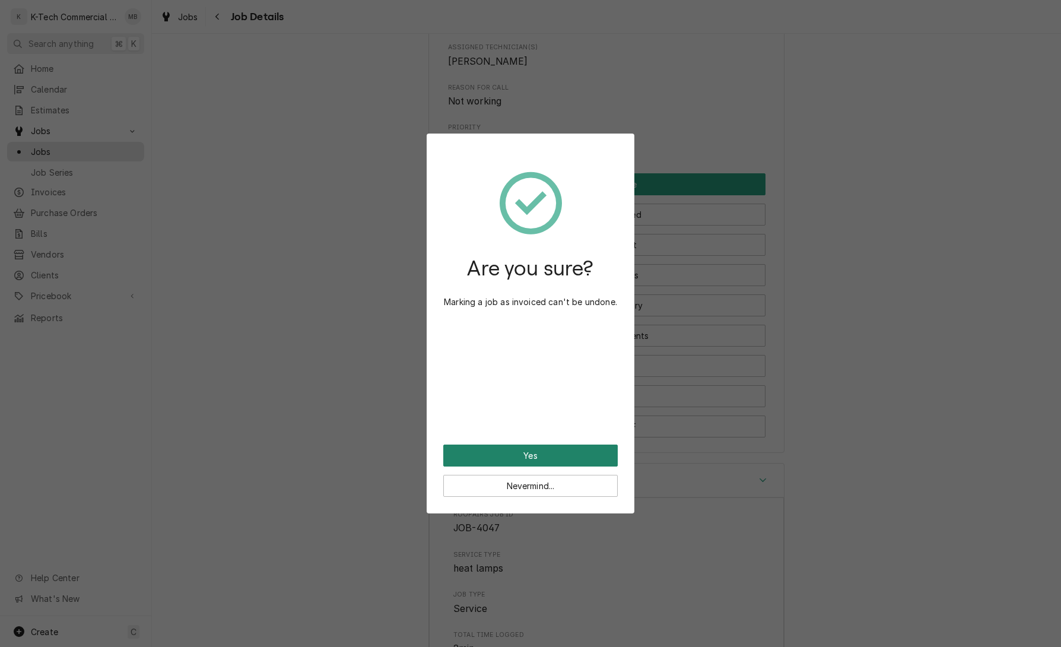
click at [550, 454] on button "Yes" at bounding box center [530, 455] width 174 height 22
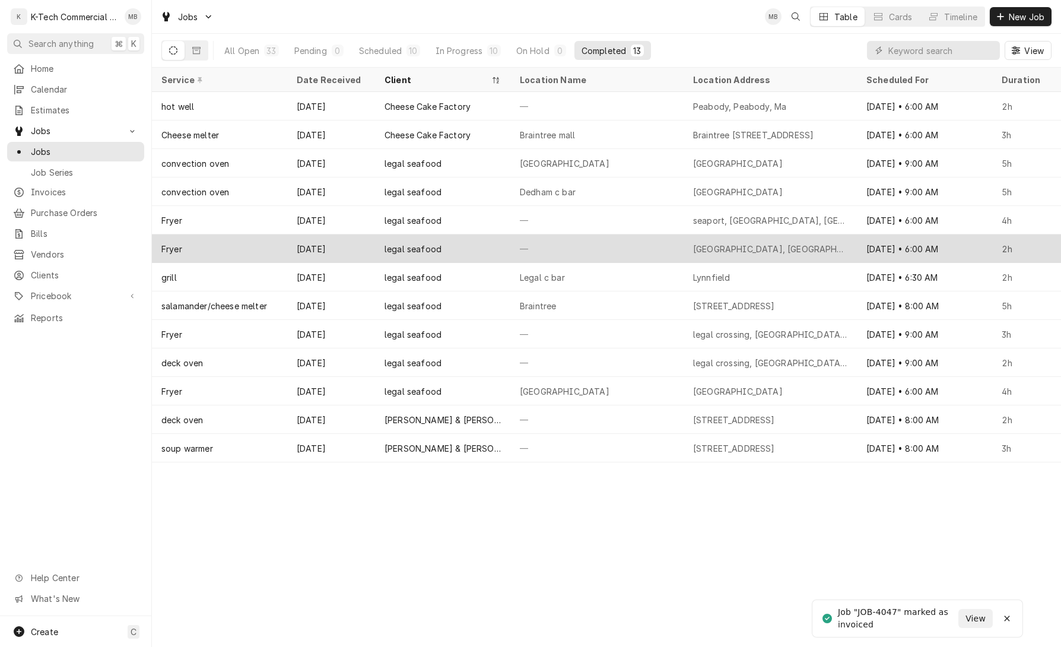
click at [568, 248] on div "—" at bounding box center [596, 248] width 173 height 28
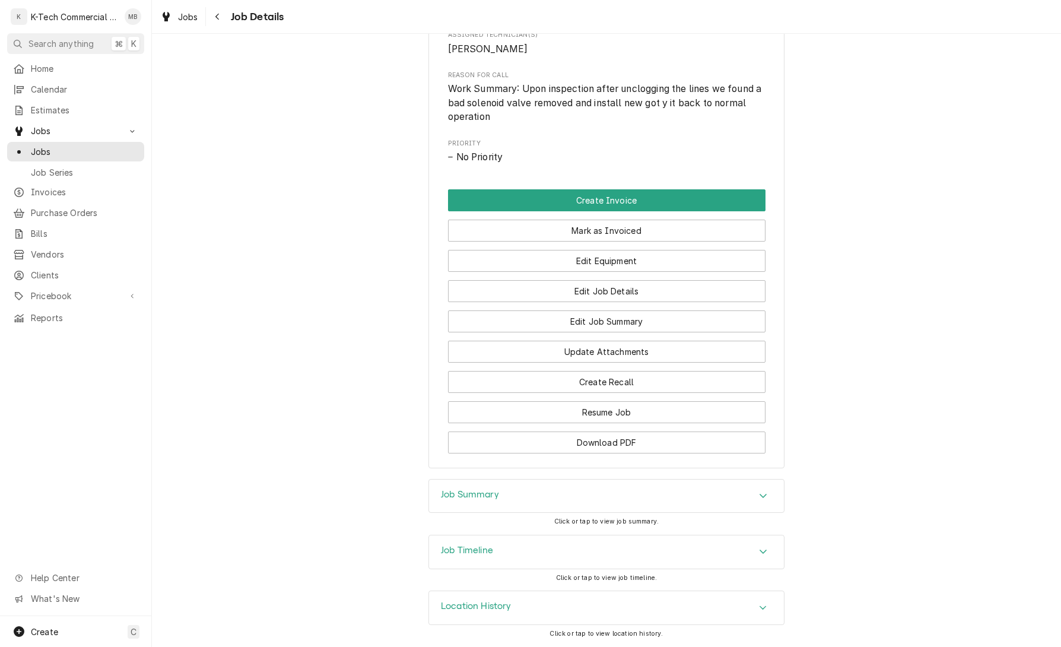
click at [561, 492] on div "Job Summary" at bounding box center [606, 495] width 355 height 33
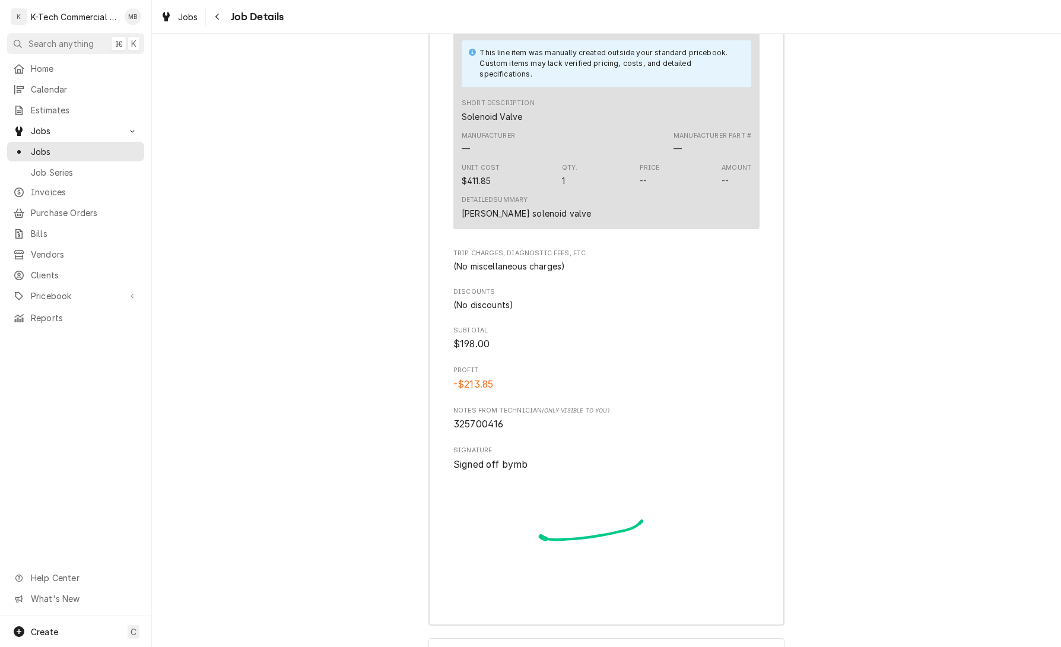
scroll to position [1386, 0]
drag, startPoint x: 454, startPoint y: 437, endPoint x: 518, endPoint y: 439, distance: 64.1
click at [518, 429] on span "325700416" at bounding box center [606, 422] width 306 height 14
copy span "325700416"
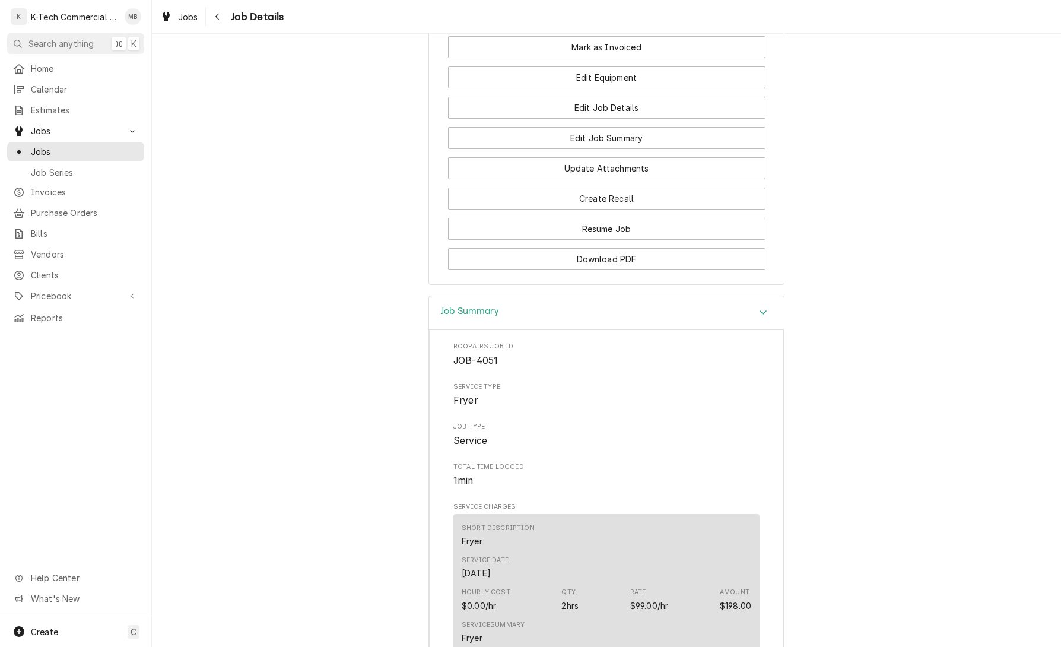
scroll to position [700, 0]
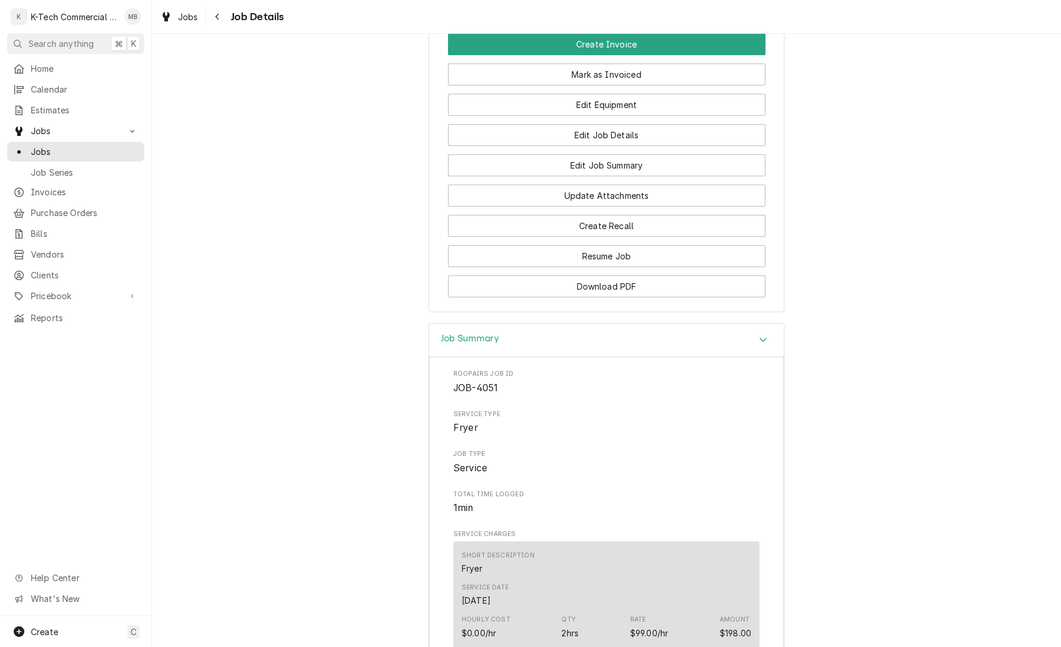
drag, startPoint x: 613, startPoint y: 81, endPoint x: 591, endPoint y: 165, distance: 87.0
click at [613, 81] on button "Mark as Invoiced" at bounding box center [606, 74] width 317 height 22
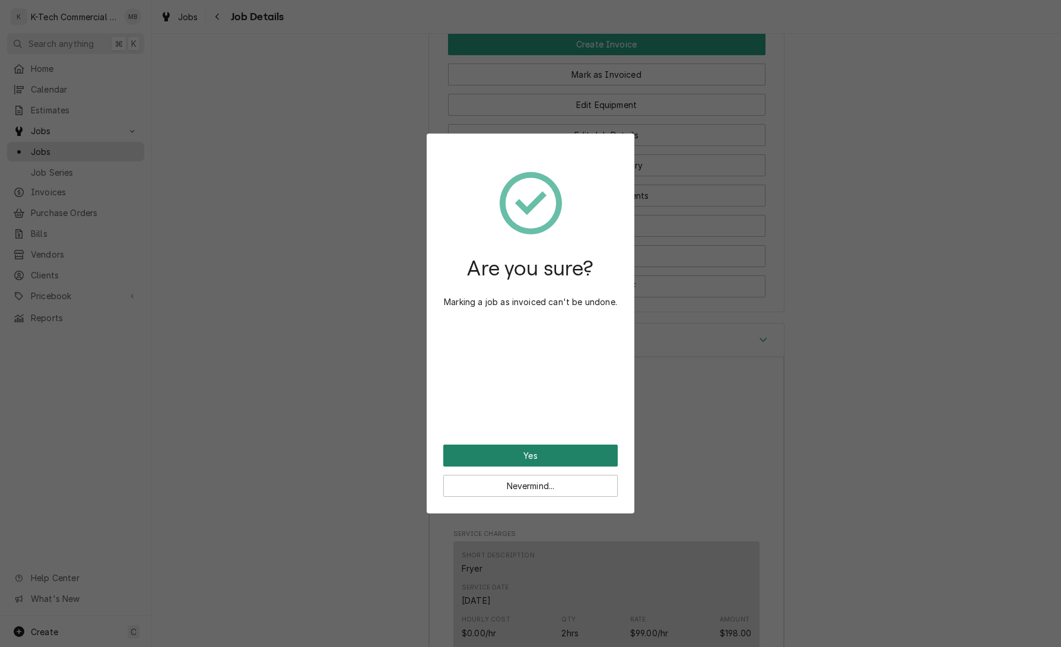
click at [567, 451] on button "Yes" at bounding box center [530, 455] width 174 height 22
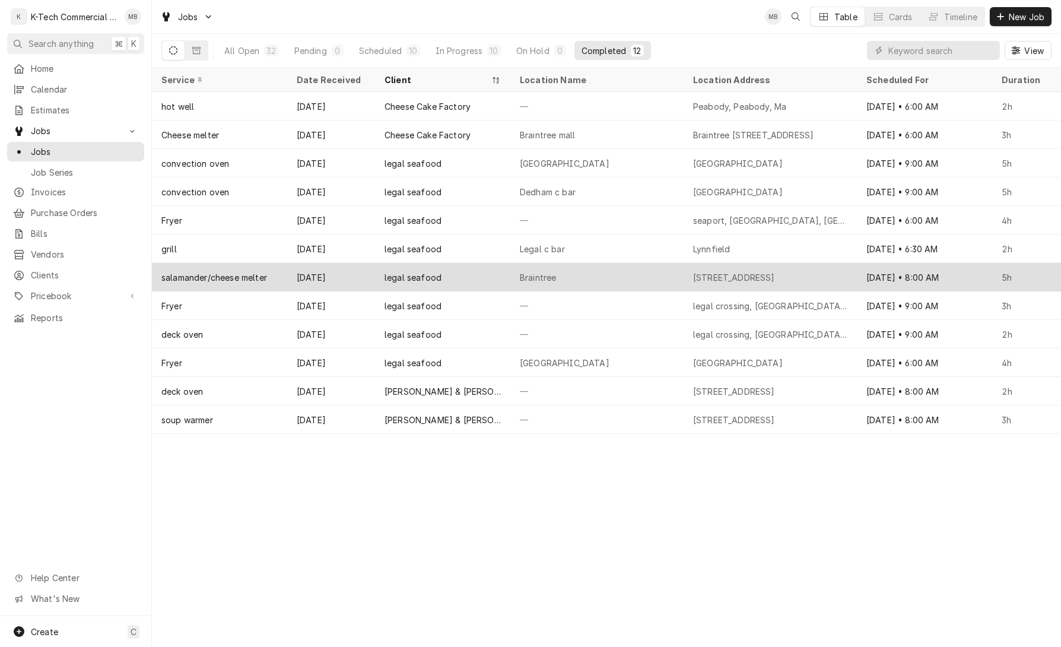
click at [561, 276] on div "Braintree" at bounding box center [596, 277] width 173 height 28
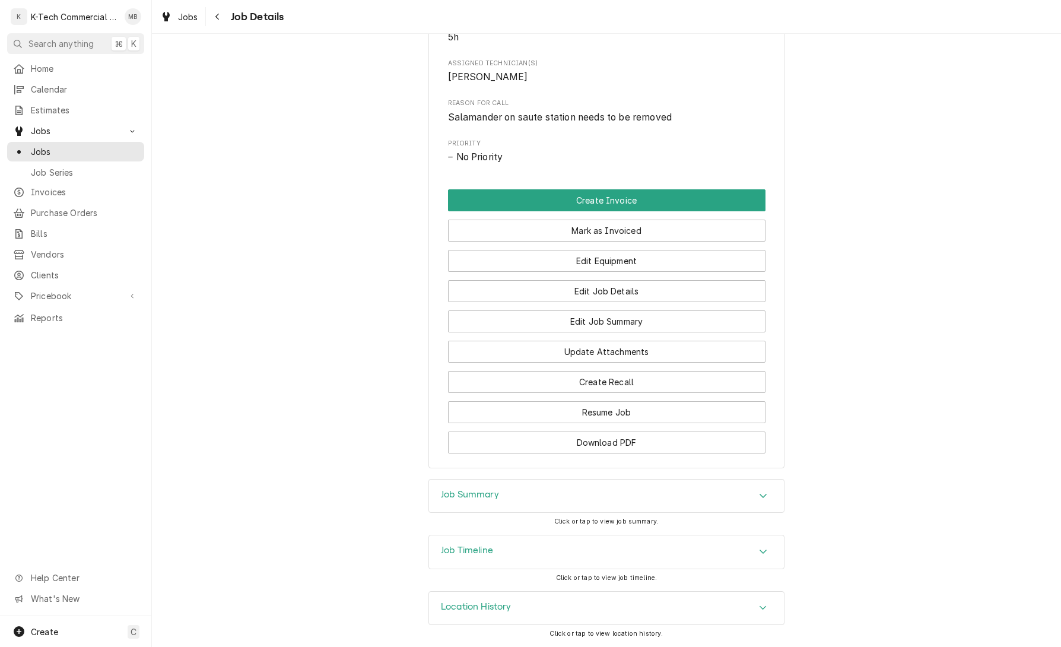
click at [570, 491] on div "Job Summary" at bounding box center [606, 495] width 355 height 33
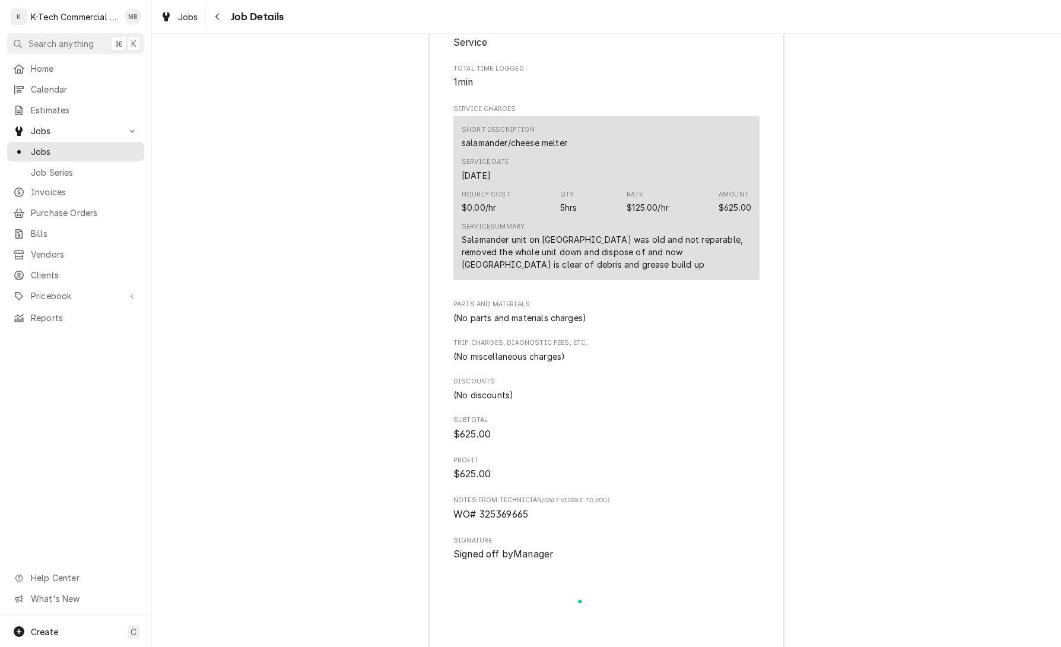
scroll to position [1109, 0]
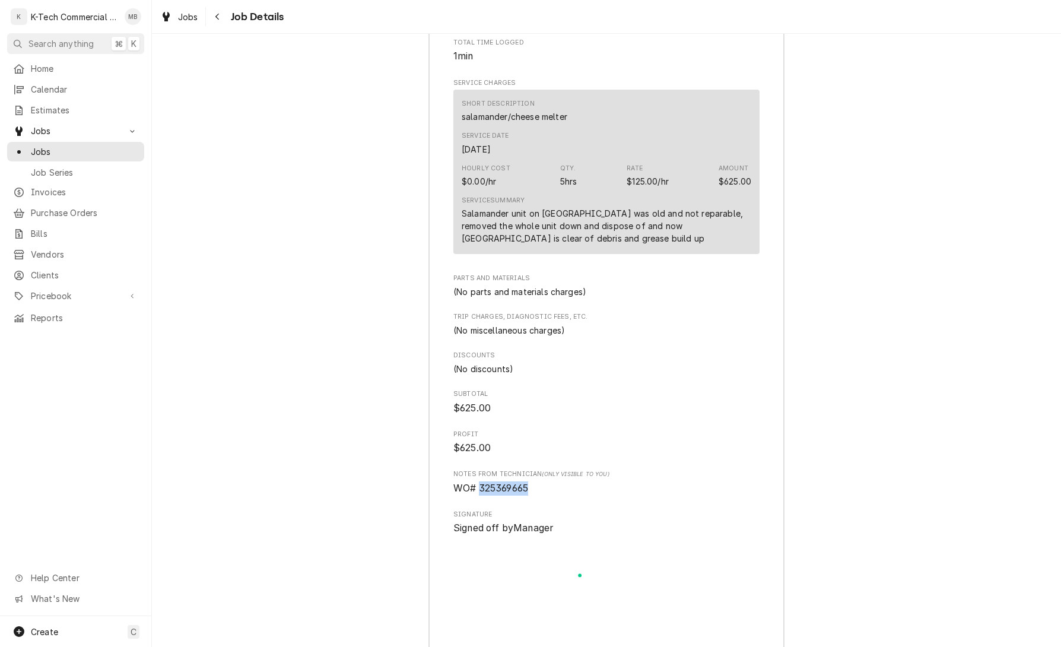
drag, startPoint x: 496, startPoint y: 530, endPoint x: 560, endPoint y: 523, distance: 64.5
click at [556, 495] on span "WO# 325369665" at bounding box center [606, 488] width 306 height 14
copy span "325369665"
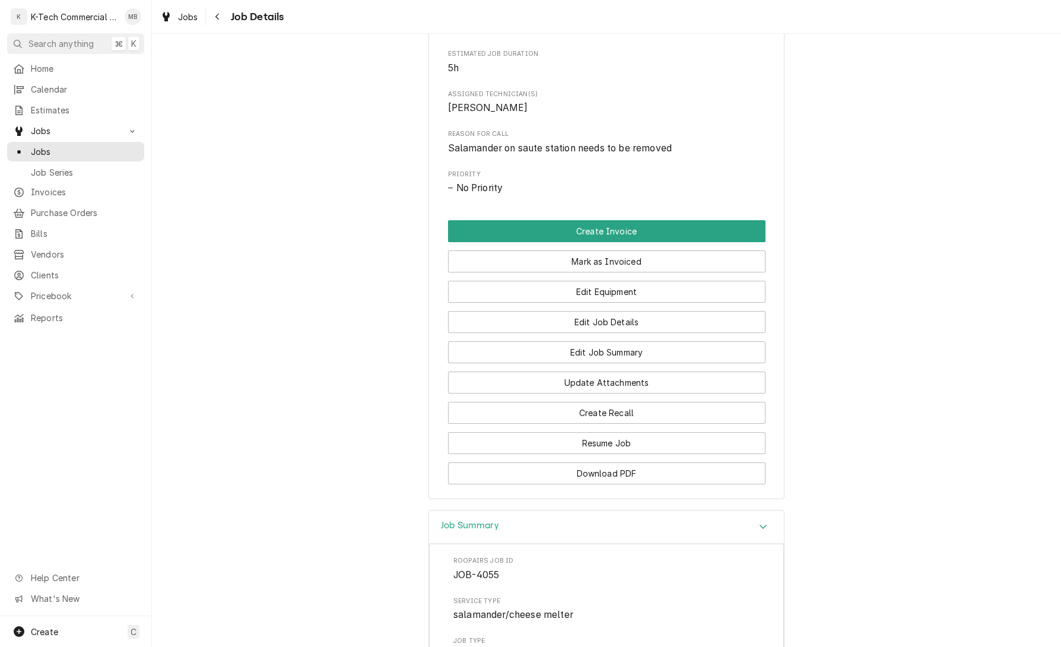
scroll to position [440, 0]
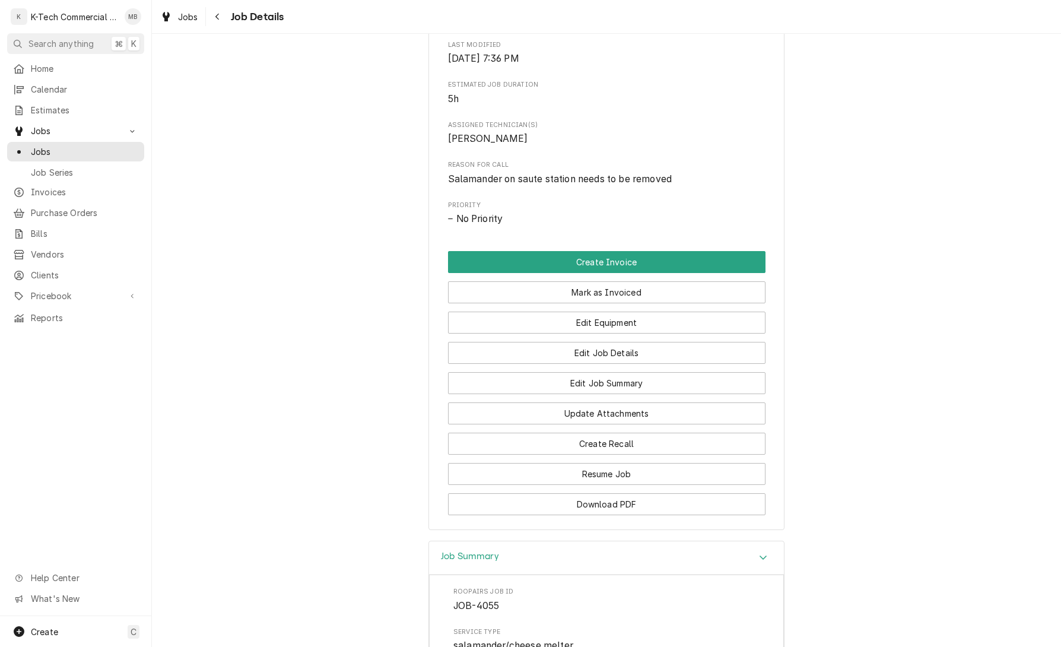
click at [565, 303] on button "Mark as Invoiced" at bounding box center [606, 292] width 317 height 22
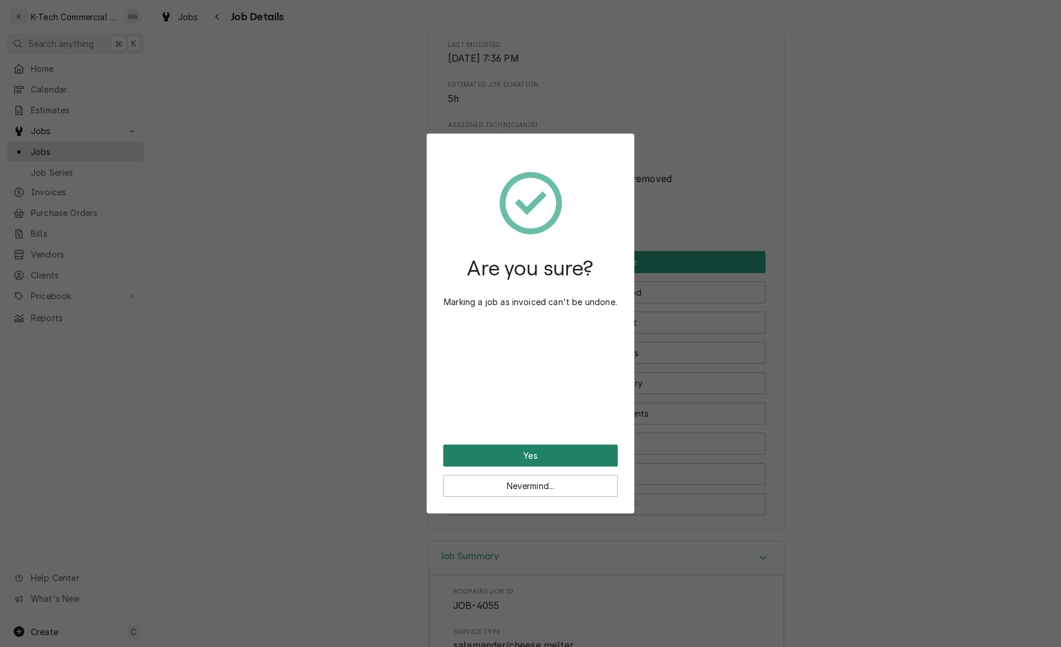
click at [548, 453] on button "Yes" at bounding box center [530, 455] width 174 height 22
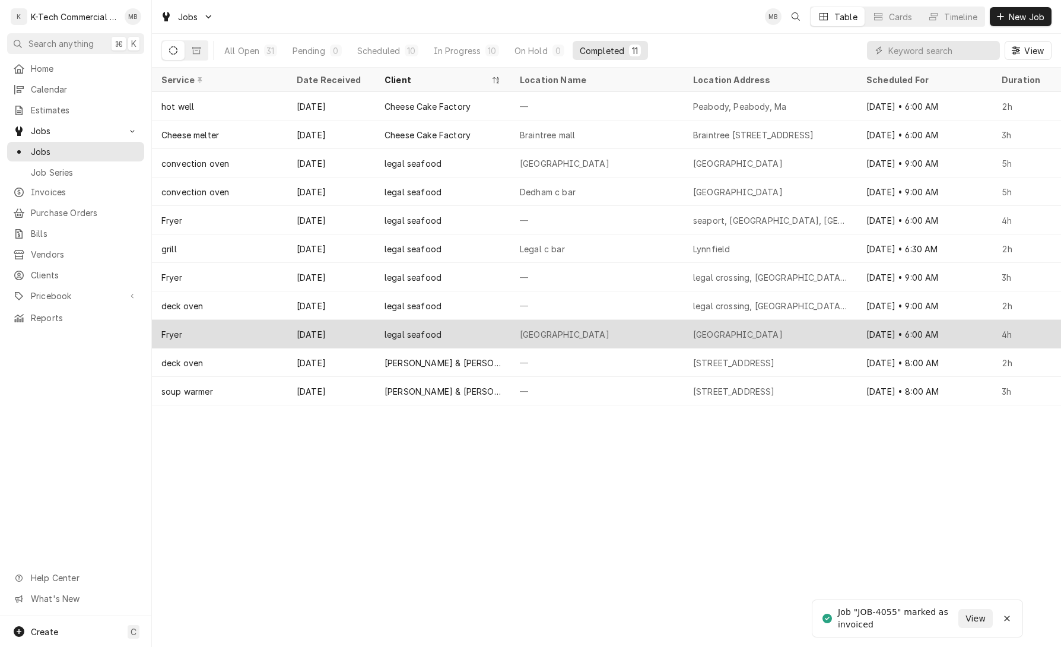
click at [554, 328] on div "[GEOGRAPHIC_DATA]" at bounding box center [565, 334] width 90 height 12
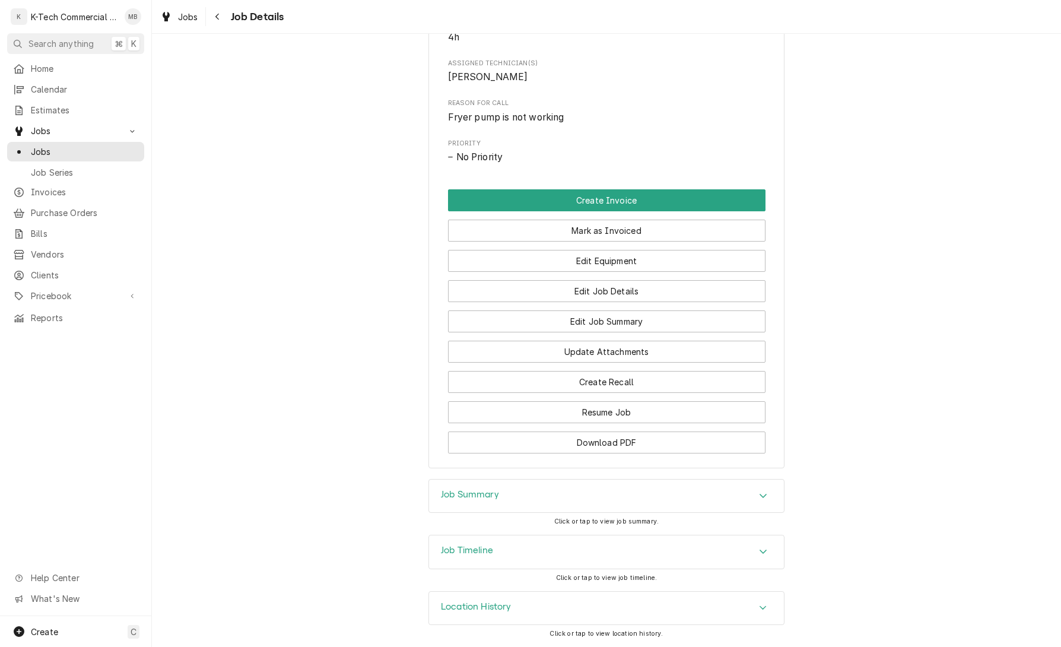
click at [591, 494] on div "Job Summary" at bounding box center [606, 495] width 355 height 33
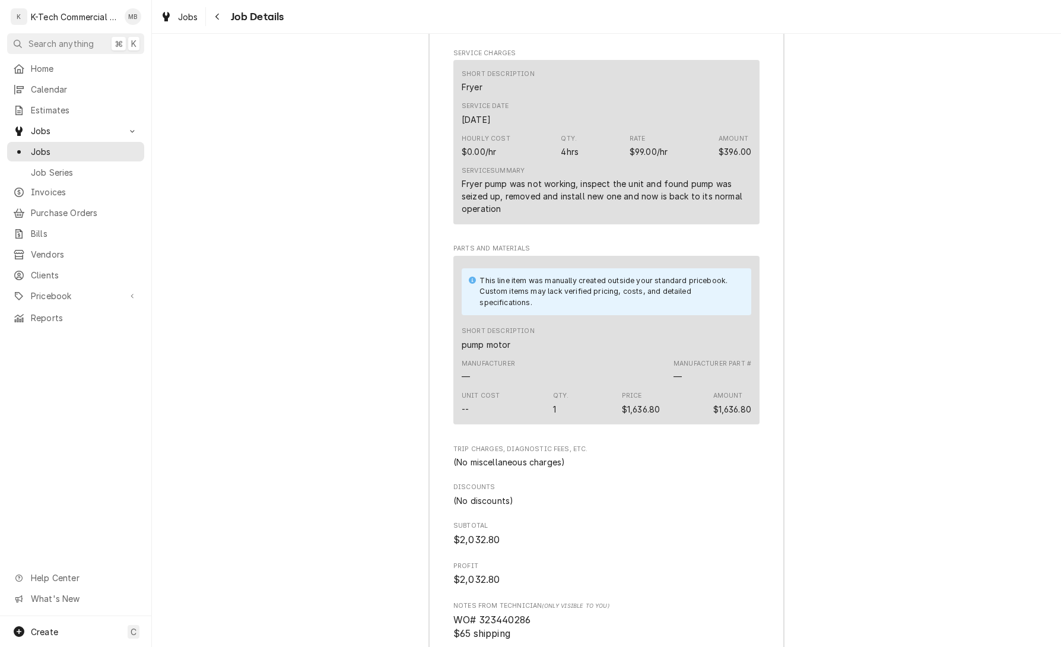
scroll to position [1204, 0]
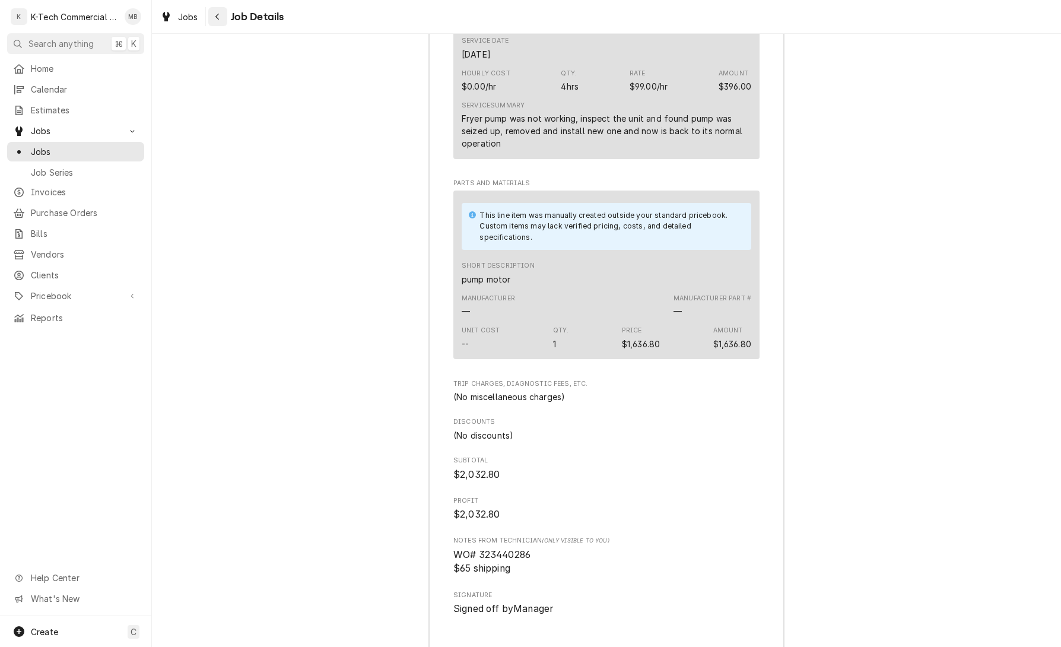
click at [217, 23] on button "Navigate back" at bounding box center [217, 16] width 19 height 19
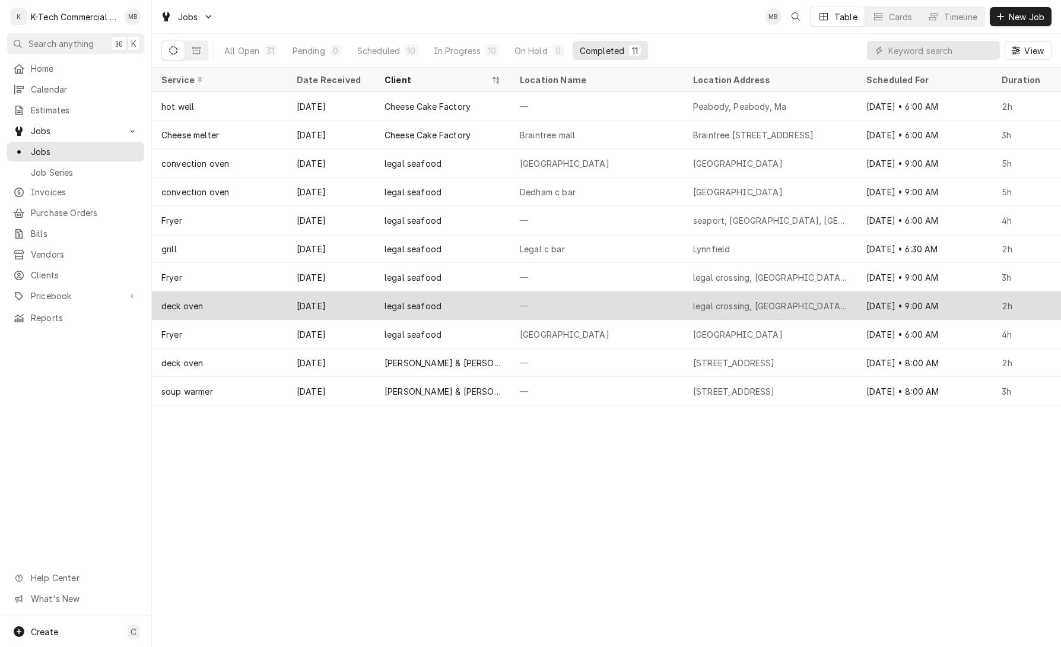
click at [596, 306] on div "—" at bounding box center [596, 305] width 173 height 28
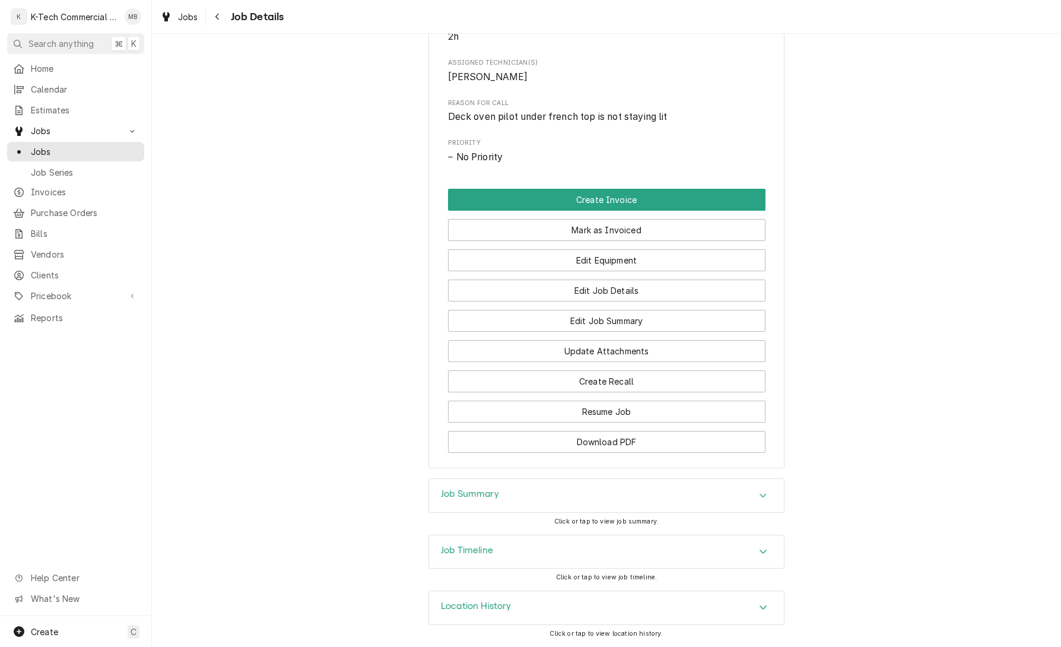
click at [571, 485] on div "Job Summary" at bounding box center [606, 495] width 355 height 33
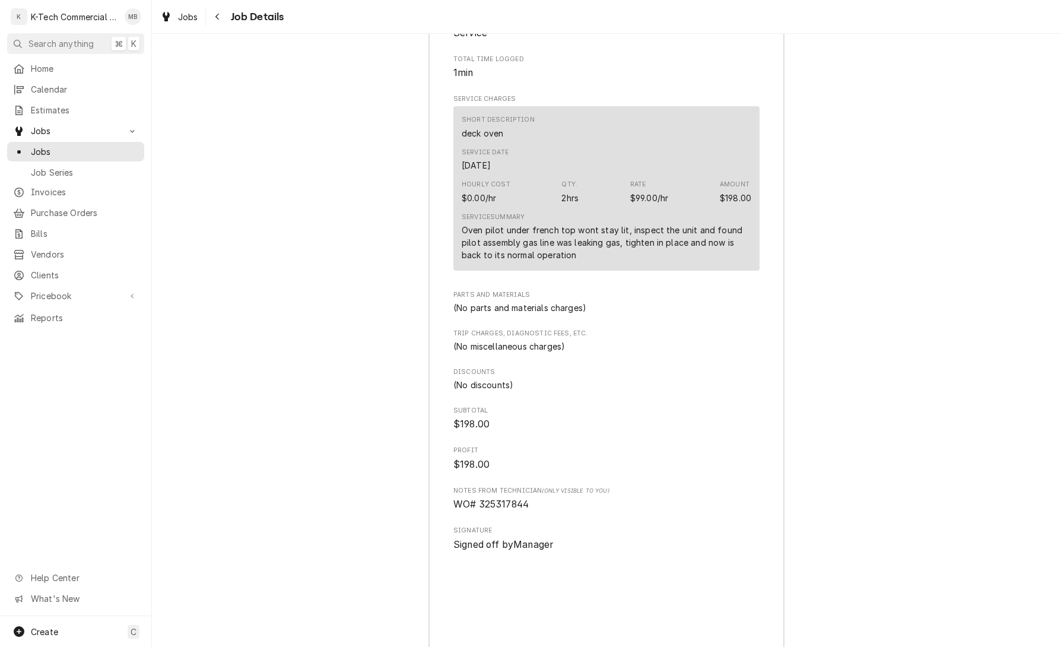
scroll to position [1108, 0]
drag, startPoint x: 478, startPoint y: 516, endPoint x: 549, endPoint y: 515, distance: 70.6
click at [549, 510] on span "WO# 325317844" at bounding box center [606, 503] width 306 height 14
copy span "325317844"
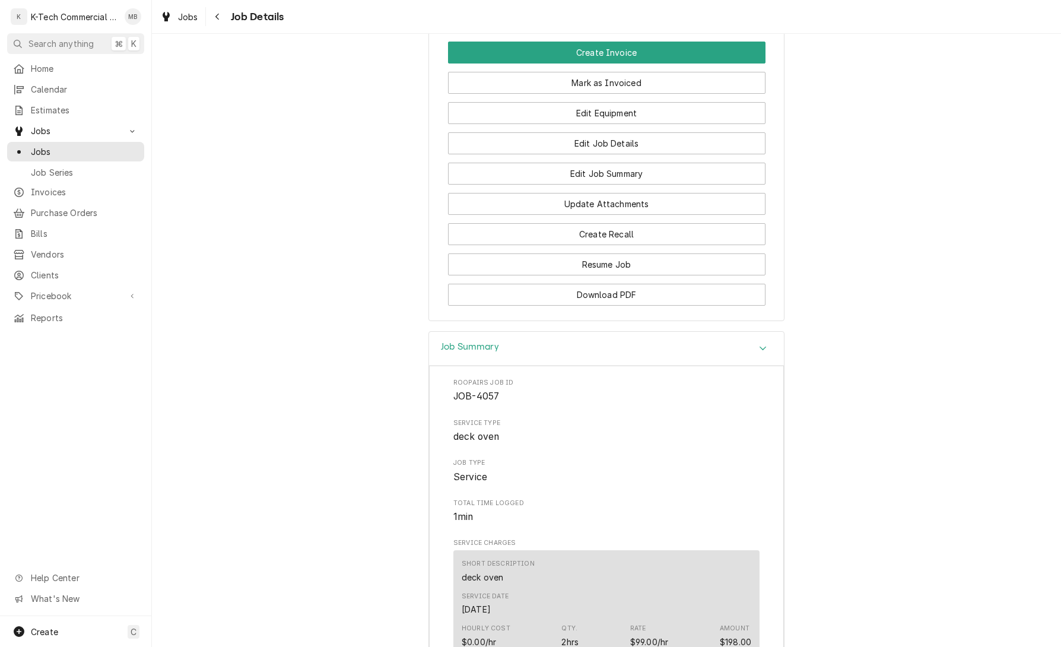
scroll to position [432, 0]
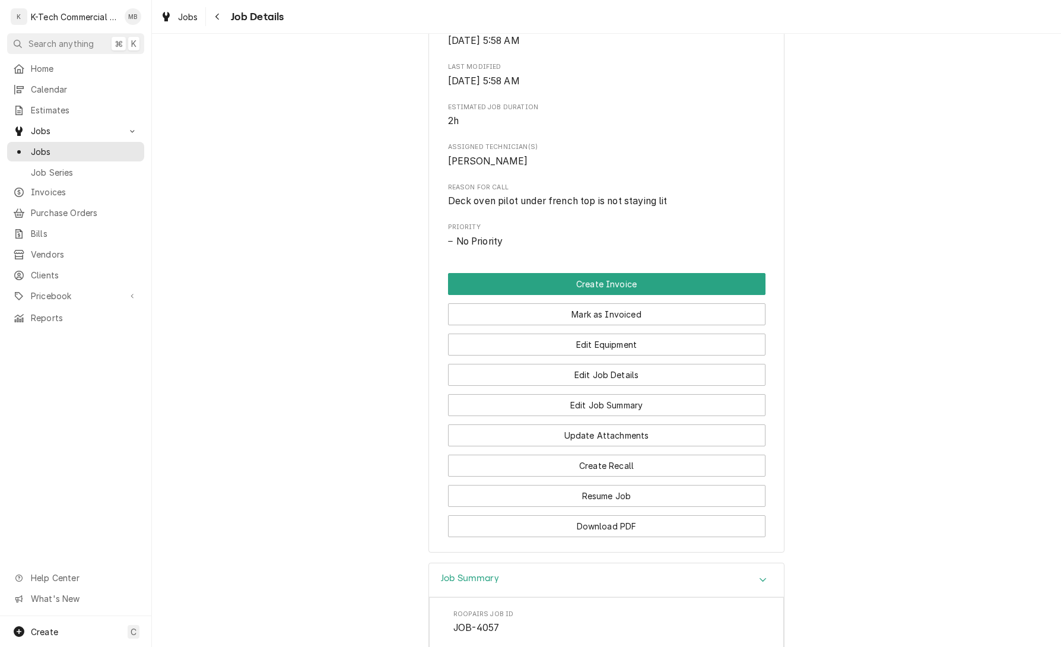
click at [603, 324] on button "Mark as Invoiced" at bounding box center [606, 314] width 317 height 22
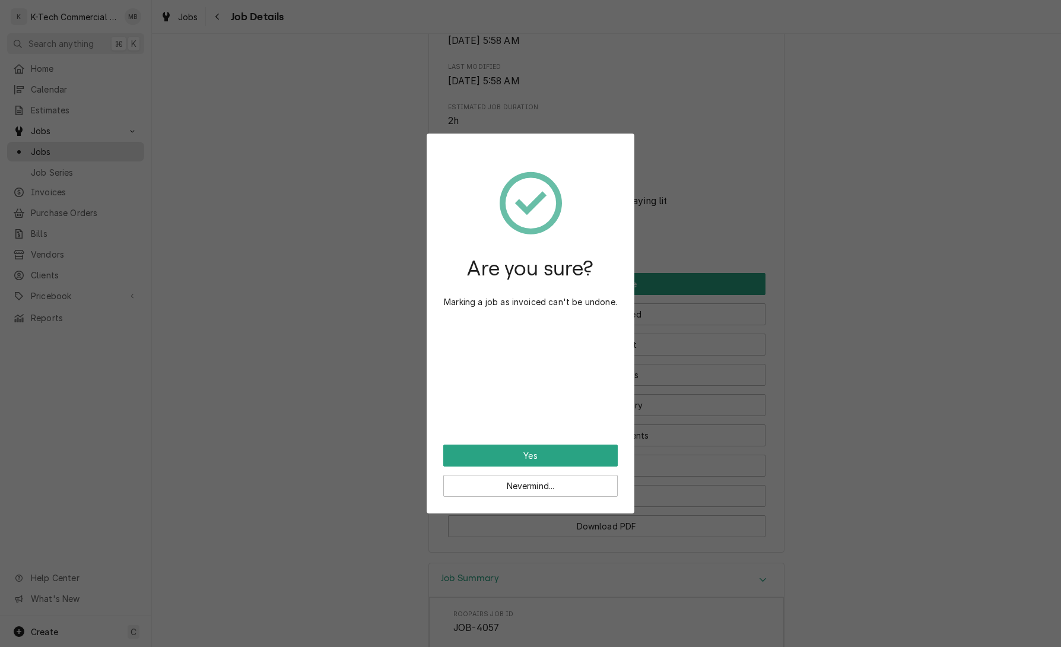
click at [567, 453] on button "Yes" at bounding box center [530, 455] width 174 height 22
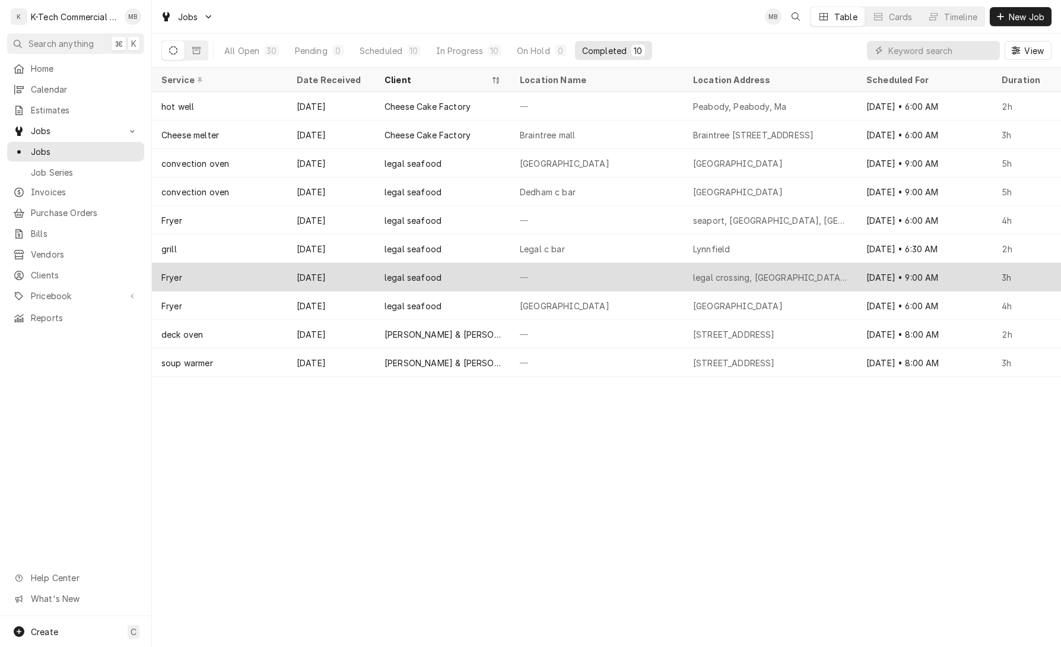
click at [642, 270] on div "—" at bounding box center [596, 277] width 173 height 28
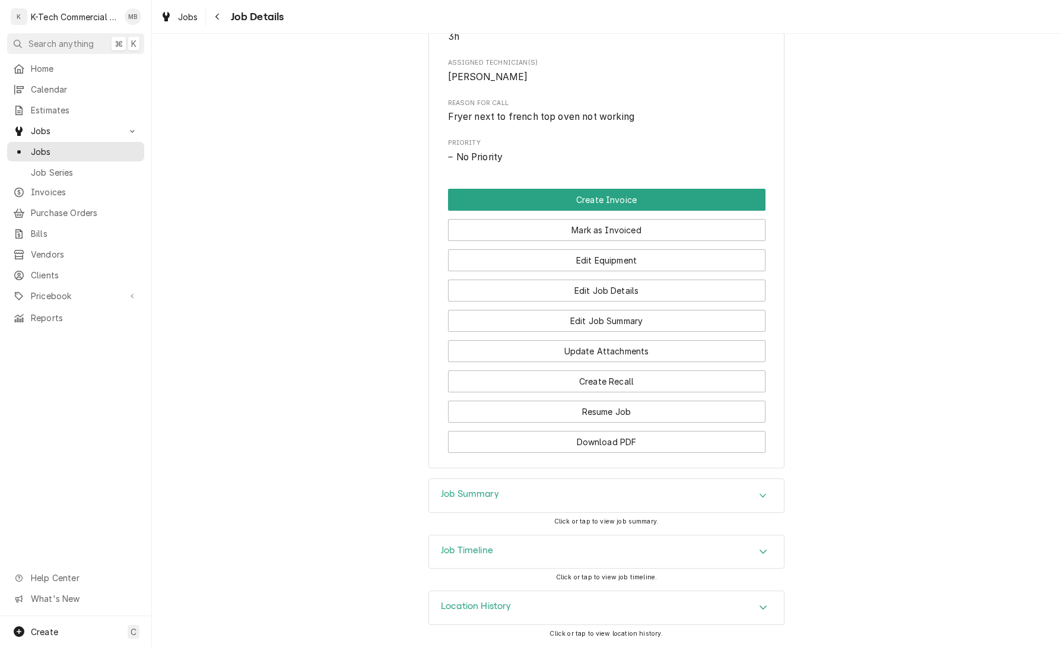
click at [610, 491] on div "Job Summary" at bounding box center [606, 495] width 355 height 33
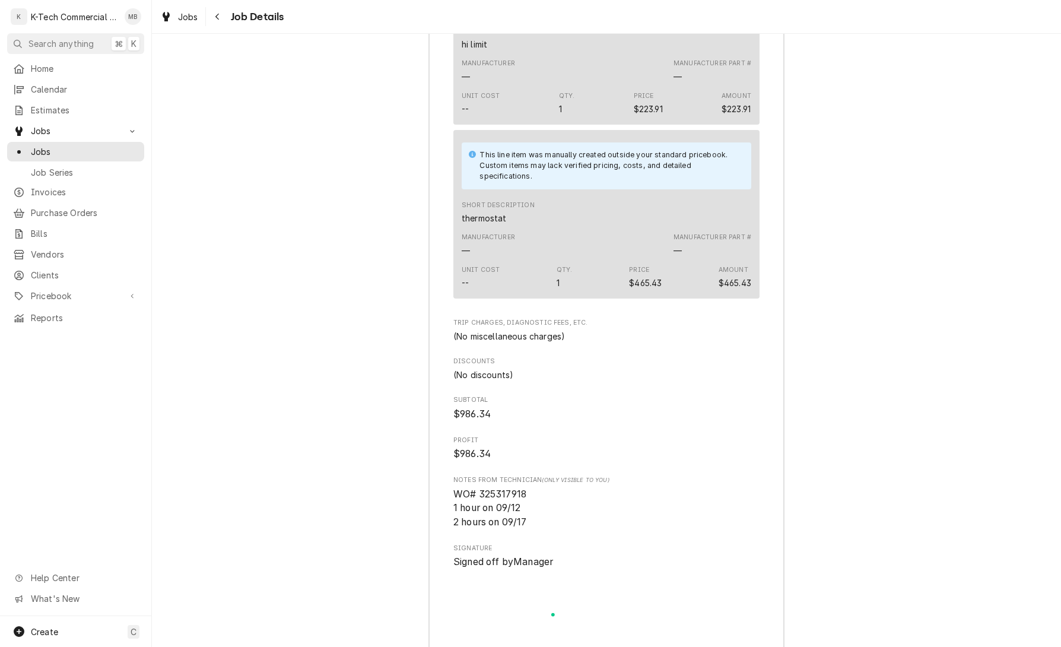
scroll to position [1471, 0]
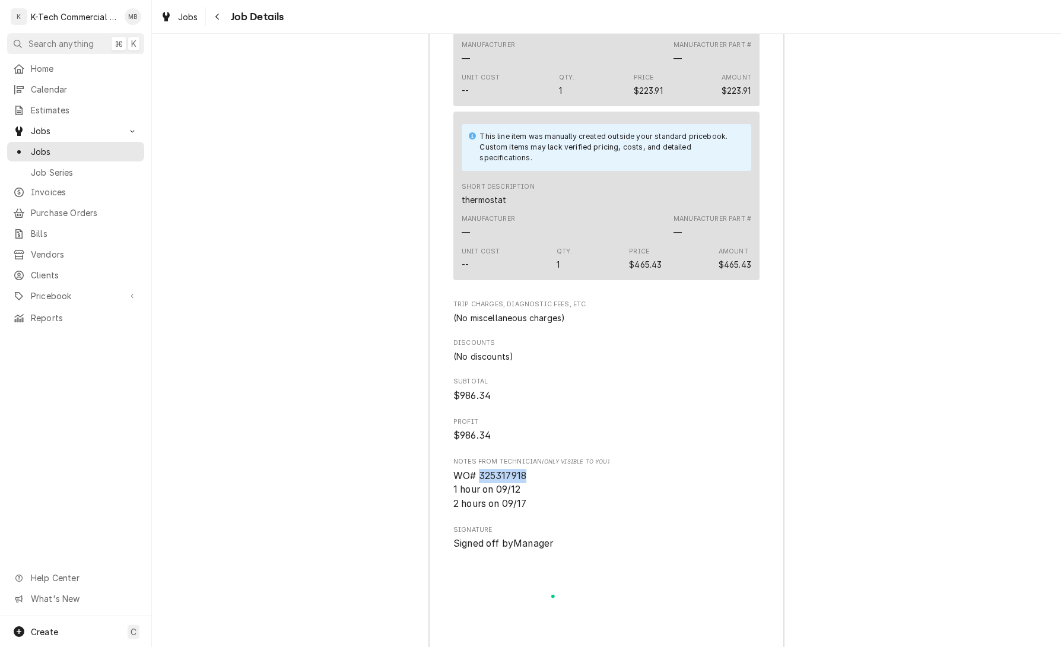
drag, startPoint x: 482, startPoint y: 491, endPoint x: 546, endPoint y: 491, distance: 64.7
click at [546, 491] on span "WO# 325317918 1 hour on 09/12 2 hours on 09/17" at bounding box center [606, 490] width 306 height 42
copy span "325317918"
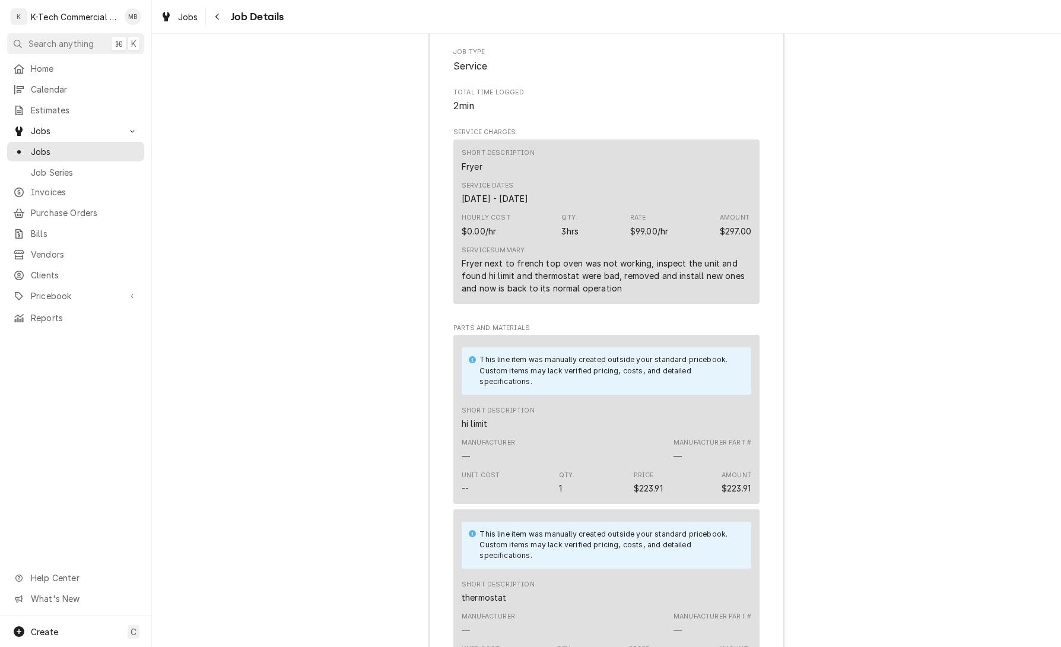
scroll to position [943, 0]
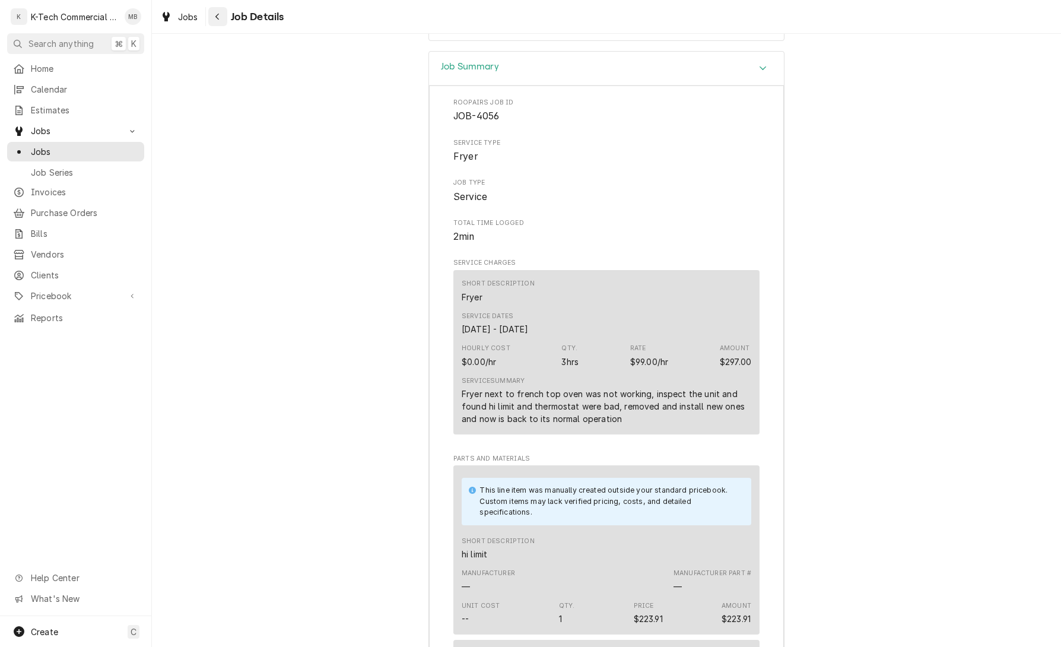
click at [215, 18] on icon "Navigate back" at bounding box center [217, 16] width 5 height 8
